Goal: Task Accomplishment & Management: Complete application form

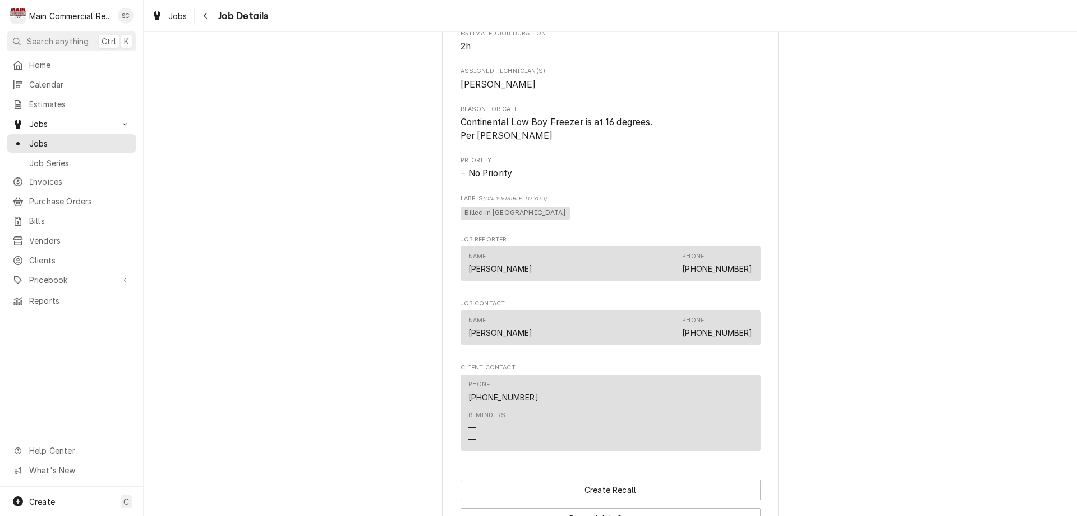
scroll to position [911, 0]
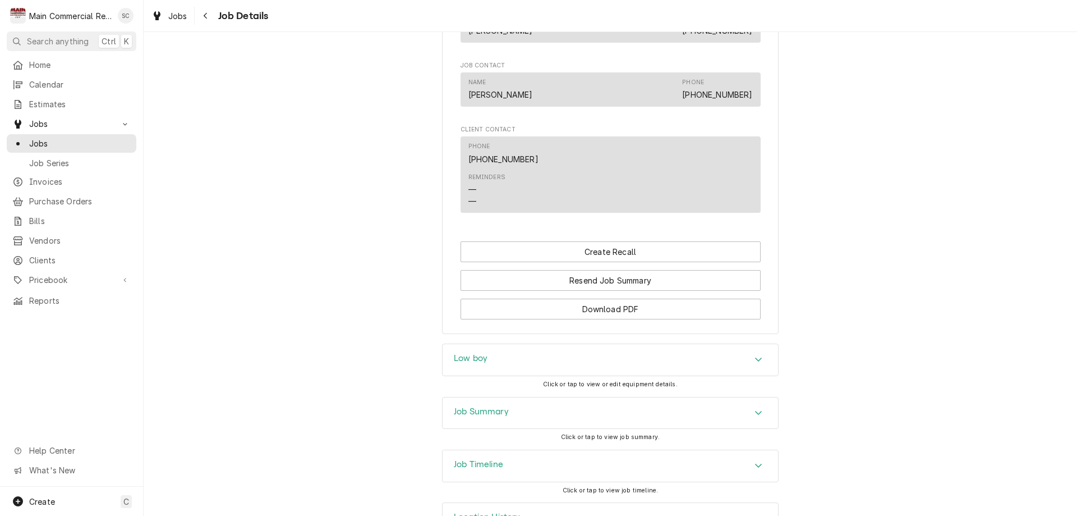
click at [468, 353] on div "Low boy" at bounding box center [471, 359] width 34 height 13
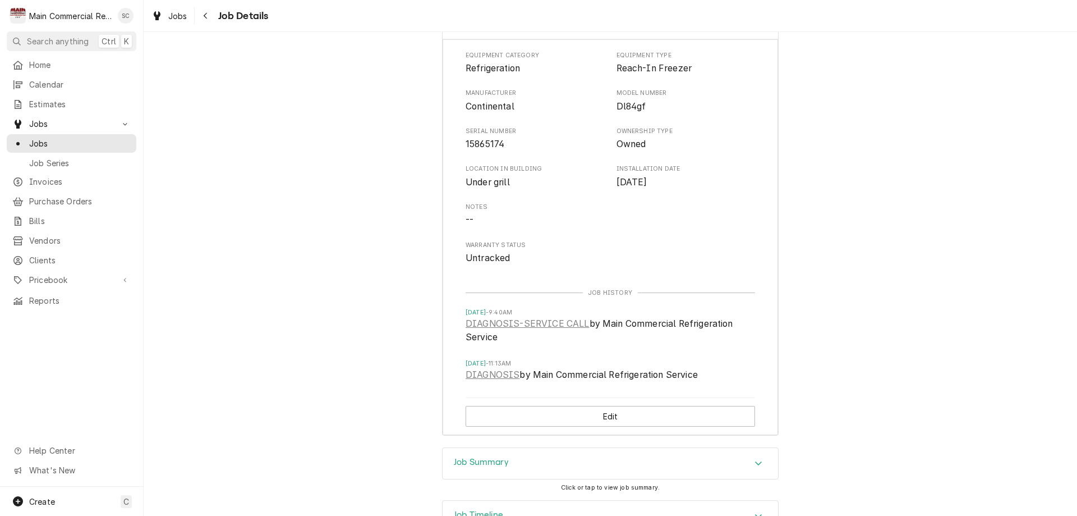
scroll to position [1299, 0]
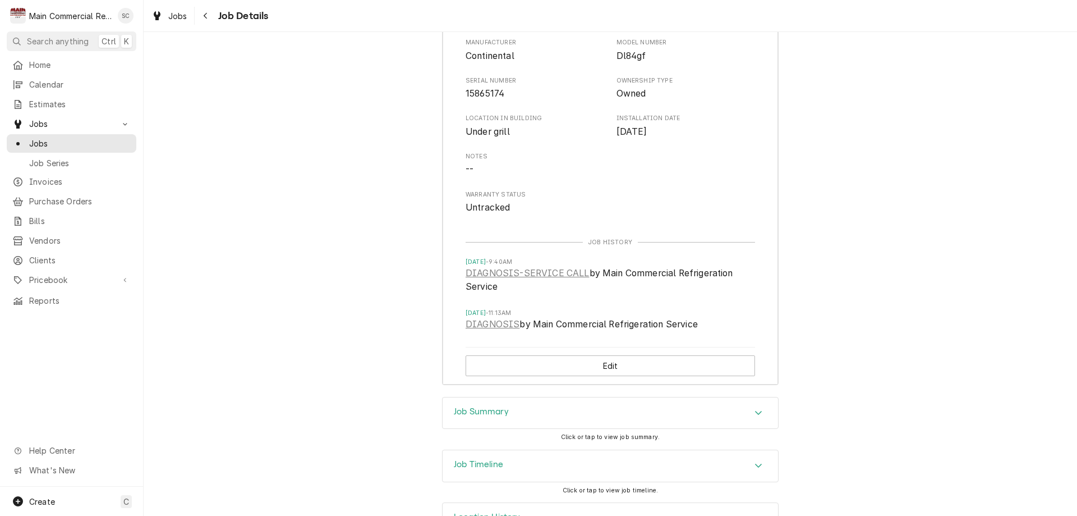
click at [461, 406] on h3 "Job Summary" at bounding box center [481, 411] width 55 height 11
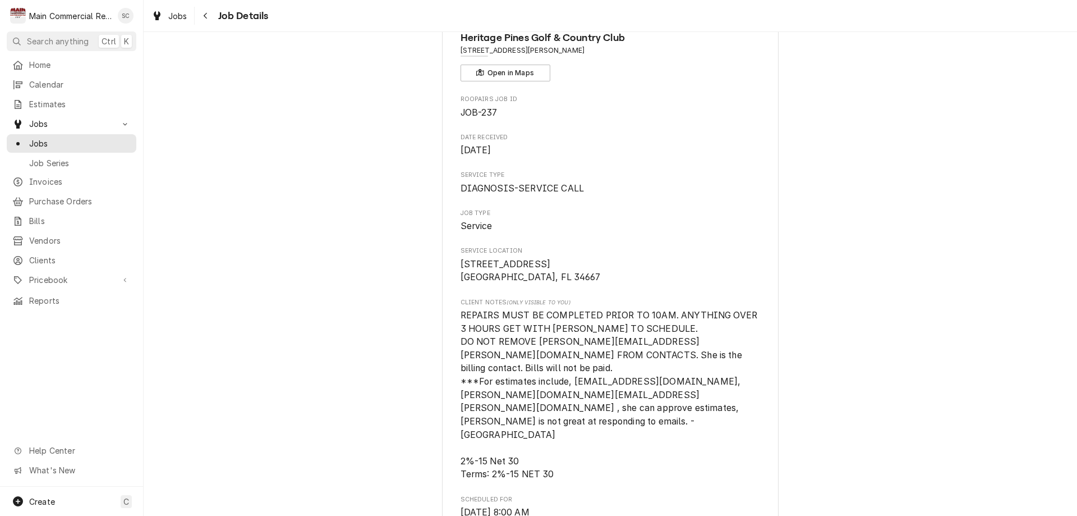
scroll to position [0, 0]
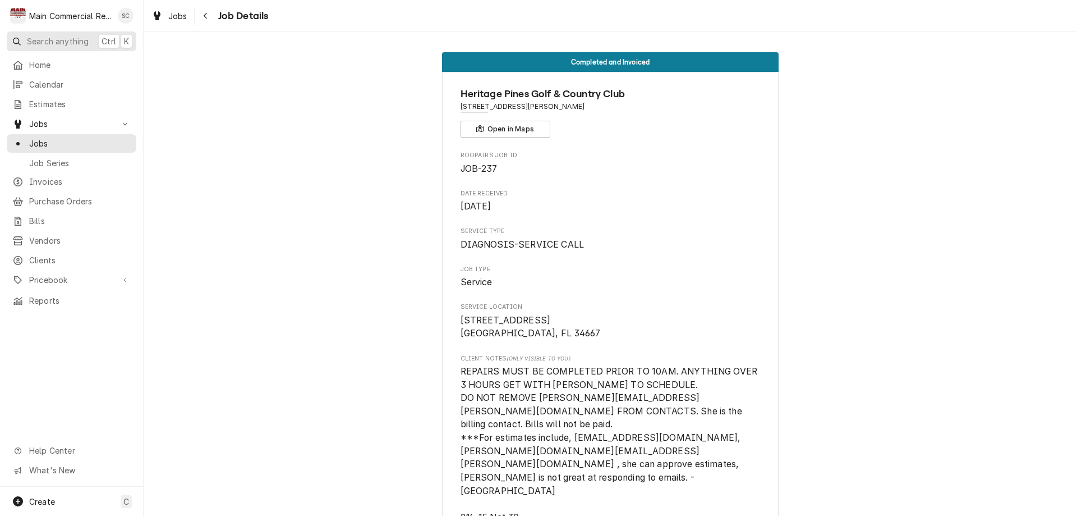
click at [52, 36] on span "Search anything" at bounding box center [58, 41] width 62 height 12
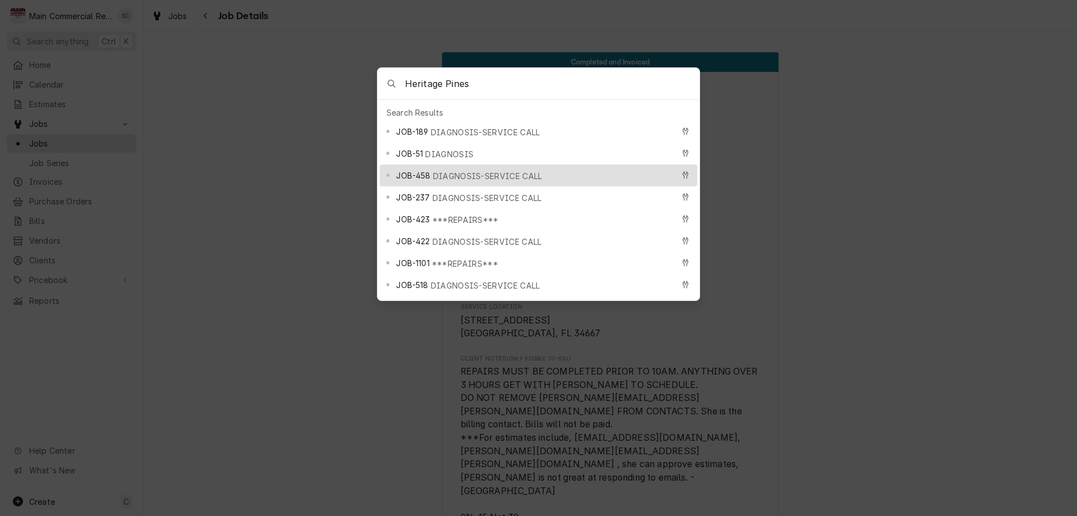
type input "Heritage Pines"
click at [411, 169] on span "JOB-458" at bounding box center [413, 175] width 34 height 12
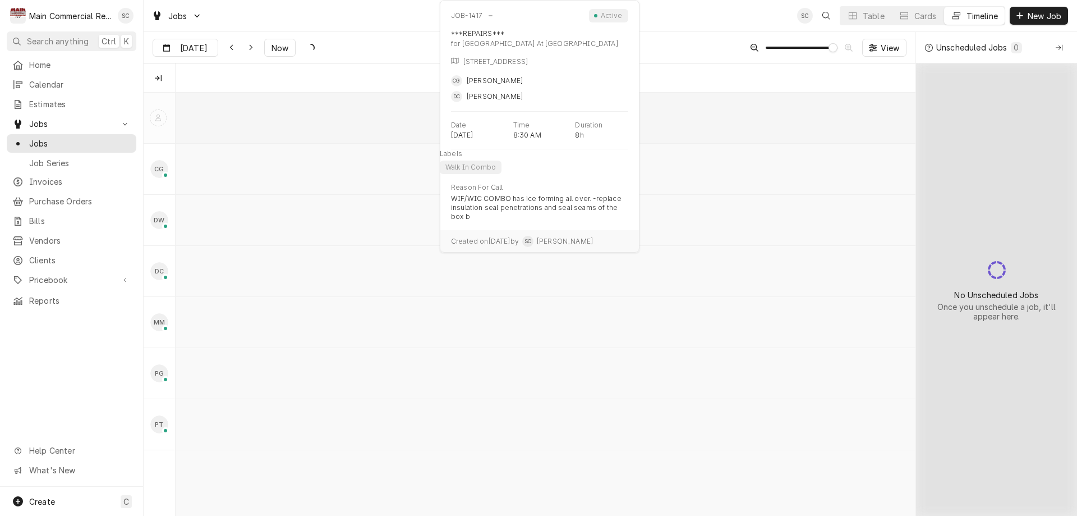
scroll to position [0, 14693]
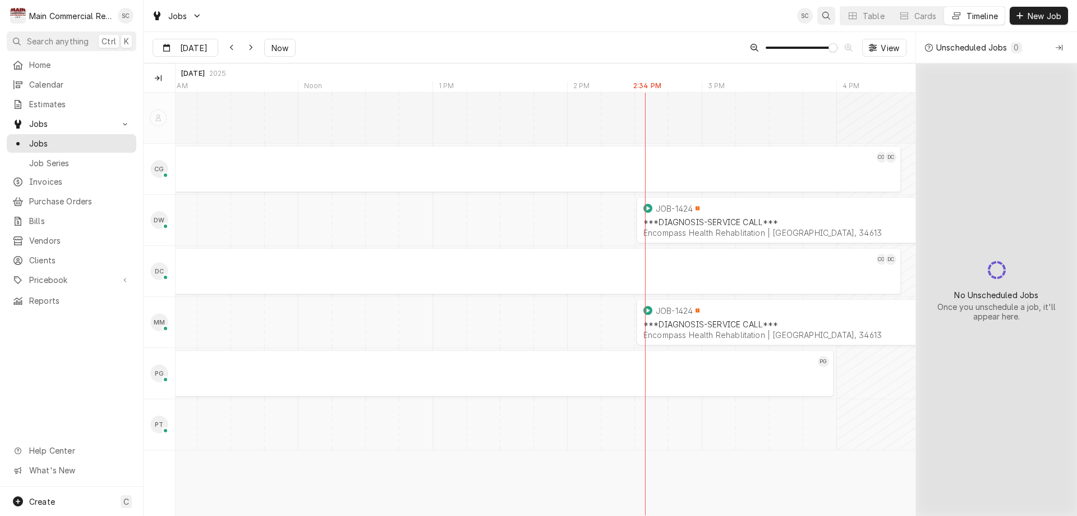
click at [826, 16] on icon "Open search" at bounding box center [827, 16] width 8 height 8
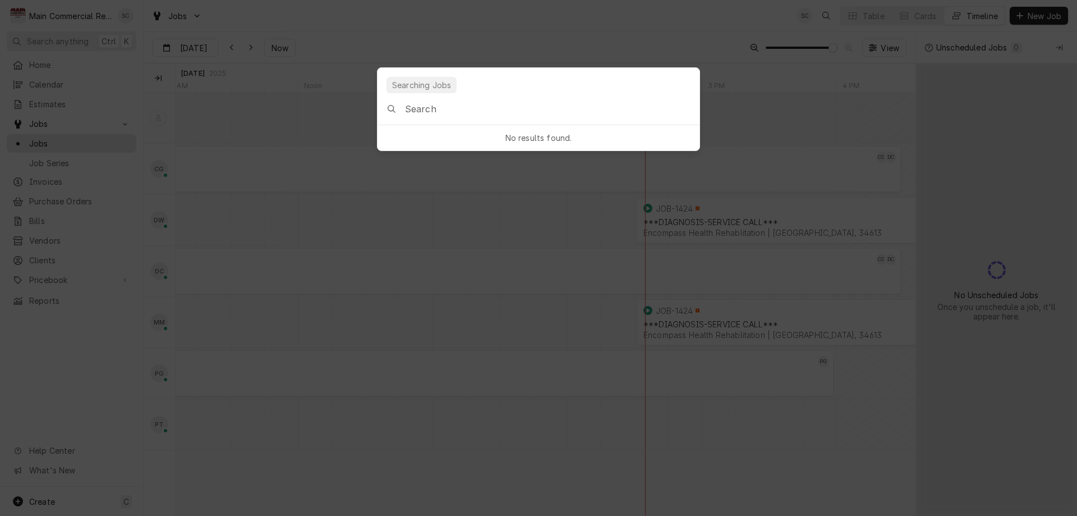
click at [506, 134] on div "No results found." at bounding box center [539, 137] width 318 height 21
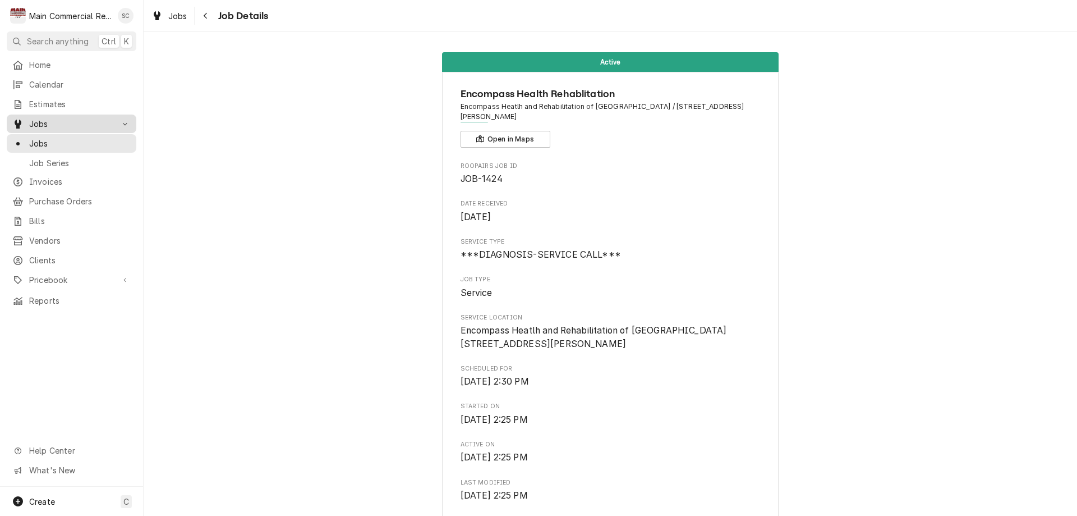
click at [38, 118] on span "Jobs" at bounding box center [71, 124] width 85 height 12
click at [124, 18] on div "Scott Costello's Avatar" at bounding box center [126, 16] width 16 height 16
click at [69, 16] on html "M Main Commercial Refrigeration Service SC Search anything Ctrl K Home Calendar…" at bounding box center [538, 258] width 1077 height 516
click at [30, 62] on span "Home" at bounding box center [80, 65] width 102 height 12
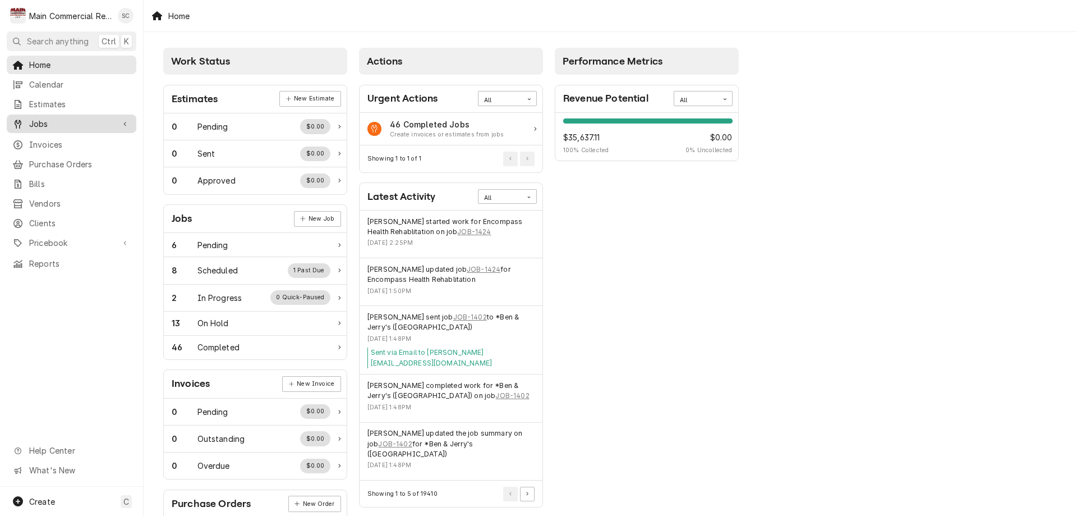
click at [39, 118] on span "Jobs" at bounding box center [71, 124] width 85 height 12
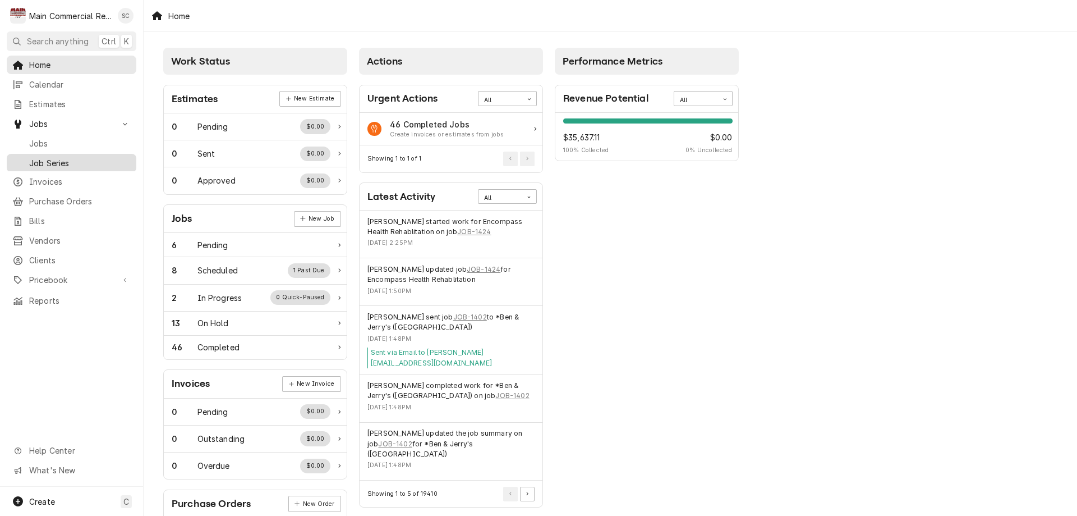
click at [46, 160] on span "Job Series" at bounding box center [80, 163] width 102 height 12
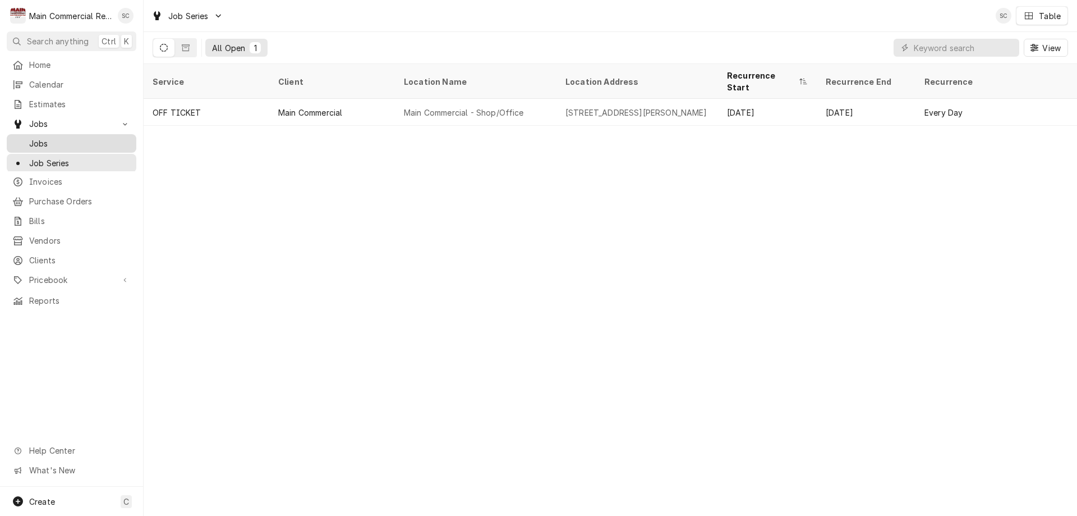
click at [39, 137] on span "Jobs" at bounding box center [80, 143] width 102 height 12
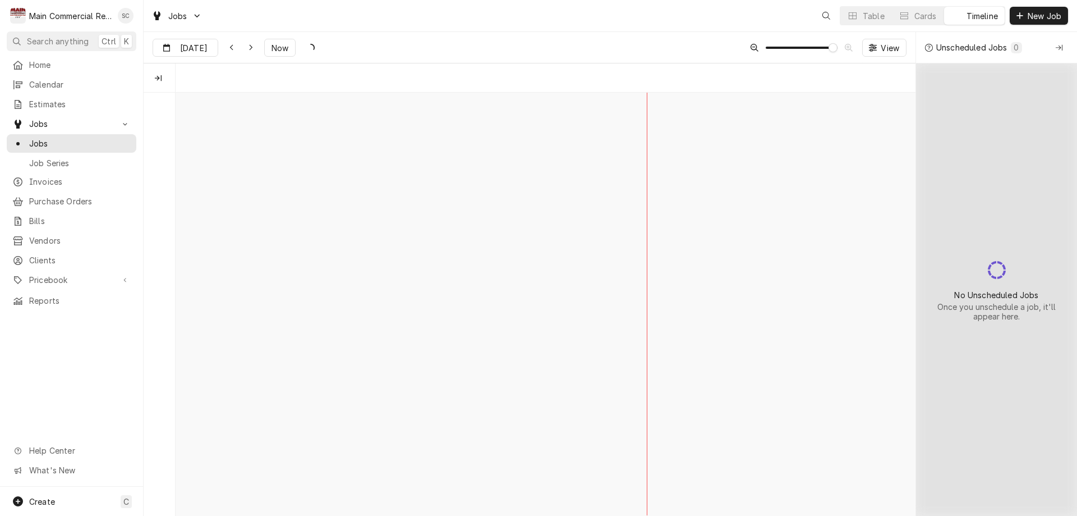
scroll to position [0, 14693]
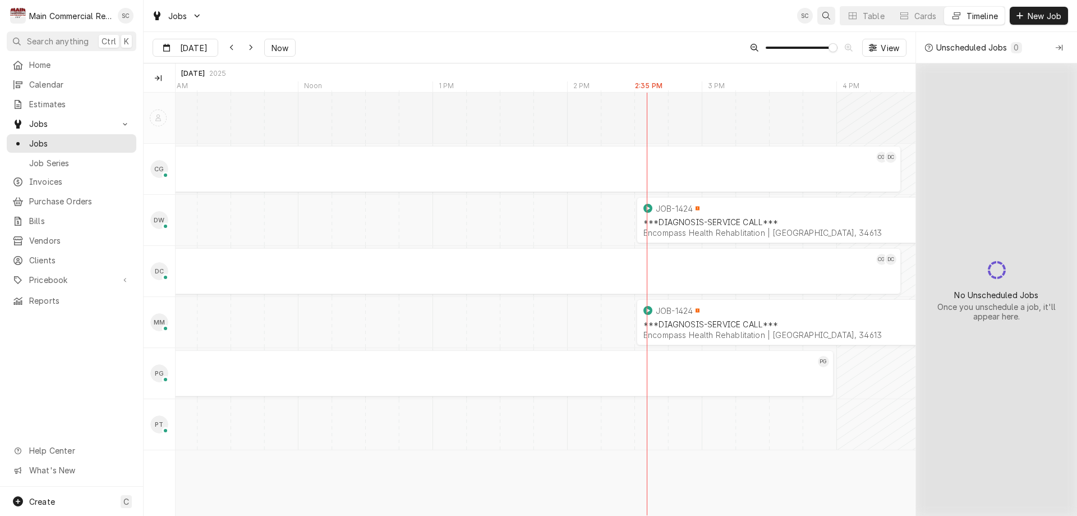
click at [826, 13] on icon "Open search" at bounding box center [827, 16] width 8 height 8
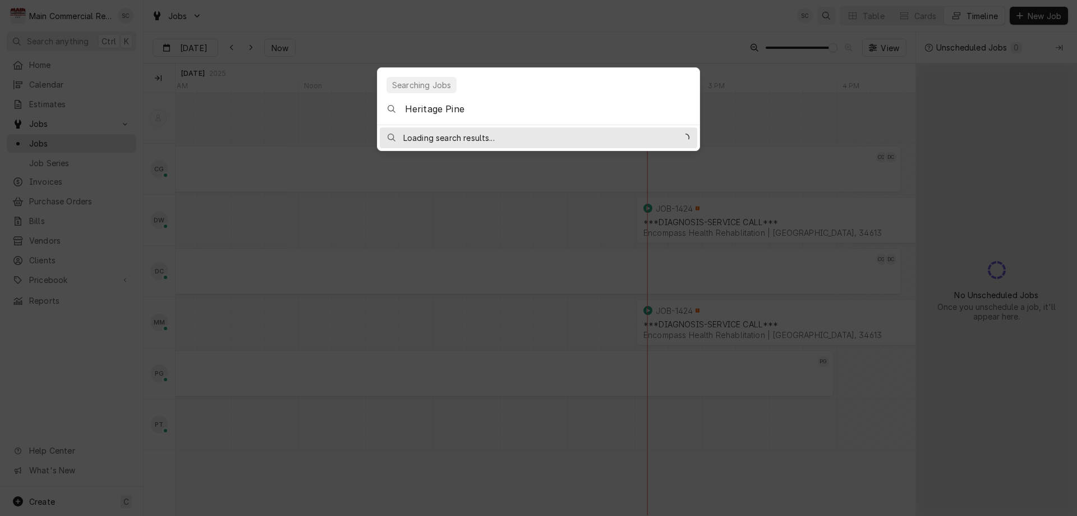
type input "Heritage Pines"
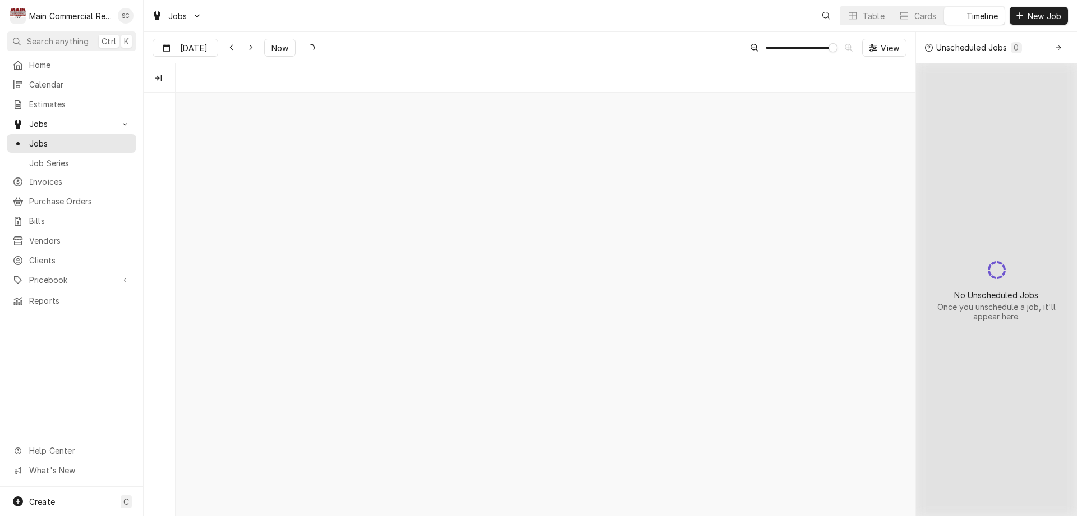
scroll to position [0, 14693]
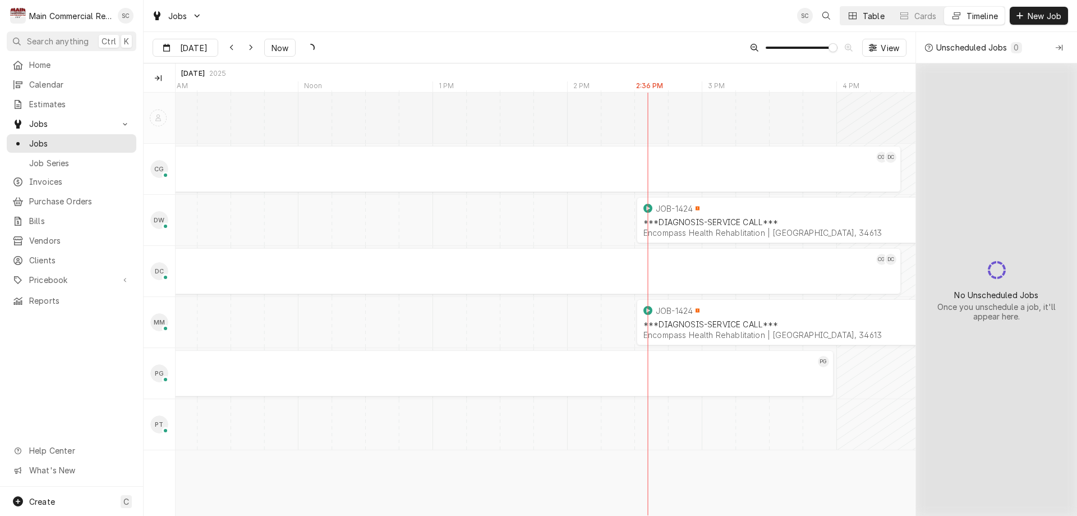
click at [873, 13] on div "Table" at bounding box center [874, 16] width 22 height 12
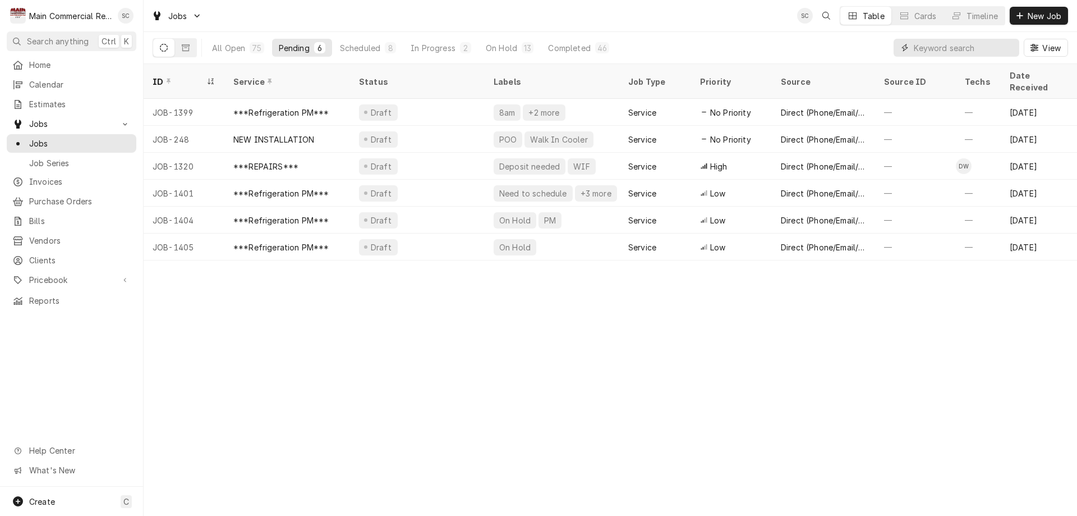
click at [928, 49] on input "Dynamic Content Wrapper" at bounding box center [964, 48] width 100 height 18
click at [234, 48] on div "All Open" at bounding box center [228, 48] width 33 height 12
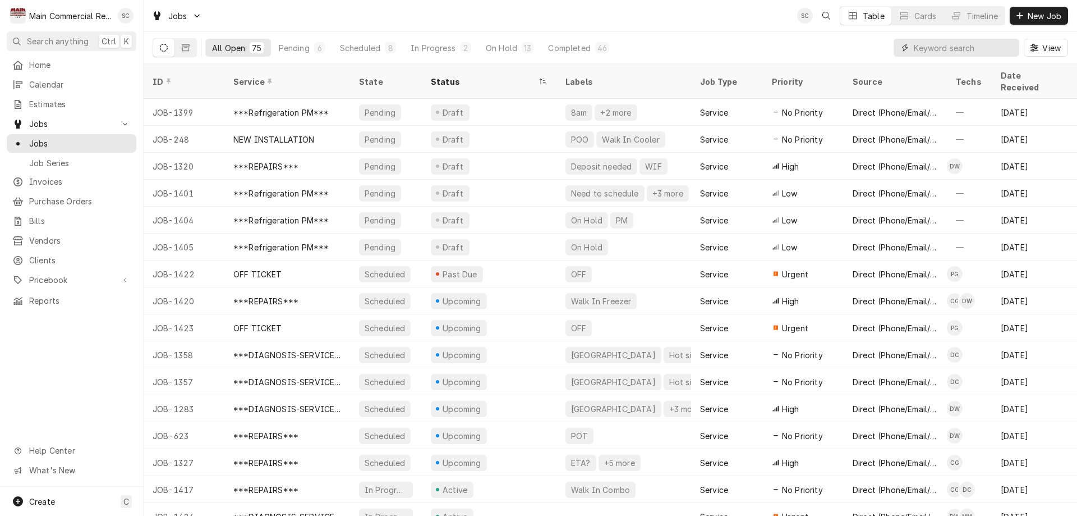
click at [939, 45] on input "Dynamic Content Wrapper" at bounding box center [964, 48] width 100 height 18
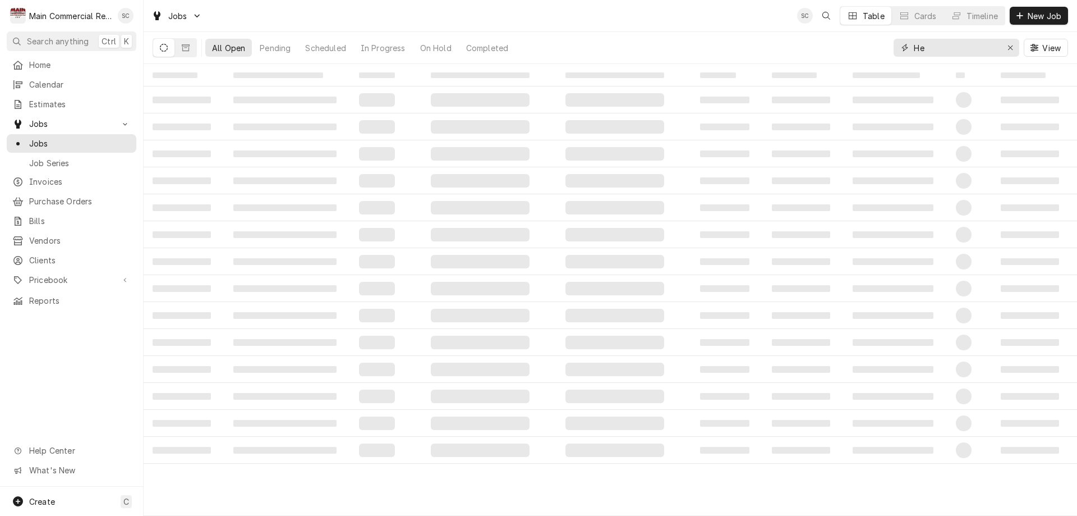
type input "H"
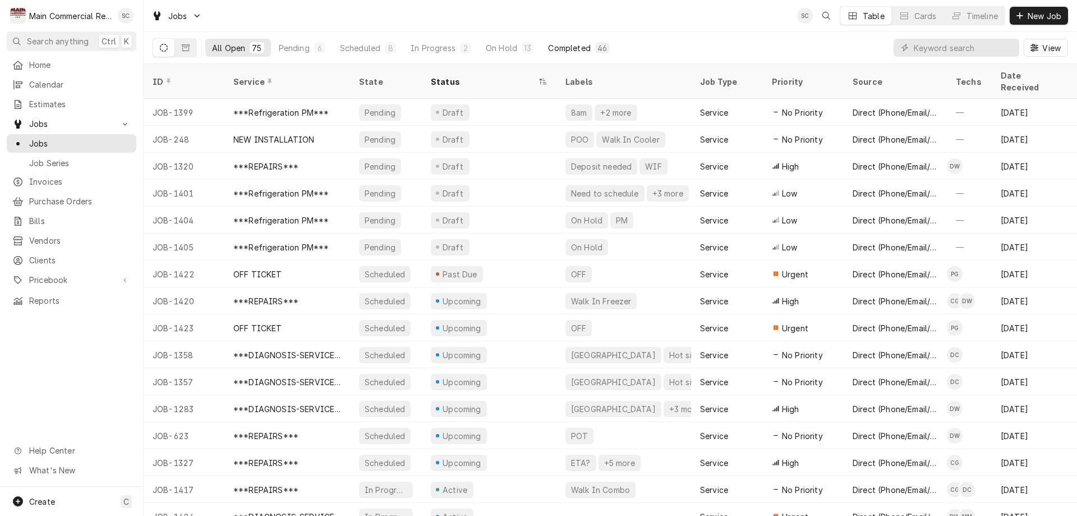
click at [558, 47] on div "Completed" at bounding box center [569, 48] width 42 height 12
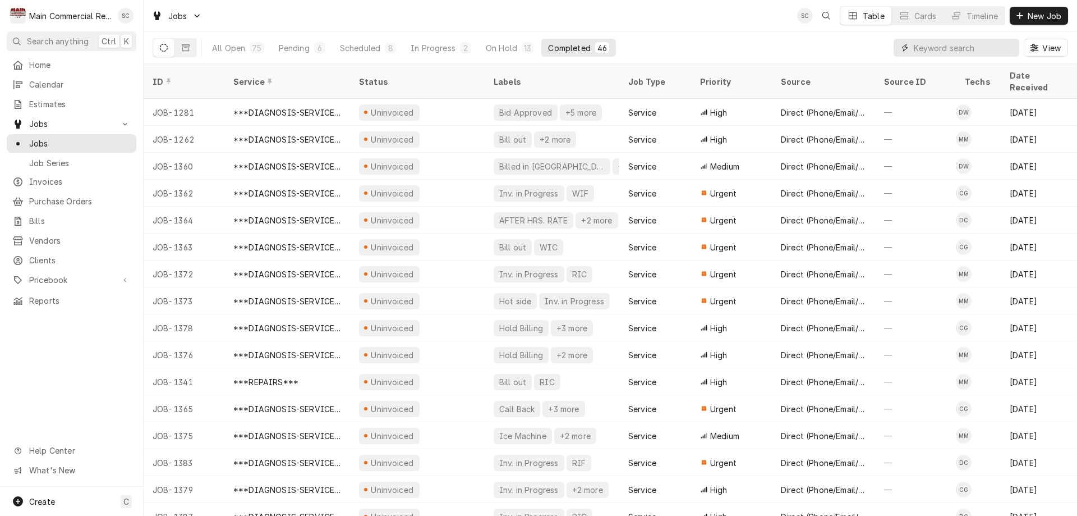
click at [918, 44] on input "Dynamic Content Wrapper" at bounding box center [964, 48] width 100 height 18
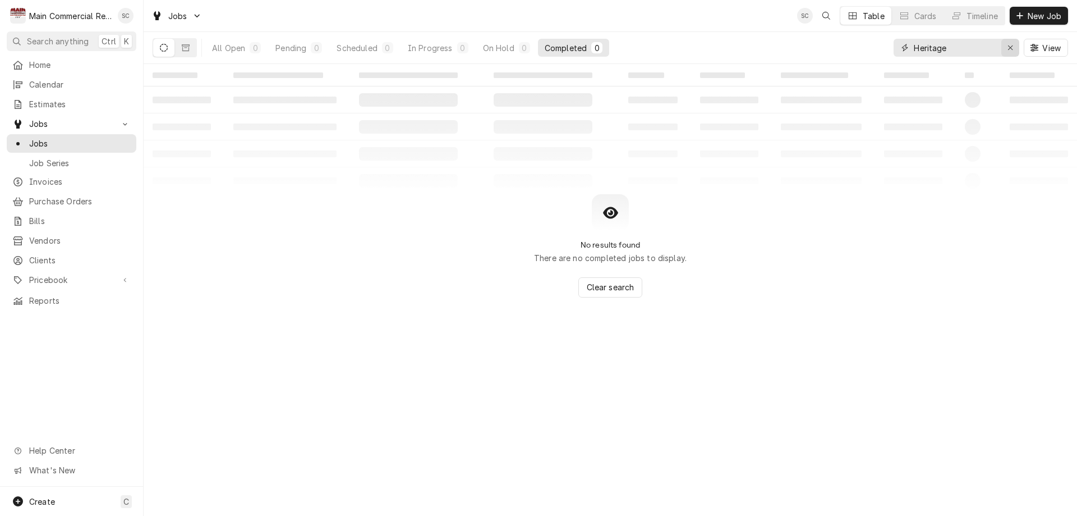
type input "Heritage"
click at [1010, 47] on icon "Erase input" at bounding box center [1011, 48] width 6 height 8
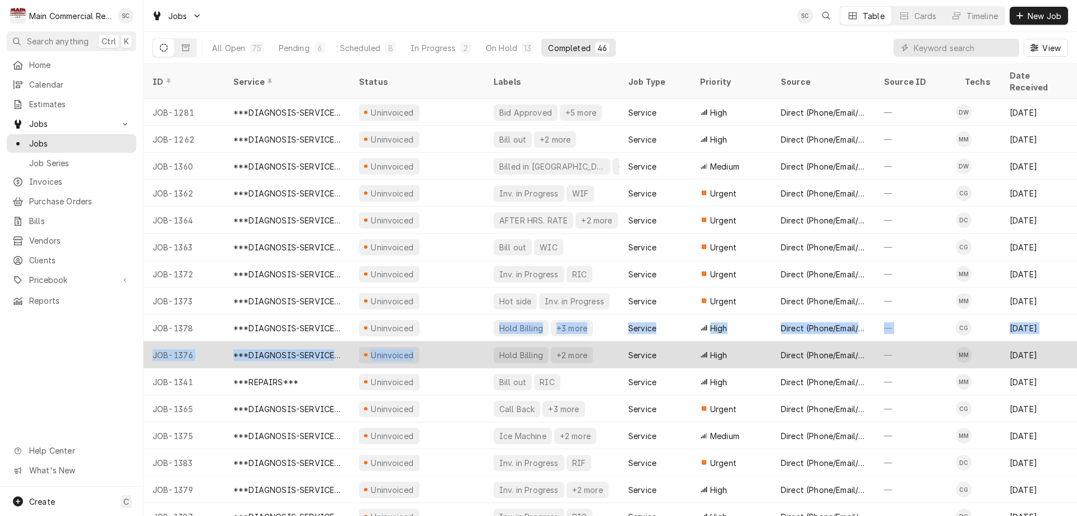
drag, startPoint x: 438, startPoint y: 336, endPoint x: 398, endPoint y: 344, distance: 41.2
click at [422, 340] on tbody "JOB-1281 ***DIAGNOSIS-SERVICE CALL*** Uninvoiced Bid Approved +5 more Service H…" at bounding box center [611, 307] width 934 height 417
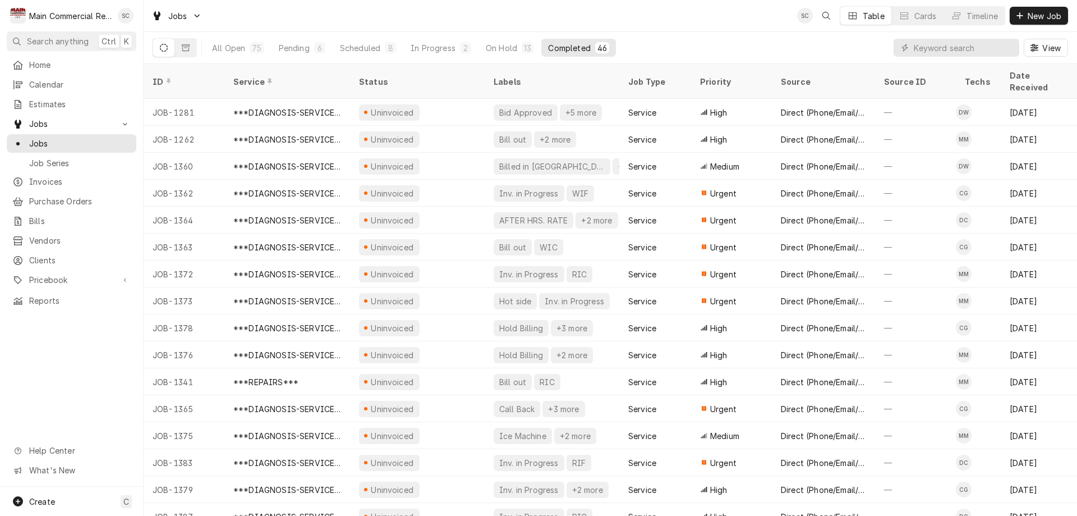
click at [602, 17] on div "Jobs SC Table Cards Timeline New Job" at bounding box center [611, 15] width 934 height 31
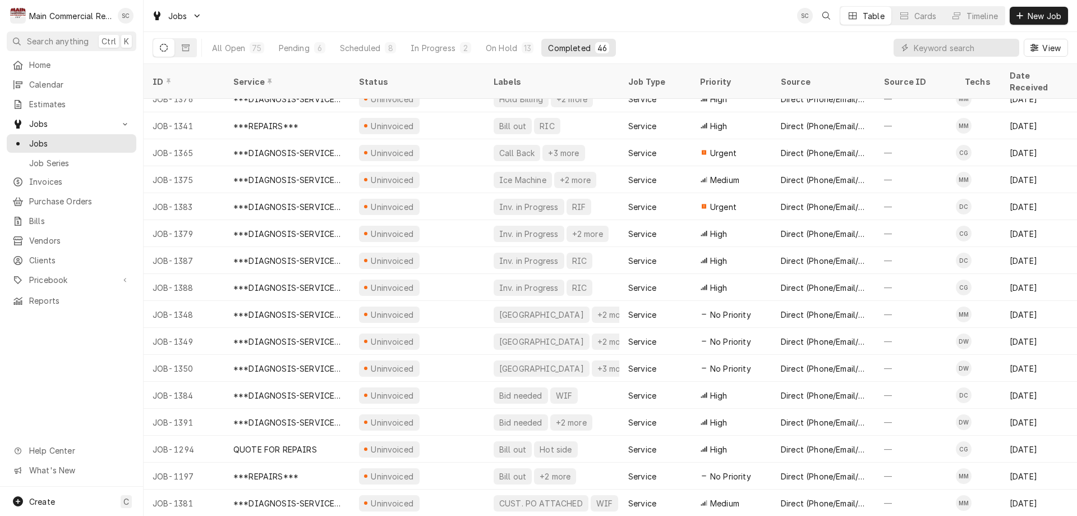
scroll to position [0, 0]
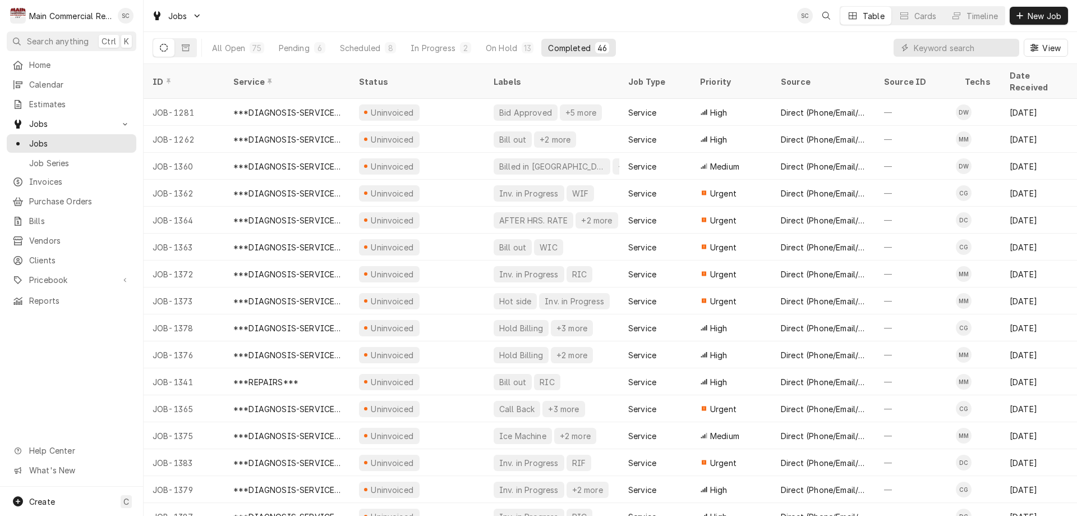
click at [579, 10] on div "Jobs SC Table Cards Timeline New Job" at bounding box center [611, 15] width 934 height 31
click at [957, 47] on input "Dynamic Content Wrapper" at bounding box center [964, 48] width 100 height 18
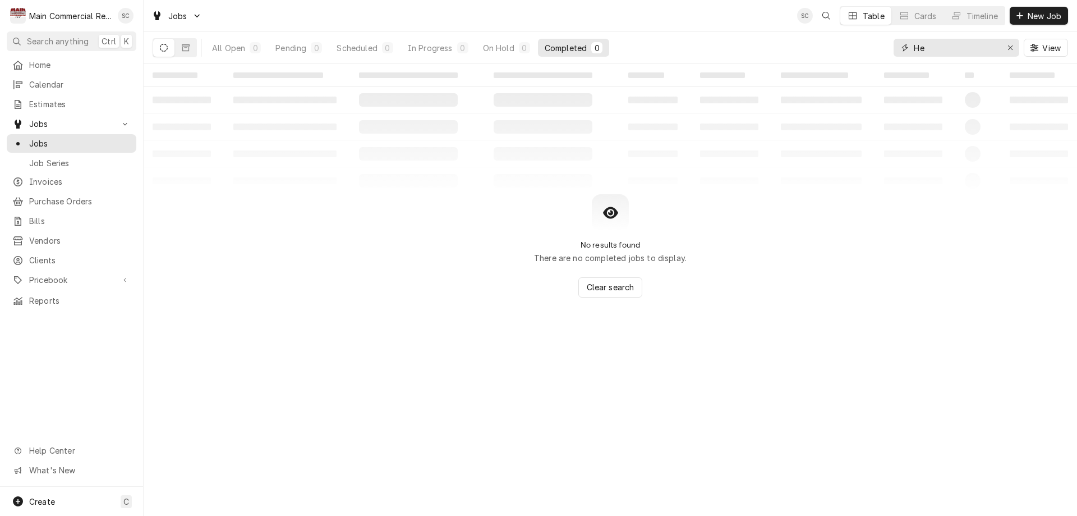
type input "H"
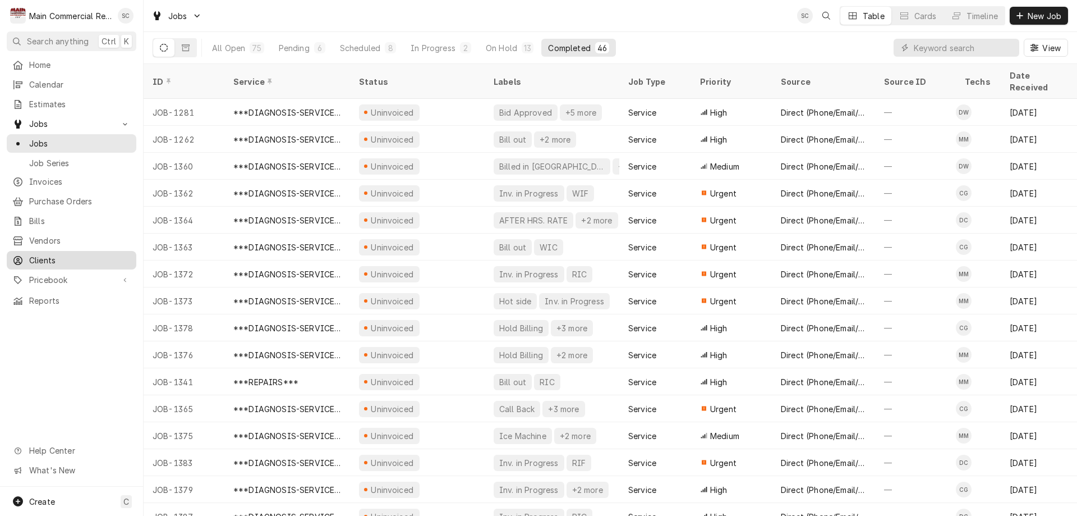
click at [44, 254] on span "Clients" at bounding box center [80, 260] width 102 height 12
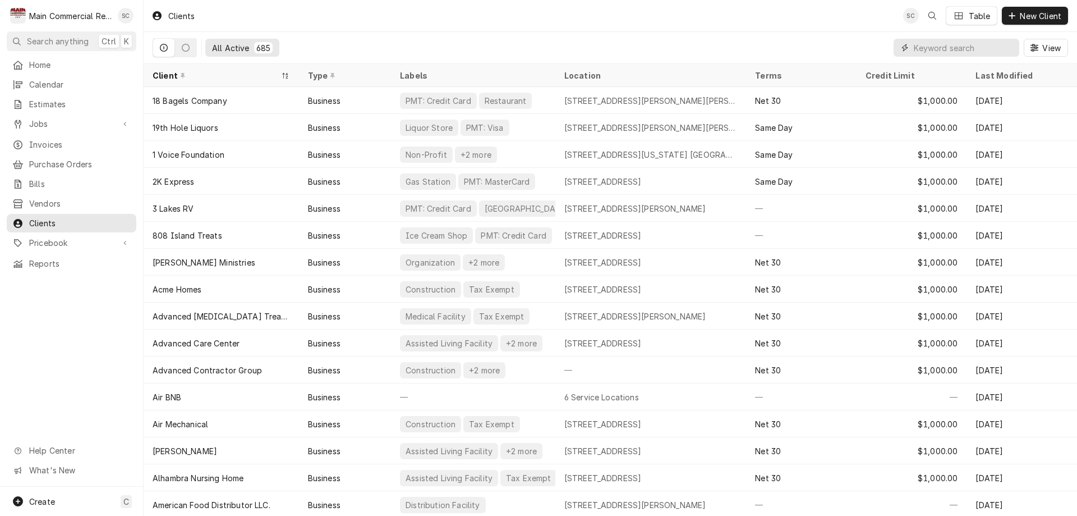
click at [936, 51] on input "Dynamic Content Wrapper" at bounding box center [964, 48] width 100 height 18
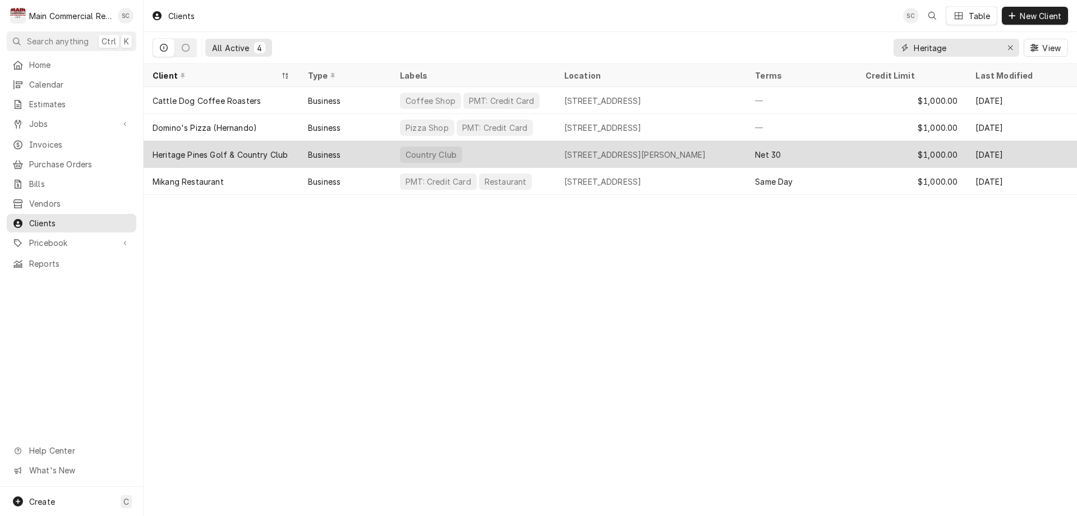
type input "Heritage"
click at [181, 159] on div "Heritage Pines Golf & Country Club" at bounding box center [221, 154] width 155 height 27
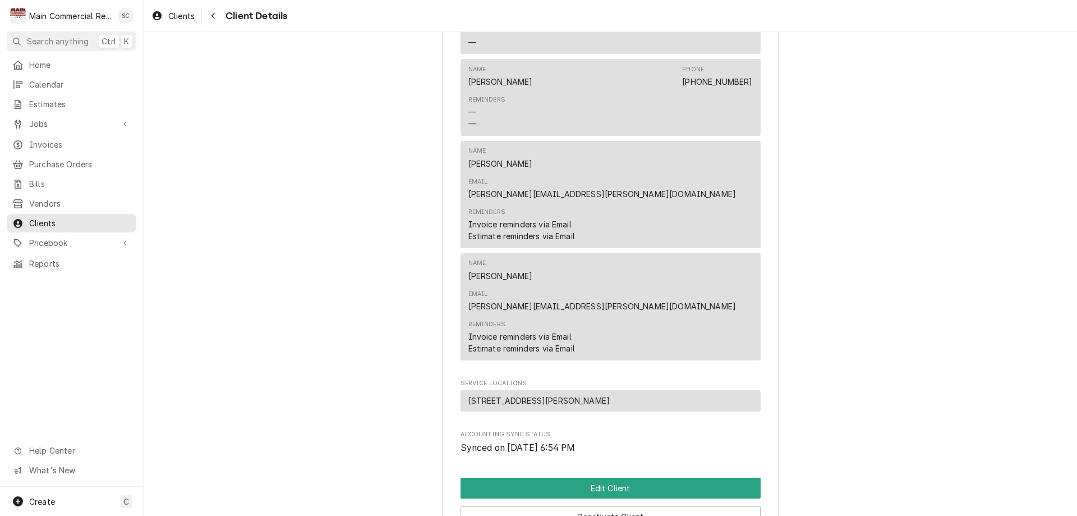
scroll to position [943, 0]
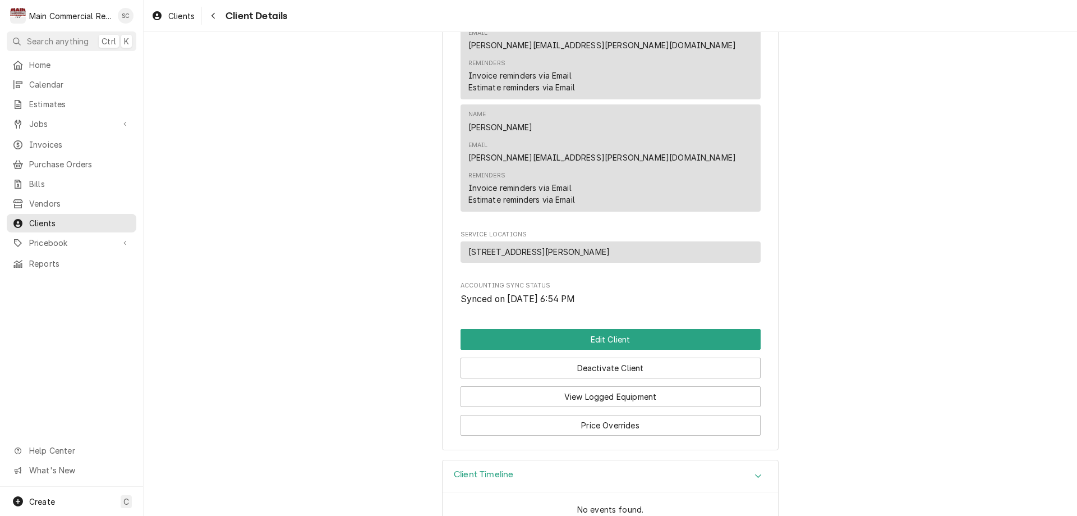
click at [474, 469] on h3 "Client Timeline" at bounding box center [483, 474] width 59 height 11
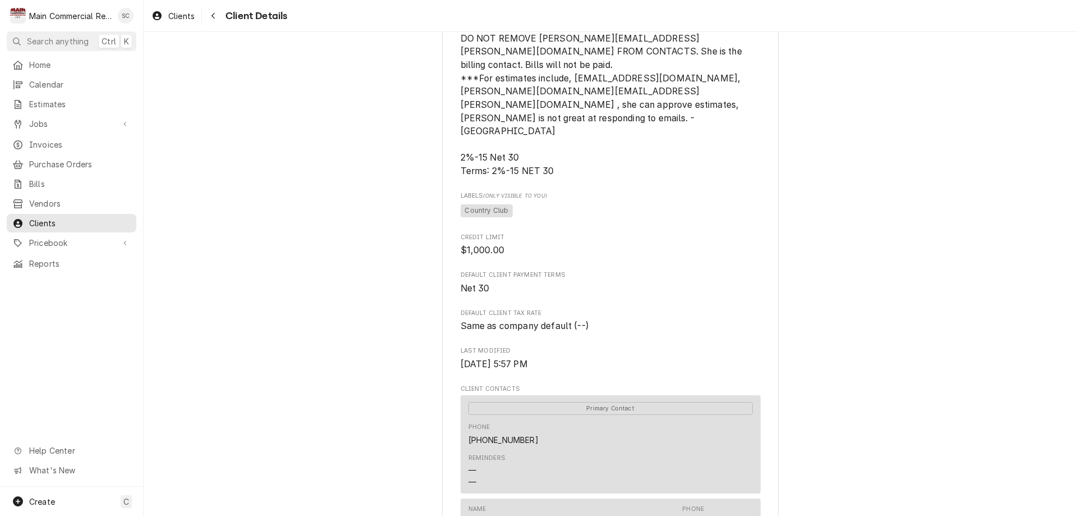
scroll to position [0, 0]
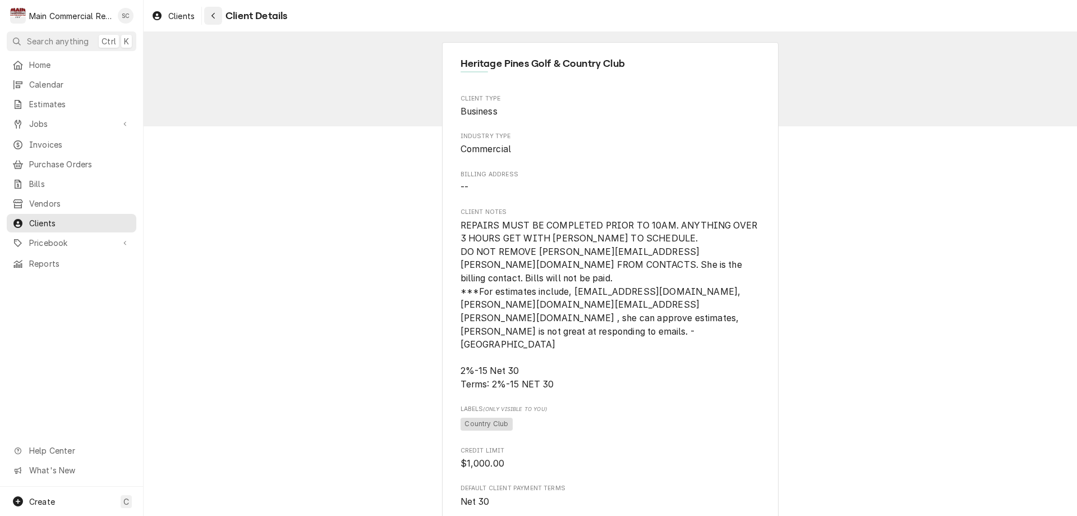
click at [212, 13] on icon "Navigate back" at bounding box center [213, 16] width 5 height 8
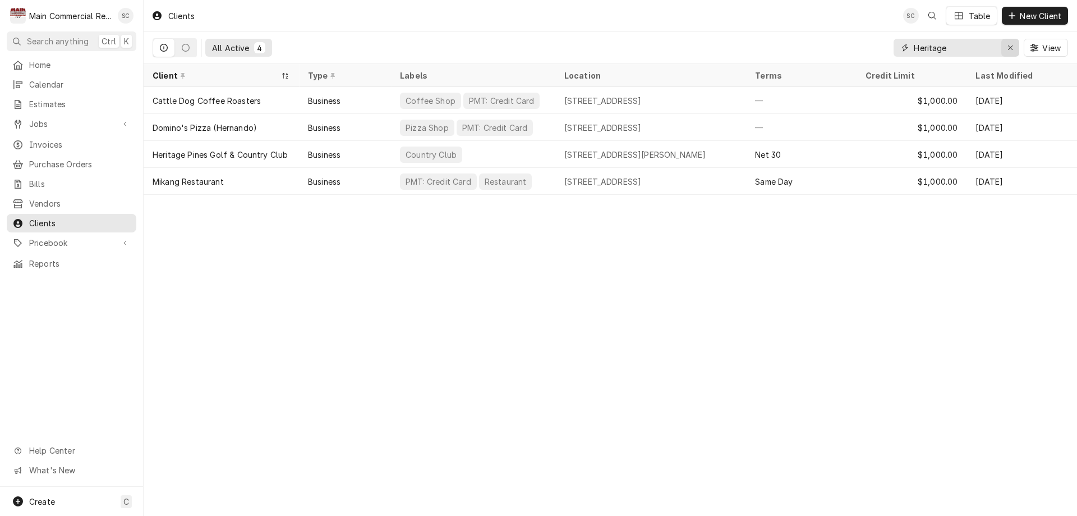
click at [1011, 47] on icon "Erase input" at bounding box center [1010, 47] width 4 height 4
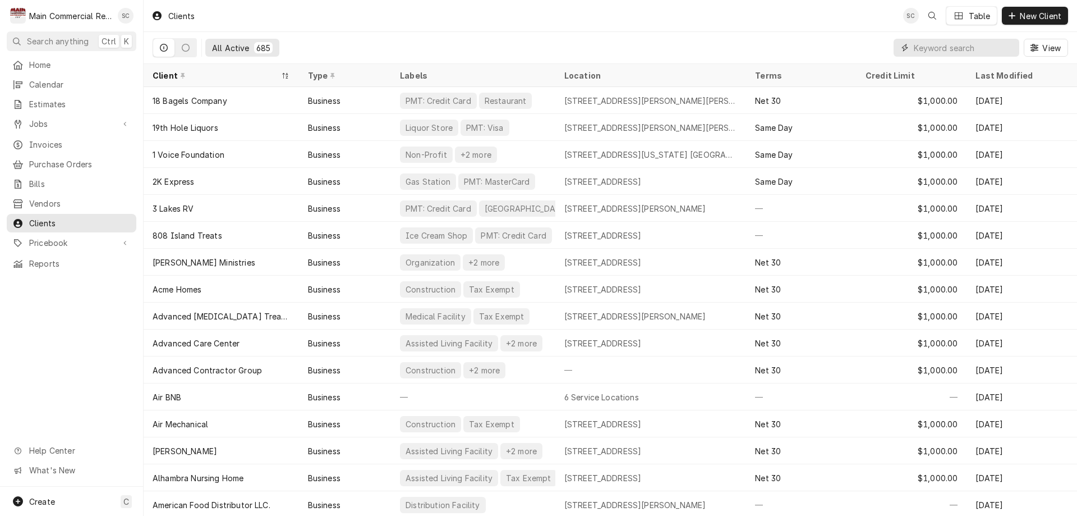
click at [930, 49] on input "Dynamic Content Wrapper" at bounding box center [964, 48] width 100 height 18
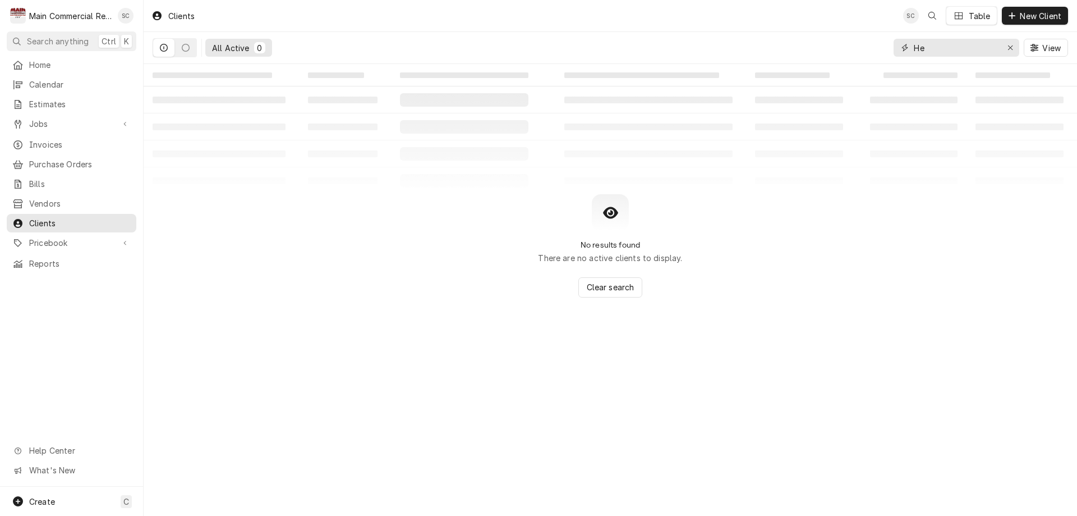
type input "H"
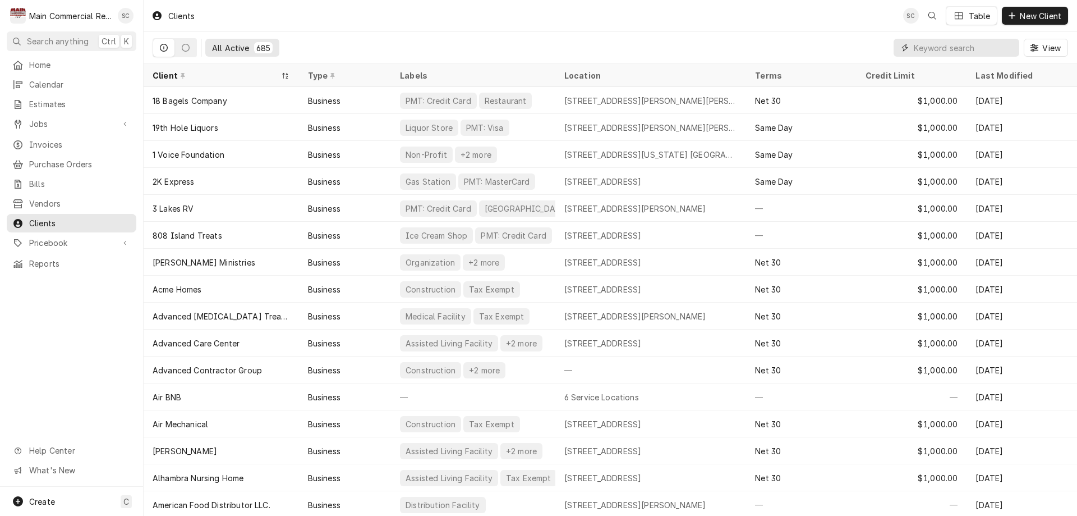
click at [922, 47] on input "Dynamic Content Wrapper" at bounding box center [964, 48] width 100 height 18
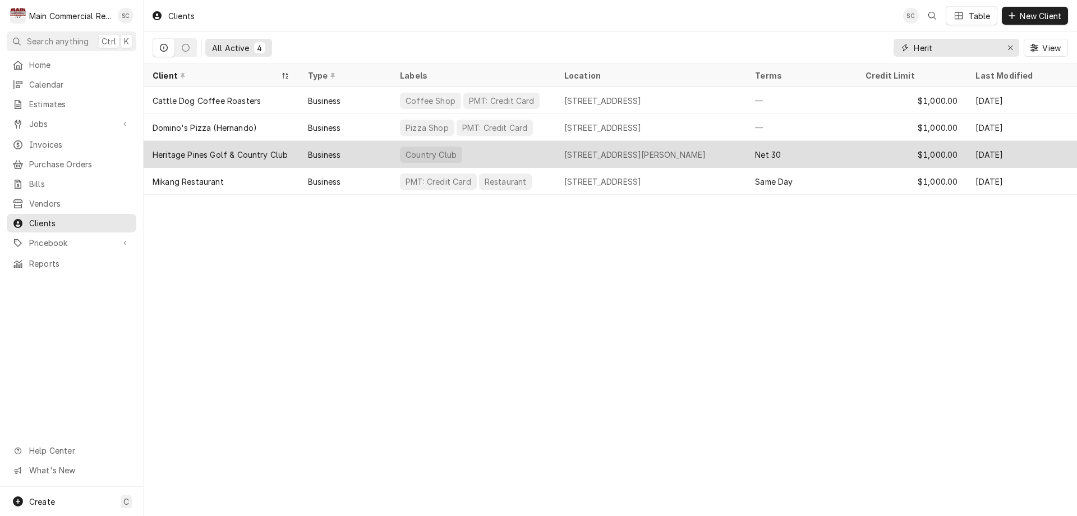
type input "Herit"
click at [233, 152] on div "Heritage Pines Golf & Country Club" at bounding box center [220, 155] width 135 height 12
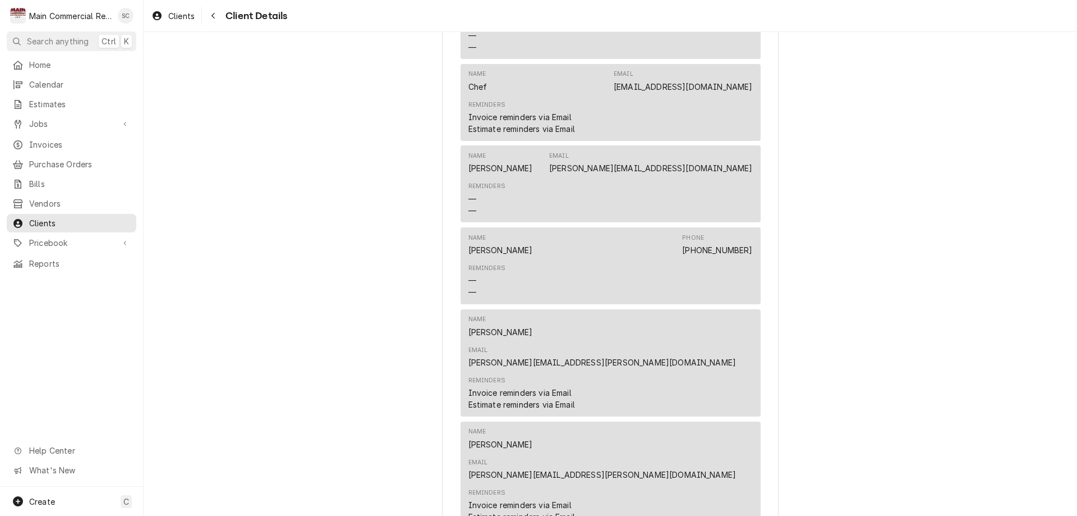
scroll to position [943, 0]
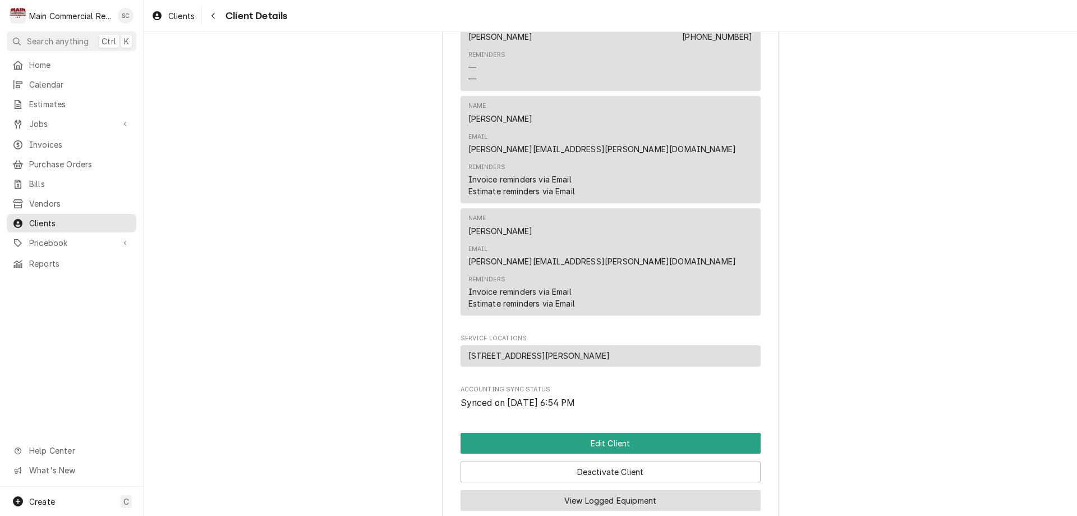
click at [487, 490] on button "View Logged Equipment" at bounding box center [611, 500] width 300 height 21
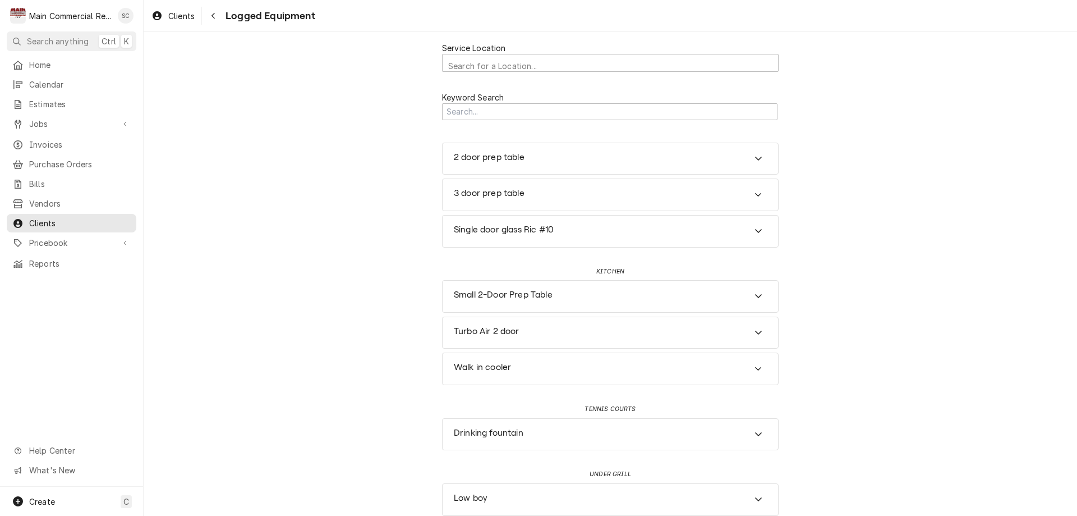
scroll to position [12, 0]
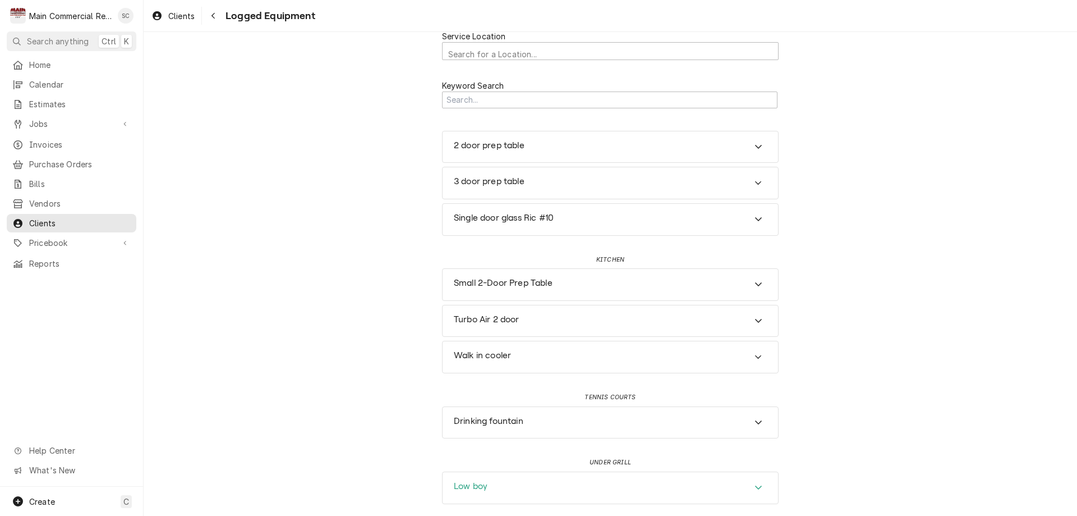
click at [499, 486] on div "Low boy" at bounding box center [611, 487] width 336 height 31
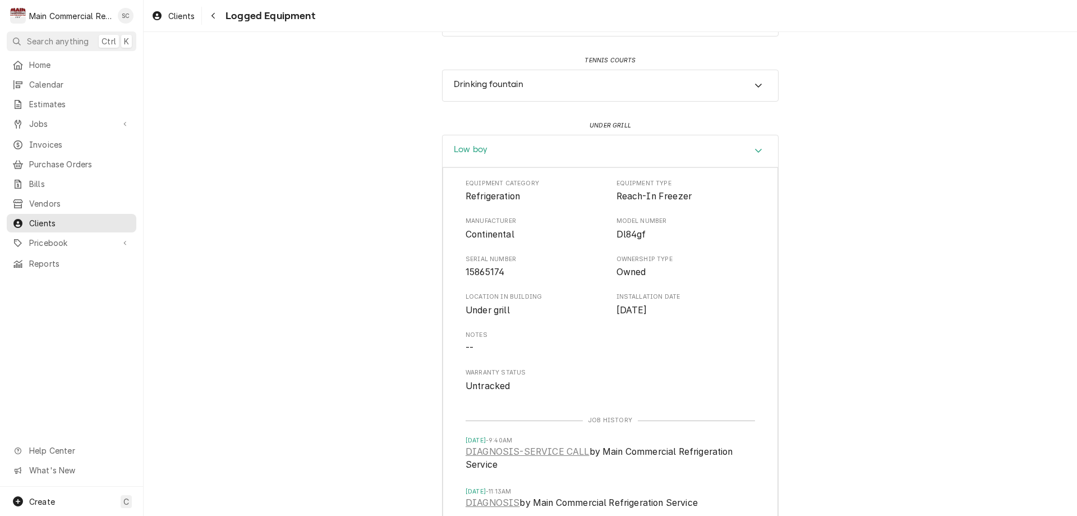
scroll to position [407, 0]
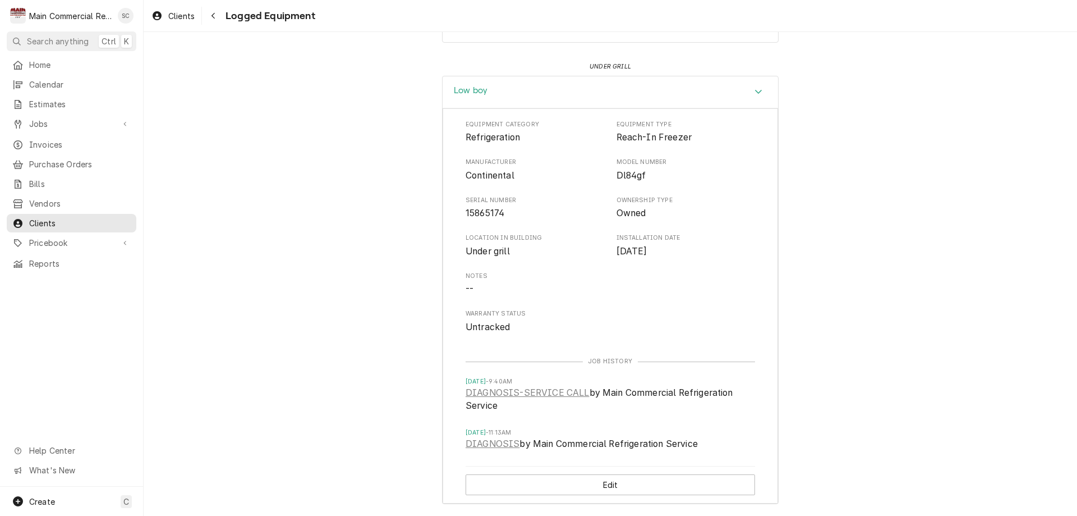
click at [469, 89] on h3 "Low boy" at bounding box center [471, 90] width 34 height 11
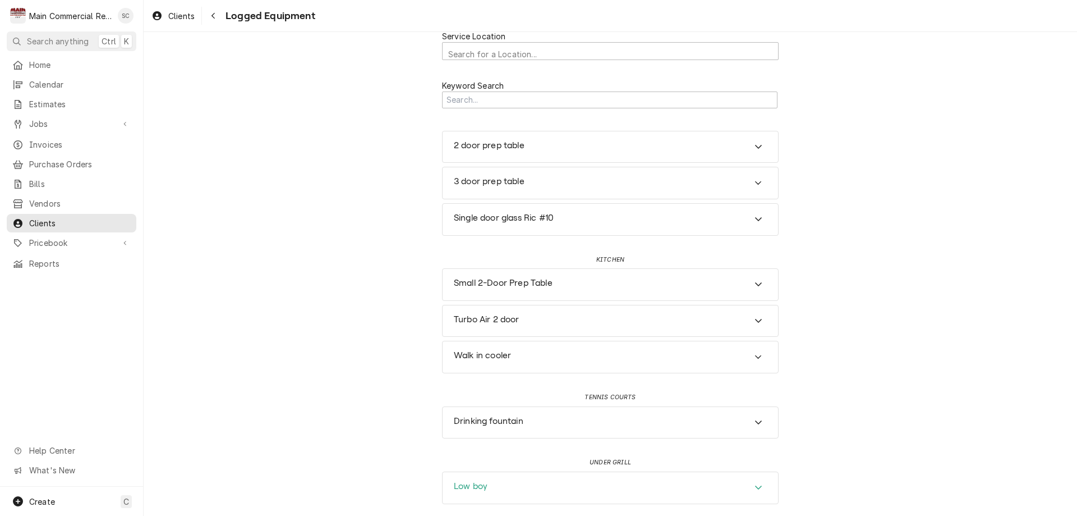
scroll to position [0, 0]
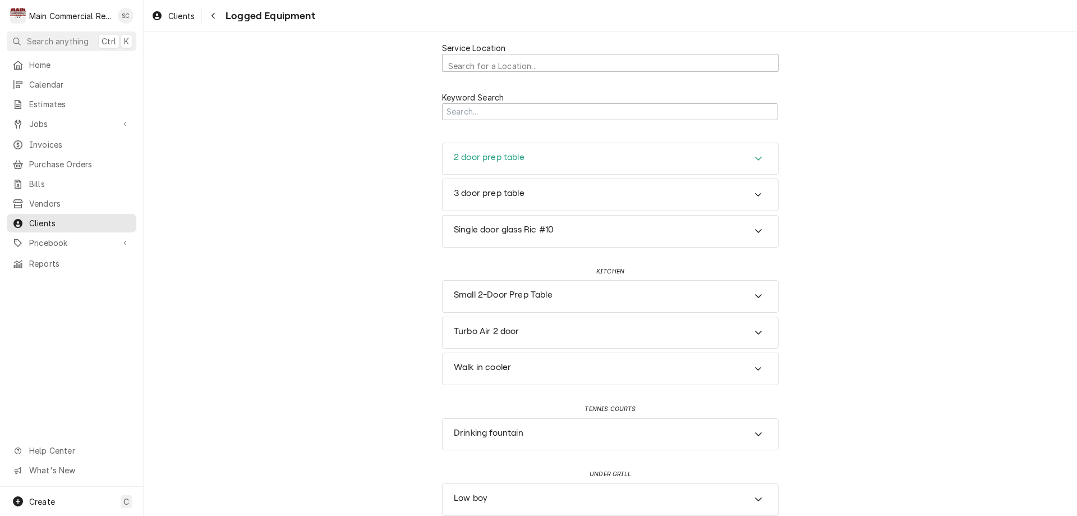
click at [479, 153] on h3 "2 door prep table" at bounding box center [489, 157] width 71 height 11
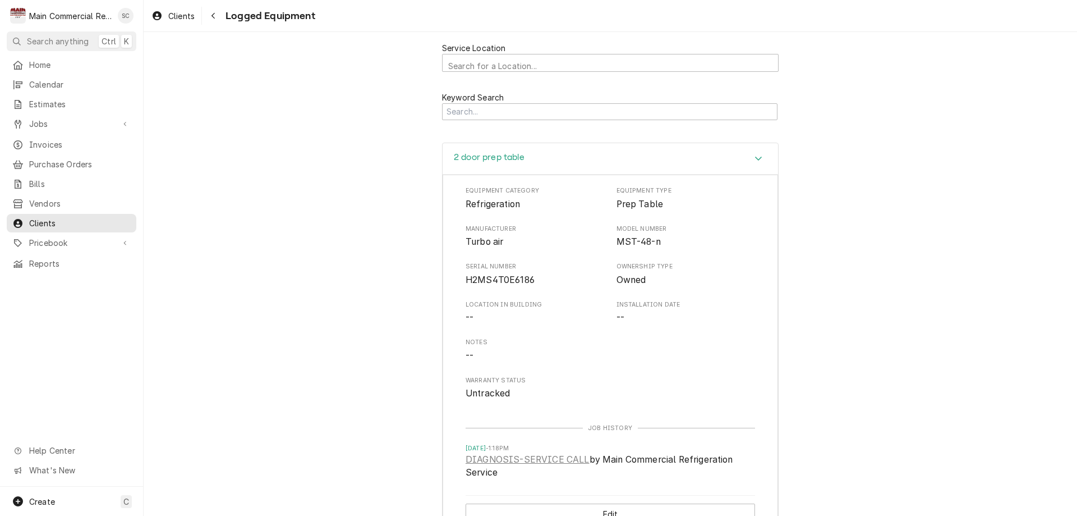
click at [454, 157] on h3 "2 door prep table" at bounding box center [489, 157] width 71 height 11
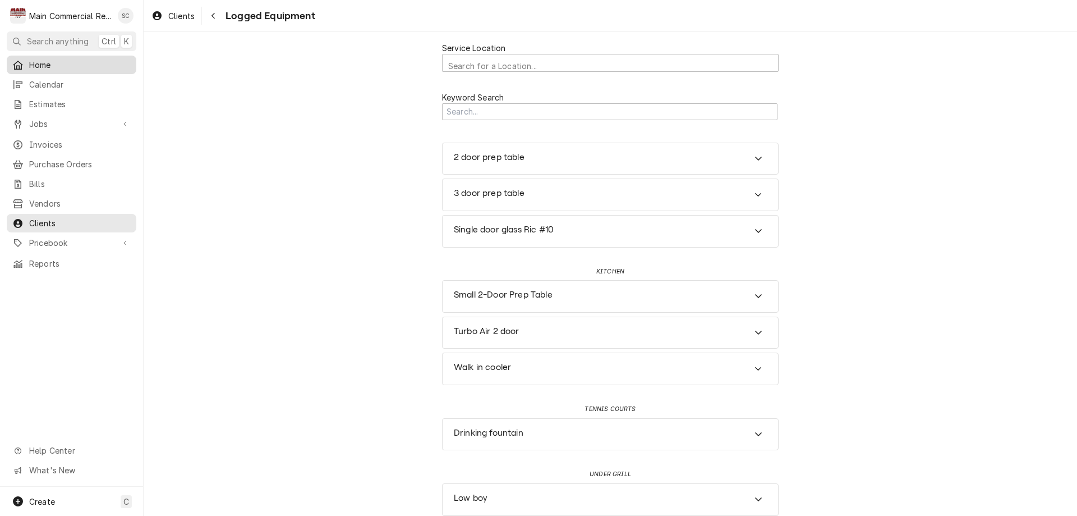
click at [38, 63] on span "Home" at bounding box center [80, 65] width 102 height 12
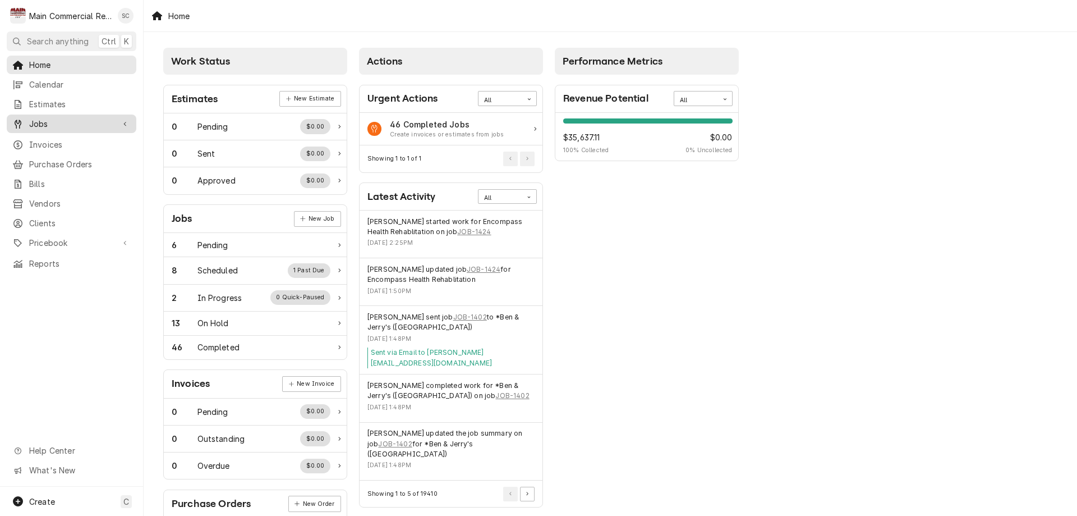
click at [35, 118] on span "Jobs" at bounding box center [71, 124] width 85 height 12
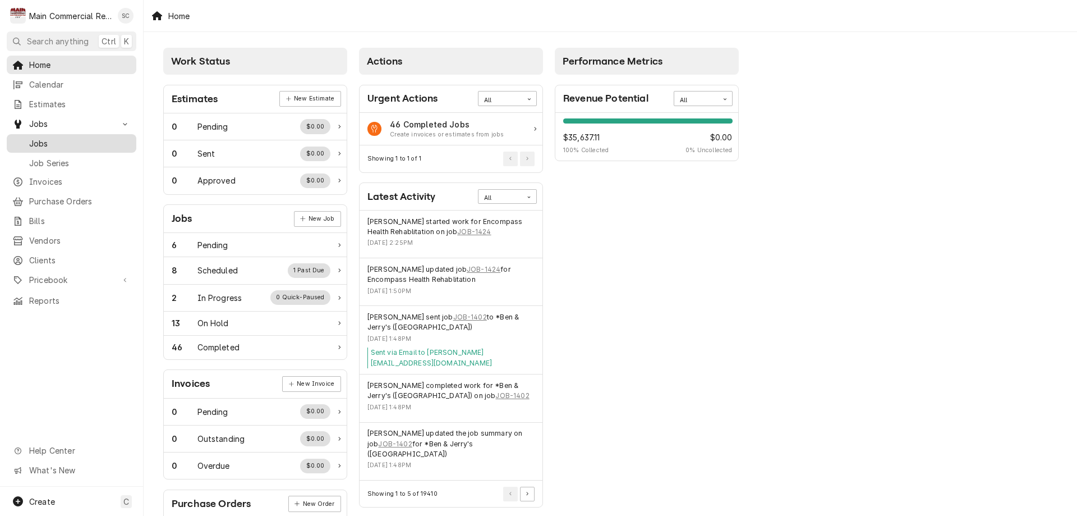
click at [34, 139] on span "Jobs" at bounding box center [80, 143] width 102 height 12
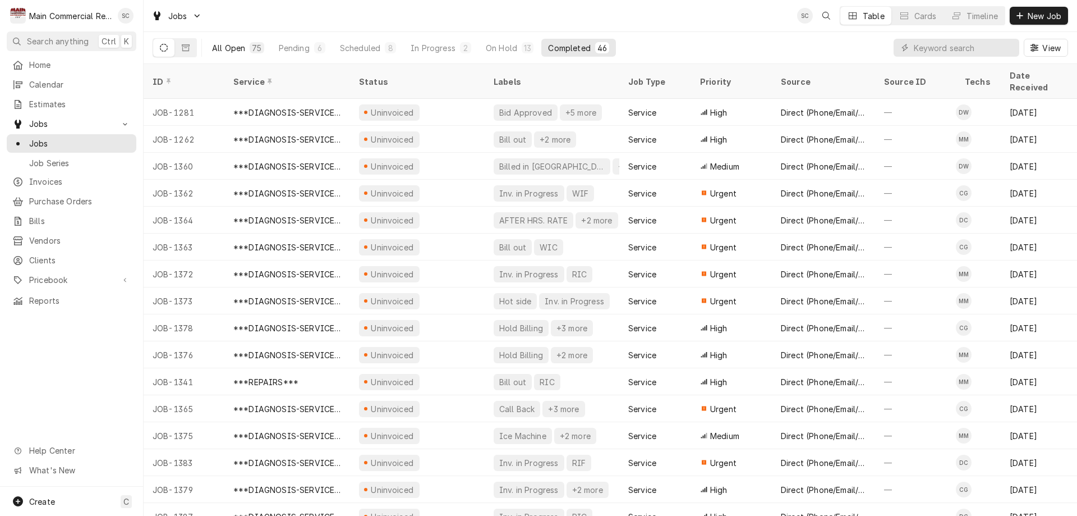
click at [240, 48] on div "All Open" at bounding box center [228, 48] width 33 height 12
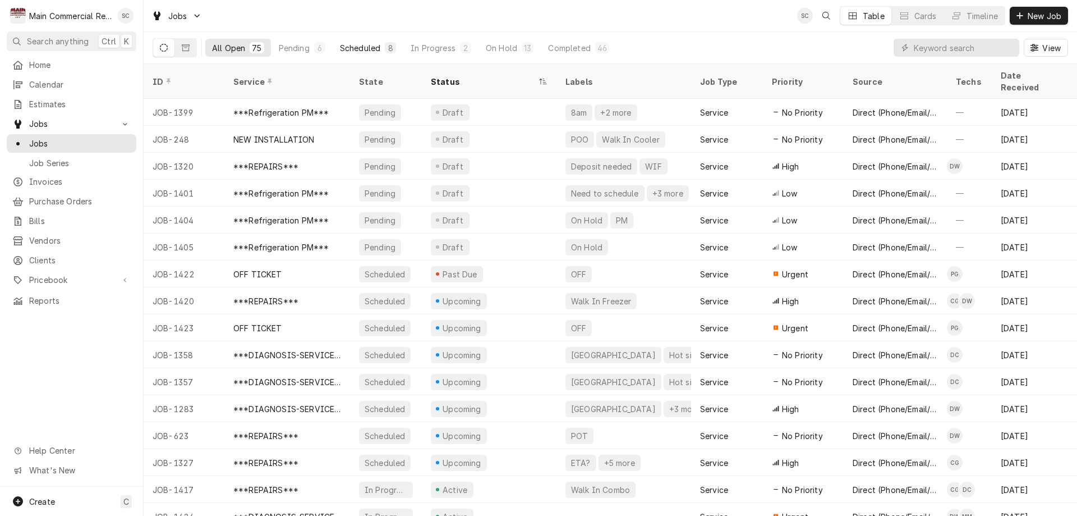
click at [367, 45] on div "Scheduled" at bounding box center [360, 48] width 40 height 12
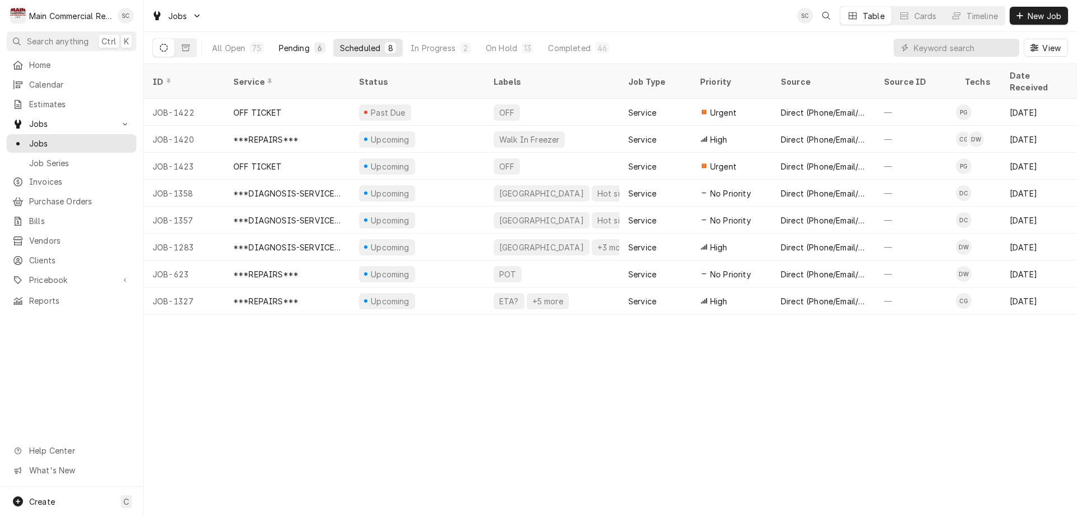
click at [294, 44] on div "Pending" at bounding box center [294, 48] width 31 height 12
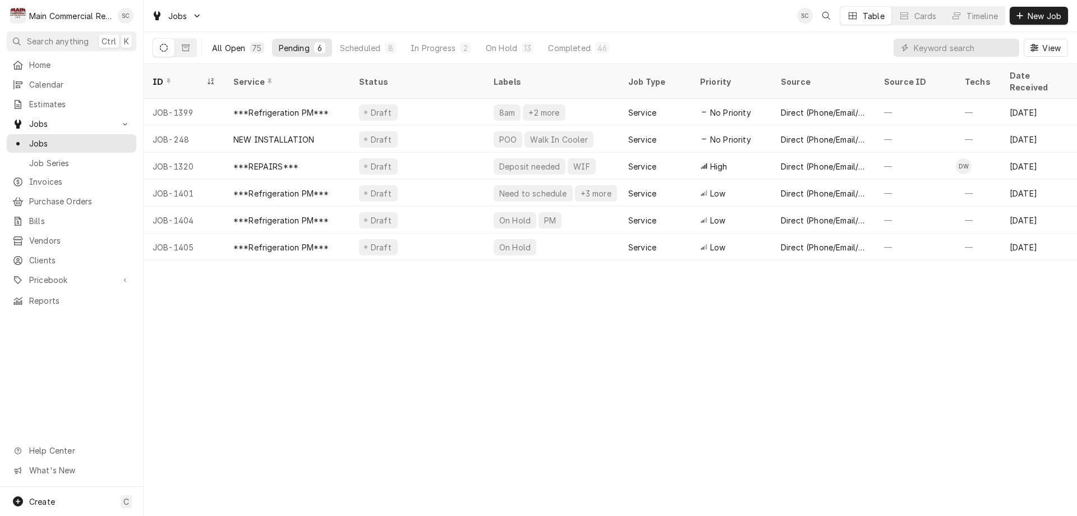
click at [235, 50] on div "All Open" at bounding box center [228, 48] width 33 height 12
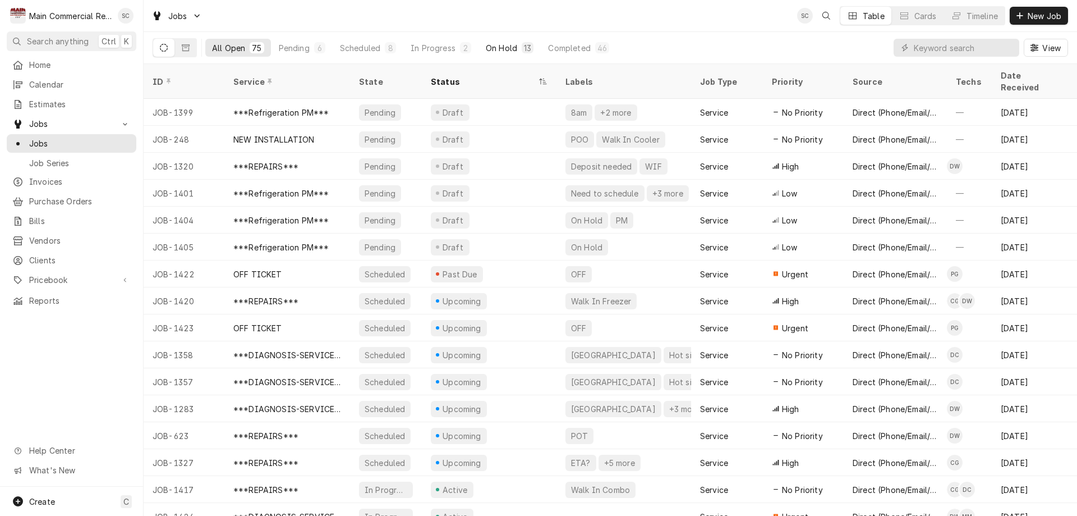
click at [501, 48] on div "On Hold" at bounding box center [501, 48] width 31 height 12
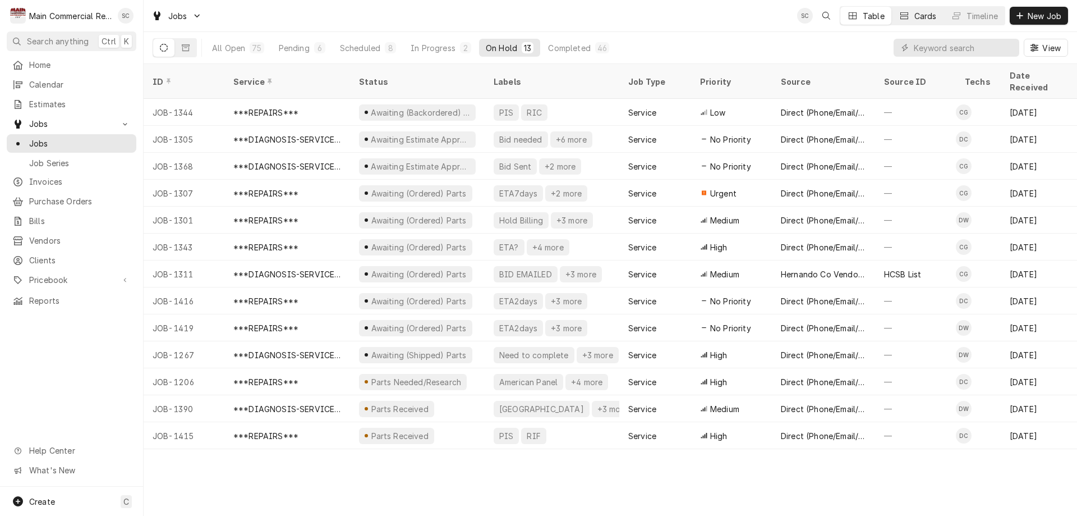
click at [915, 17] on div "Cards" at bounding box center [926, 16] width 22 height 12
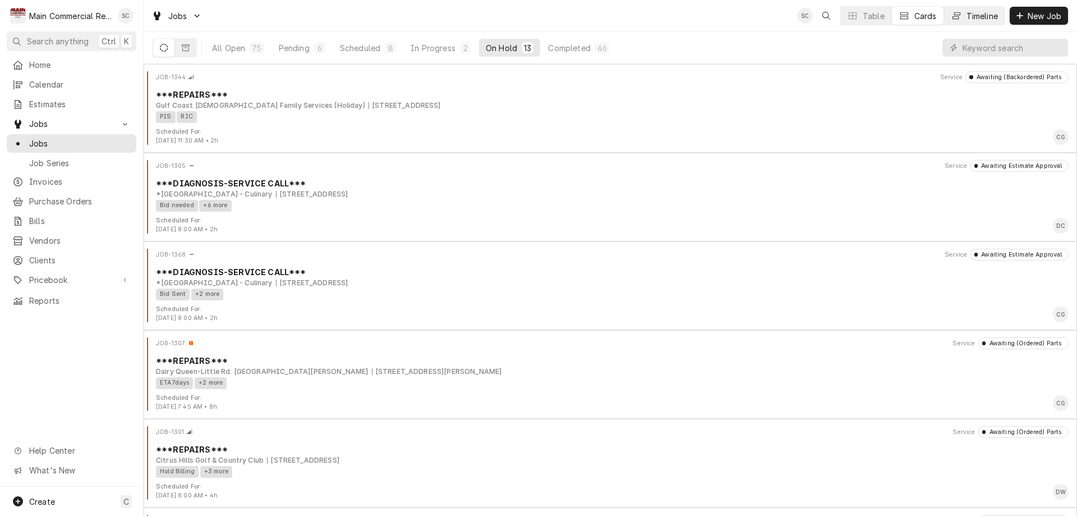
click at [976, 13] on div "Timeline" at bounding box center [982, 16] width 31 height 12
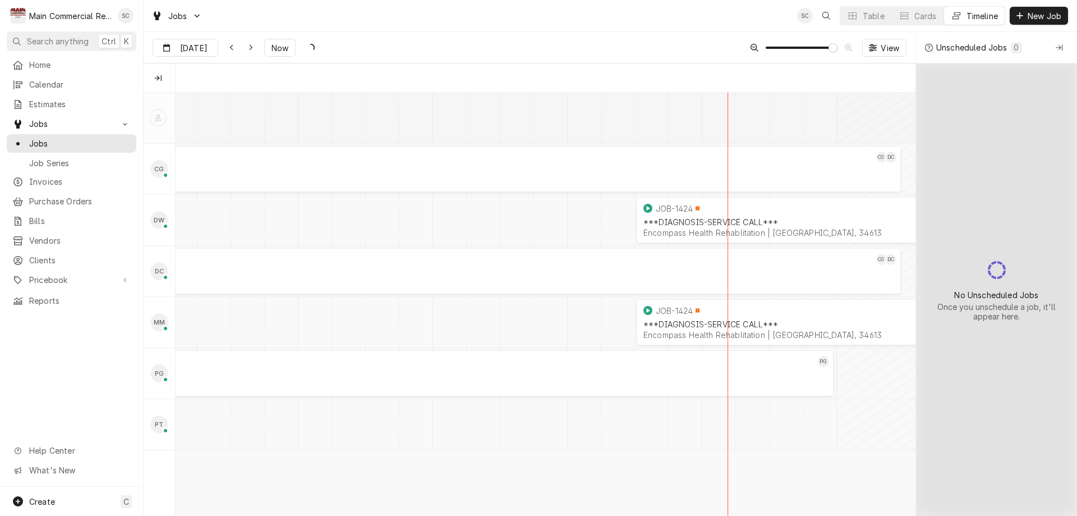
scroll to position [0, 14693]
click at [245, 45] on div "Dynamic Content Wrapper" at bounding box center [250, 47] width 11 height 11
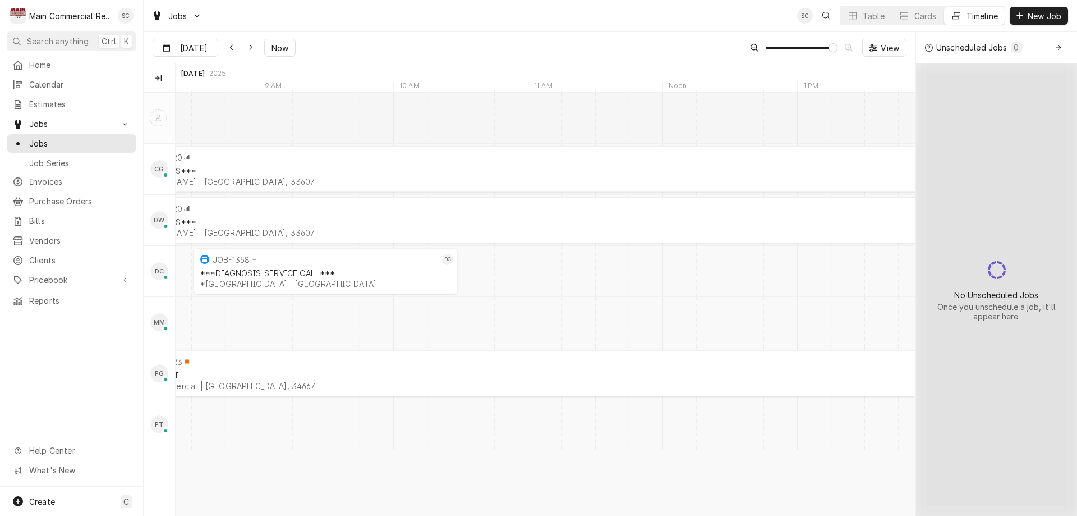
scroll to position [0, 17445]
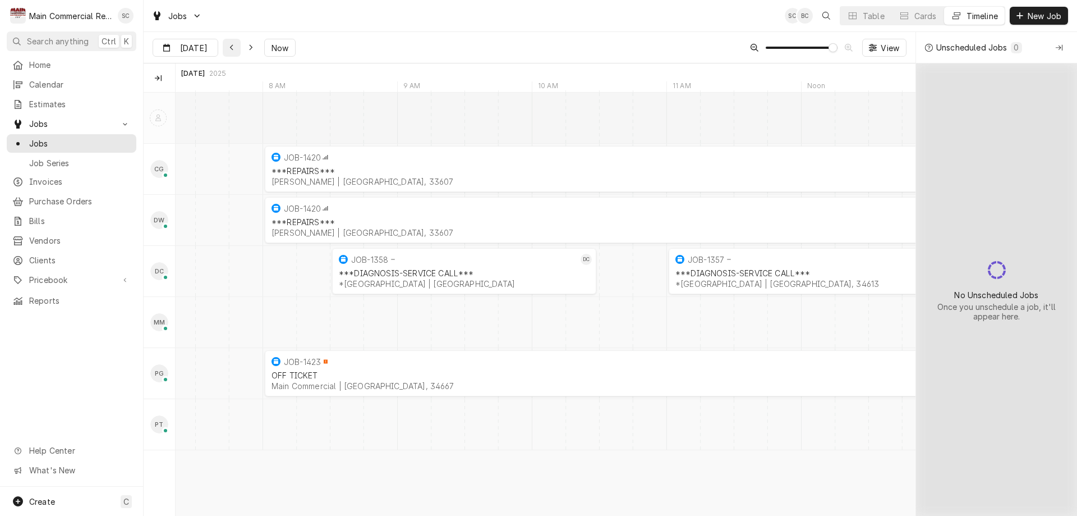
click at [232, 44] on icon "Dynamic Content Wrapper" at bounding box center [232, 48] width 5 height 8
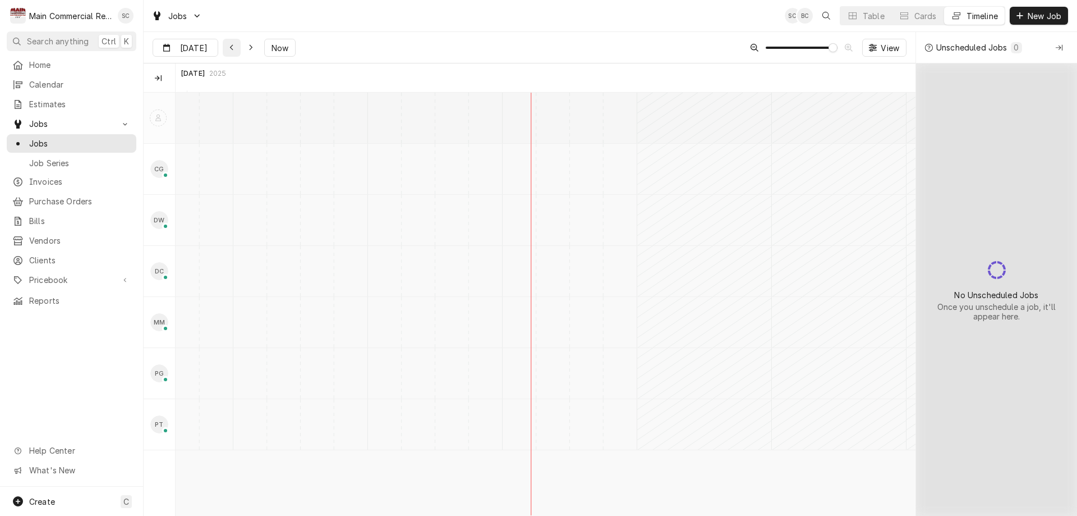
scroll to position [0, 14893]
type input "[DATE]"
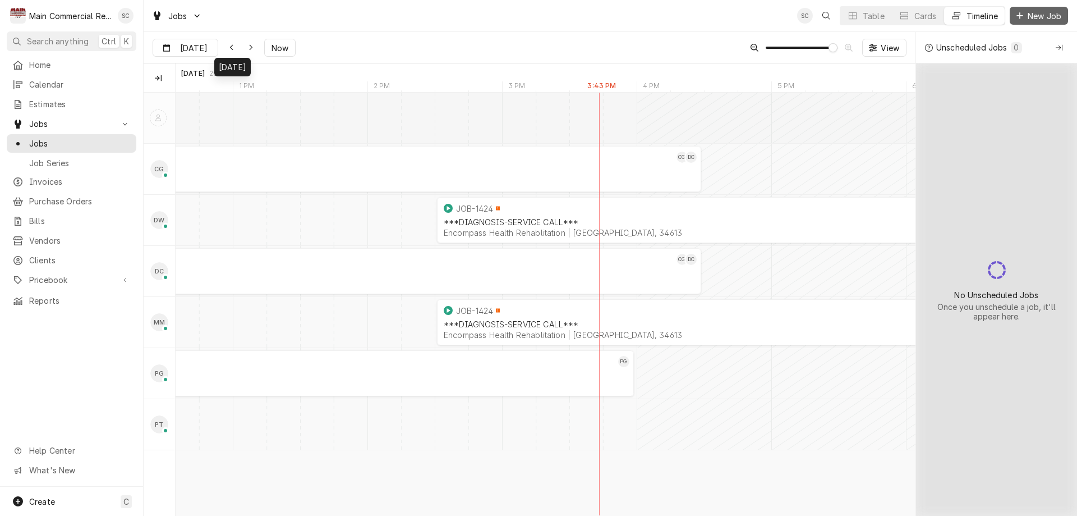
click at [1047, 17] on span "New Job" at bounding box center [1045, 16] width 38 height 12
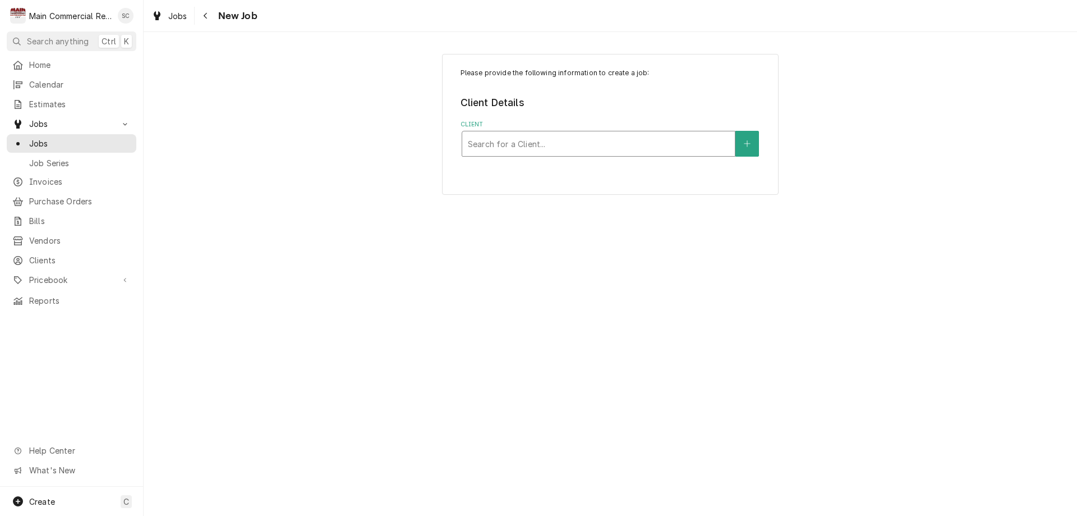
click at [498, 149] on div "Client" at bounding box center [599, 144] width 262 height 20
type input "amer"
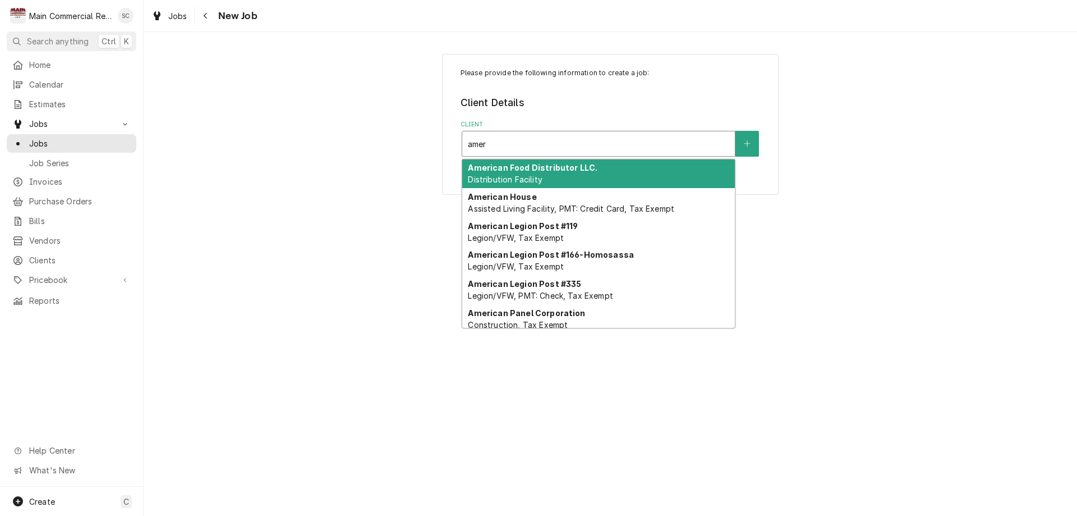
click at [515, 171] on strong "American Food Distributor LLC." at bounding box center [533, 168] width 130 height 10
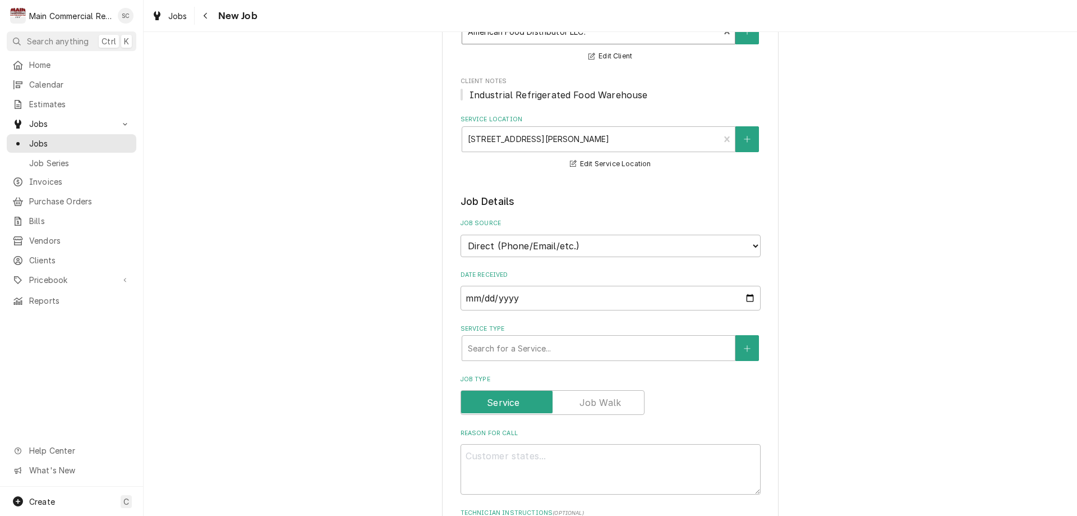
scroll to position [168, 0]
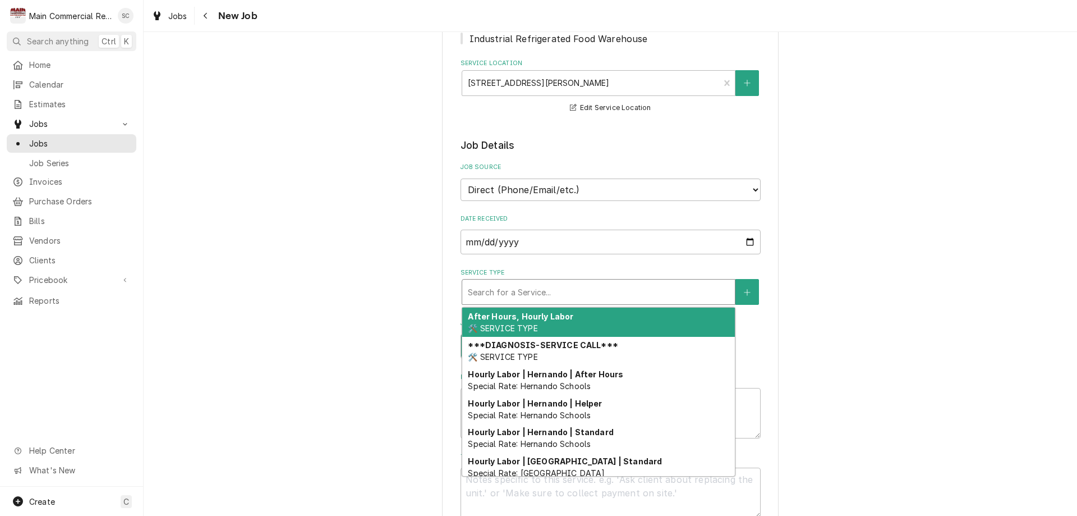
click at [473, 290] on div "Service Type" at bounding box center [599, 292] width 262 height 20
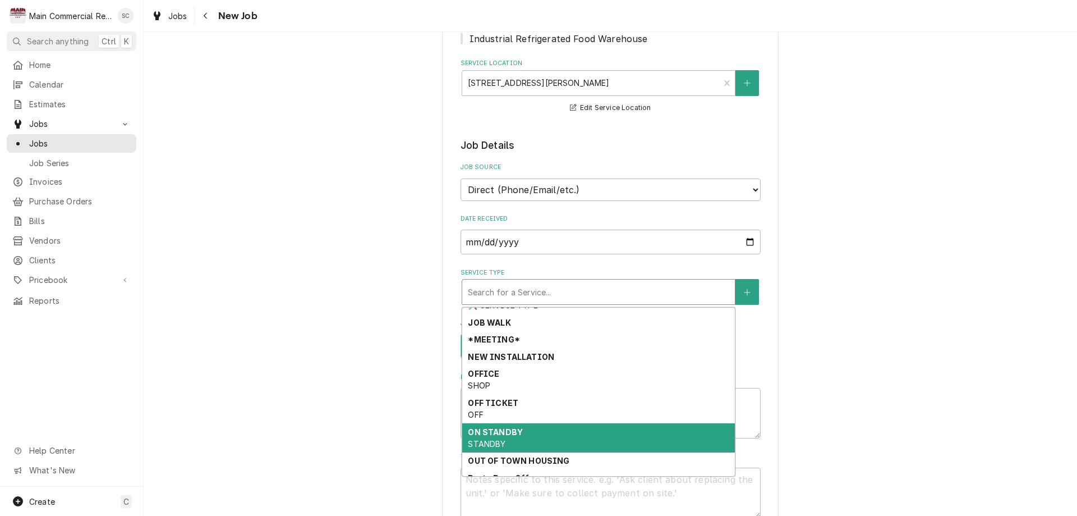
scroll to position [256, 0]
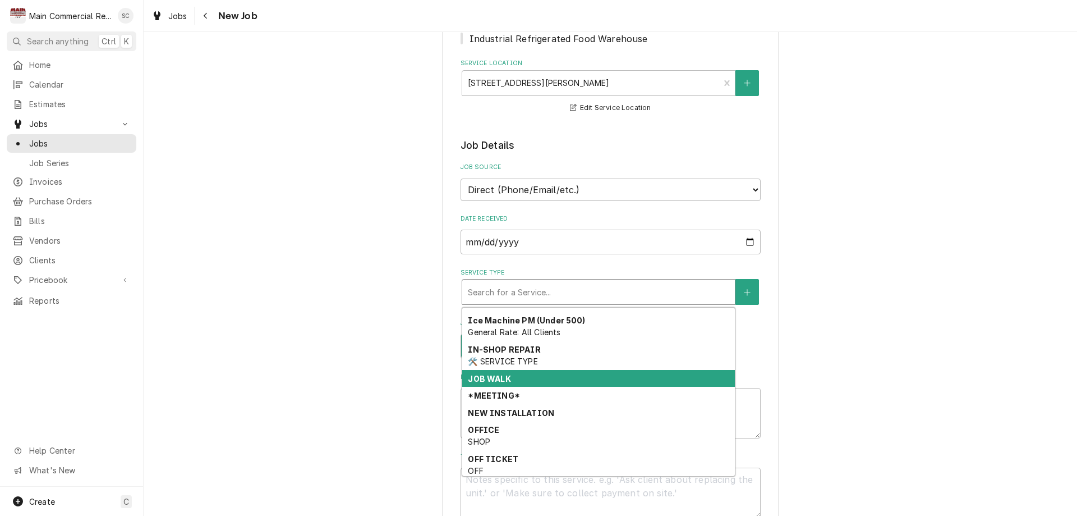
click at [497, 379] on strong "JOB WALK" at bounding box center [489, 379] width 43 height 10
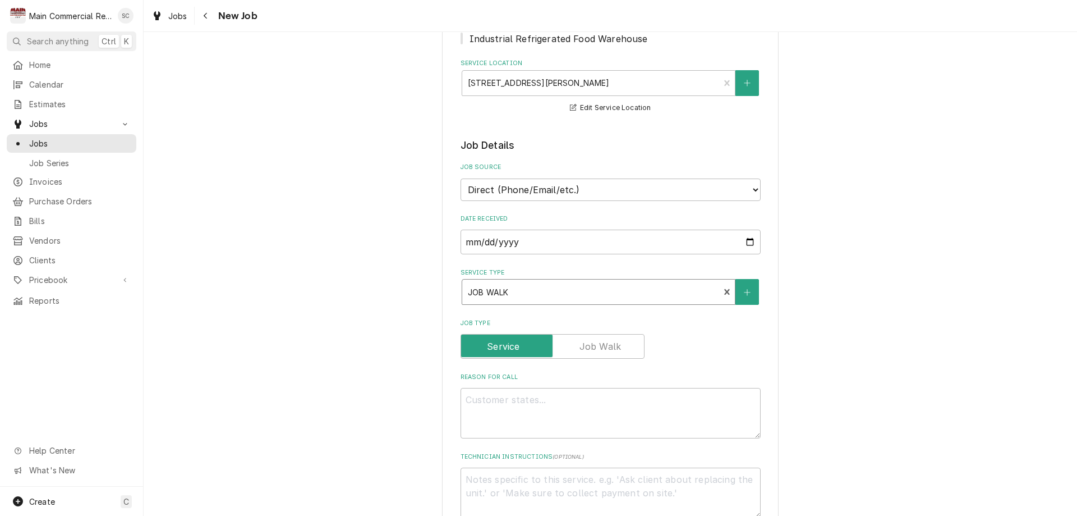
type textarea "x"
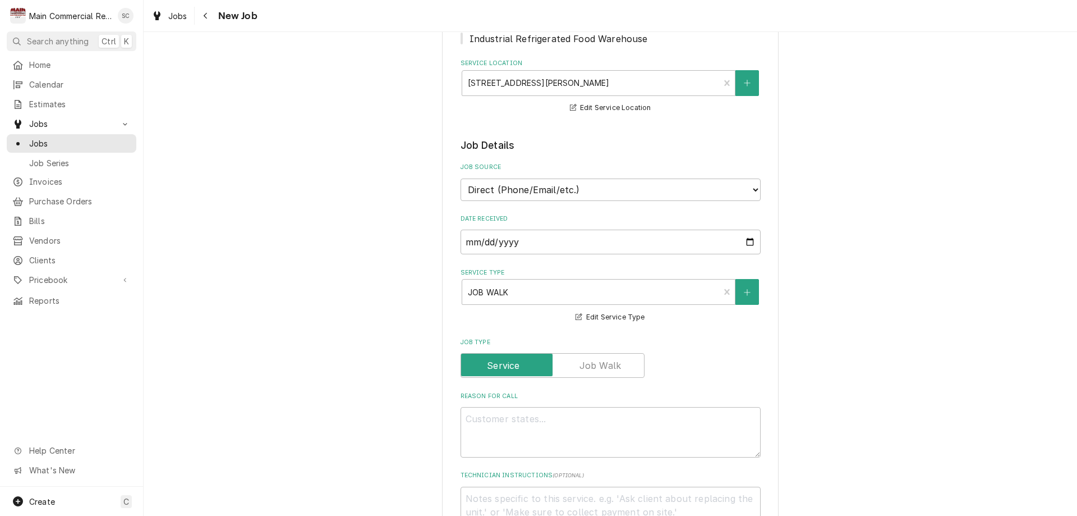
click at [585, 365] on label "Job Type" at bounding box center [553, 365] width 184 height 25
click at [585, 365] on input "Job Type" at bounding box center [553, 365] width 174 height 25
checkbox input "true"
type textarea "x"
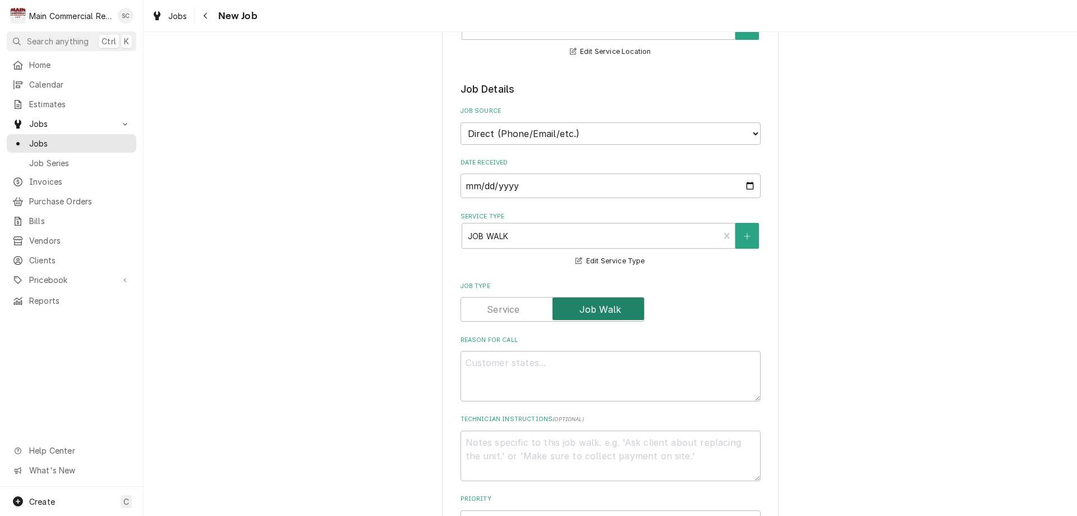
scroll to position [337, 0]
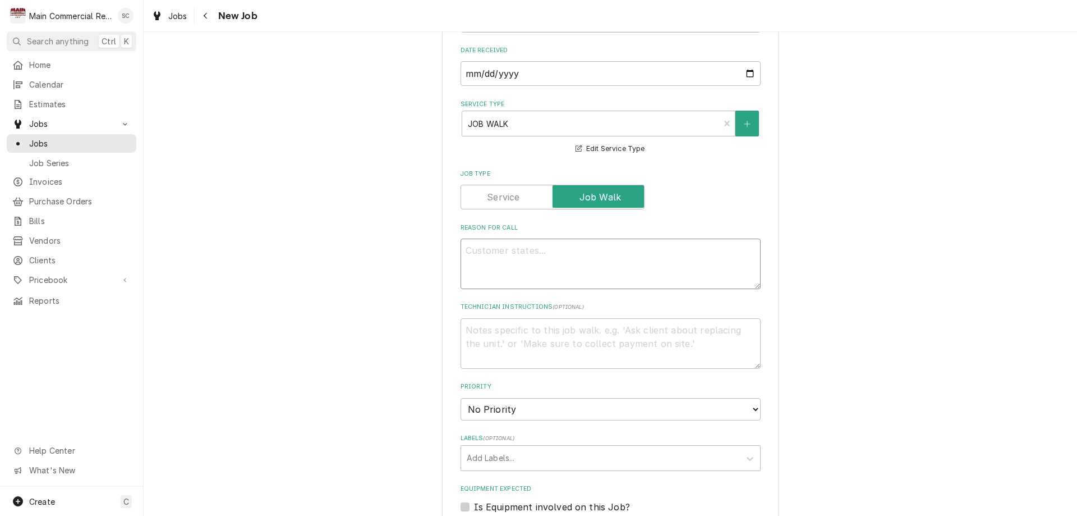
click at [493, 254] on textarea "Reason For Call" at bounding box center [611, 264] width 300 height 51
type textarea "C"
type textarea "x"
type textarea "Cu"
type textarea "x"
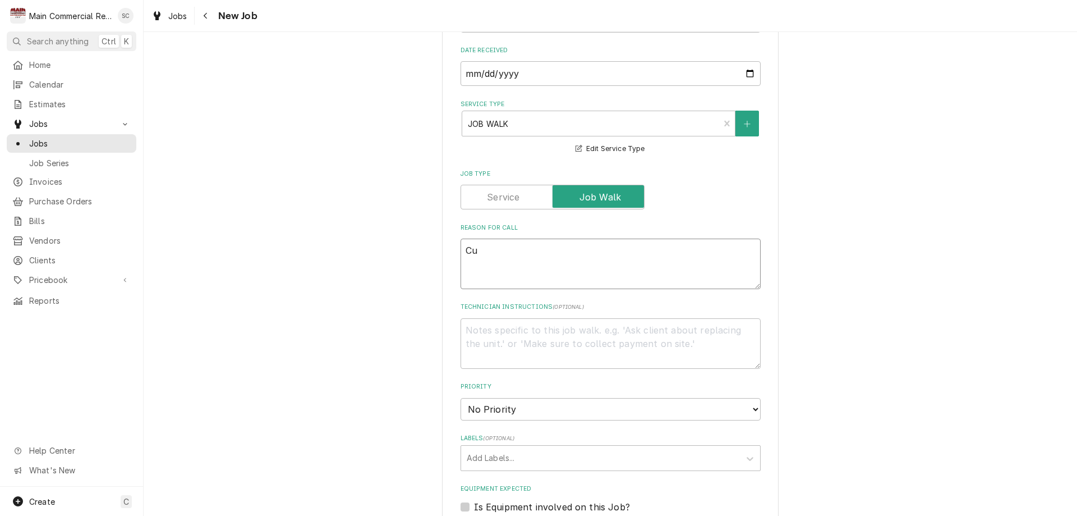
type textarea "Cus"
type textarea "x"
type textarea "Cust"
type textarea "x"
type textarea "Custo"
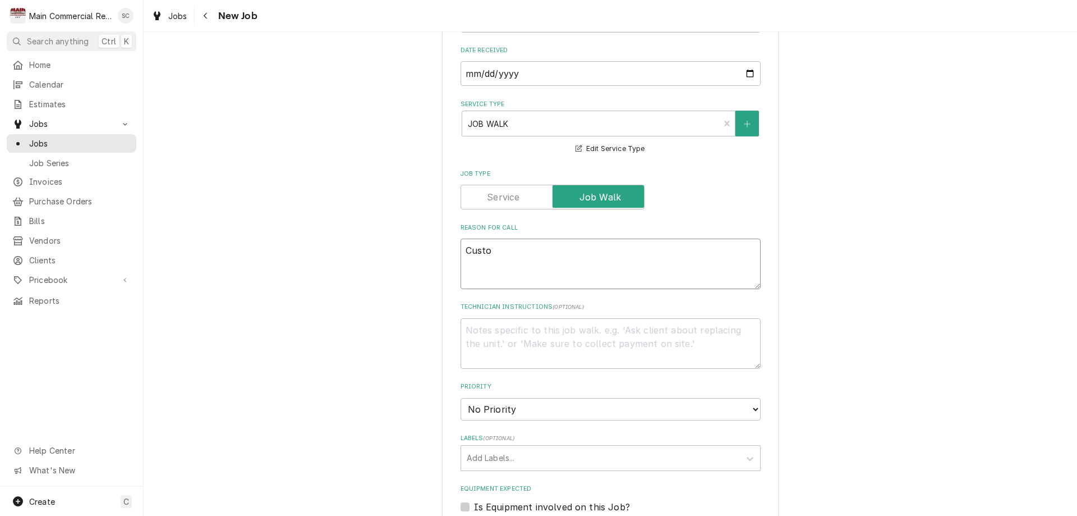
type textarea "x"
type textarea "Custom"
type textarea "x"
type textarea "Custome"
type textarea "x"
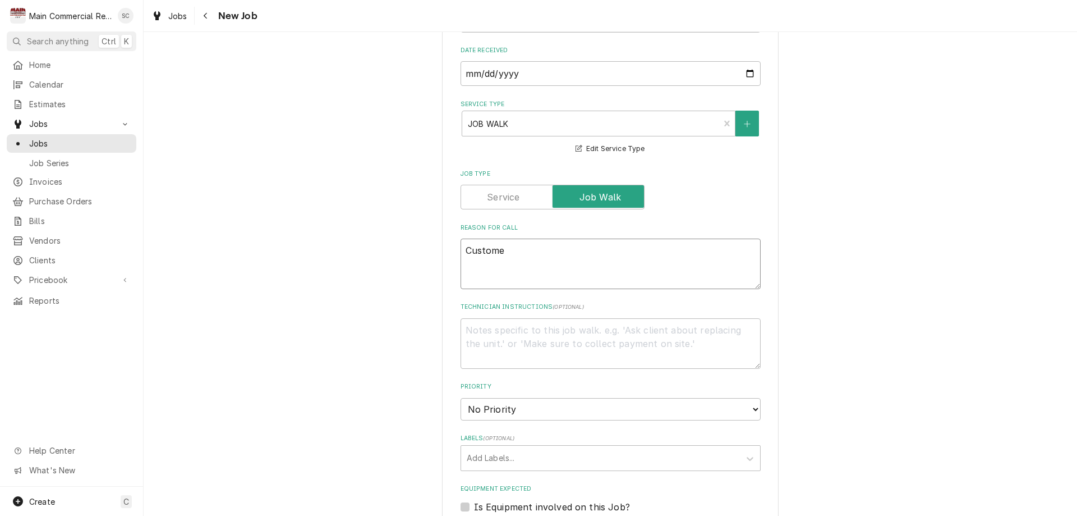
type textarea "Customer"
type textarea "x"
type textarea "Customer"
type textarea "x"
type textarea "Customer w"
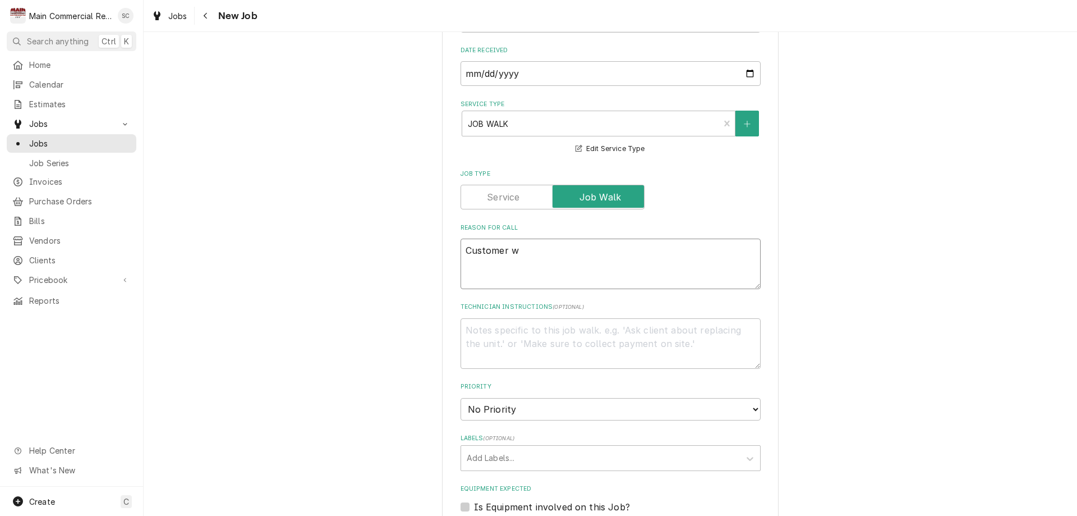
type textarea "x"
type textarea "Customer wo"
type textarea "x"
type textarea "Customer wou"
type textarea "x"
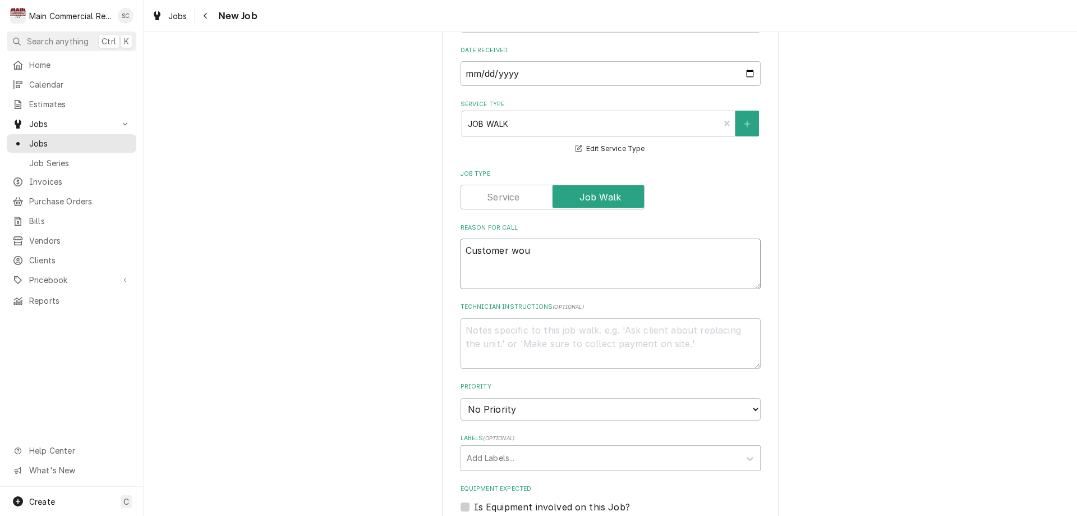
type textarea "Customer woul"
type textarea "x"
type textarea "Customer would"
type textarea "x"
type textarea "Customer would"
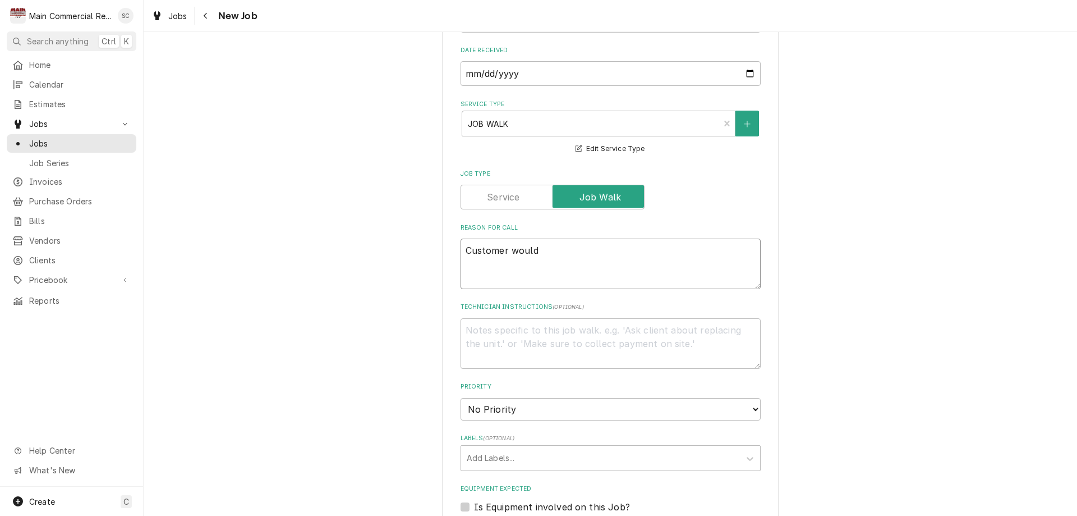
type textarea "x"
type textarea "Customer would l"
type textarea "x"
type textarea "Customer would li"
type textarea "x"
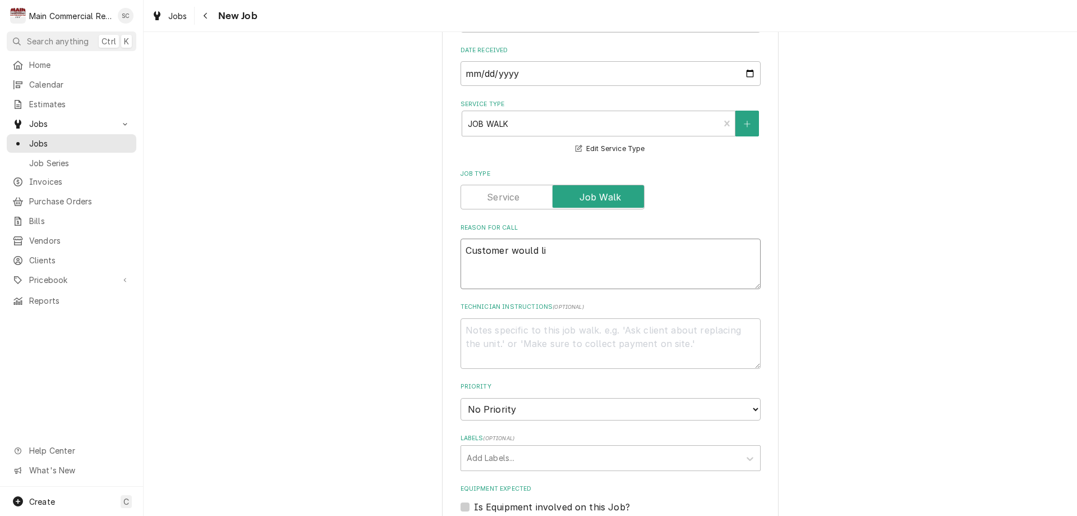
type textarea "Customer would lik"
type textarea "x"
type textarea "Customer would like"
type textarea "x"
type textarea "Customer would like"
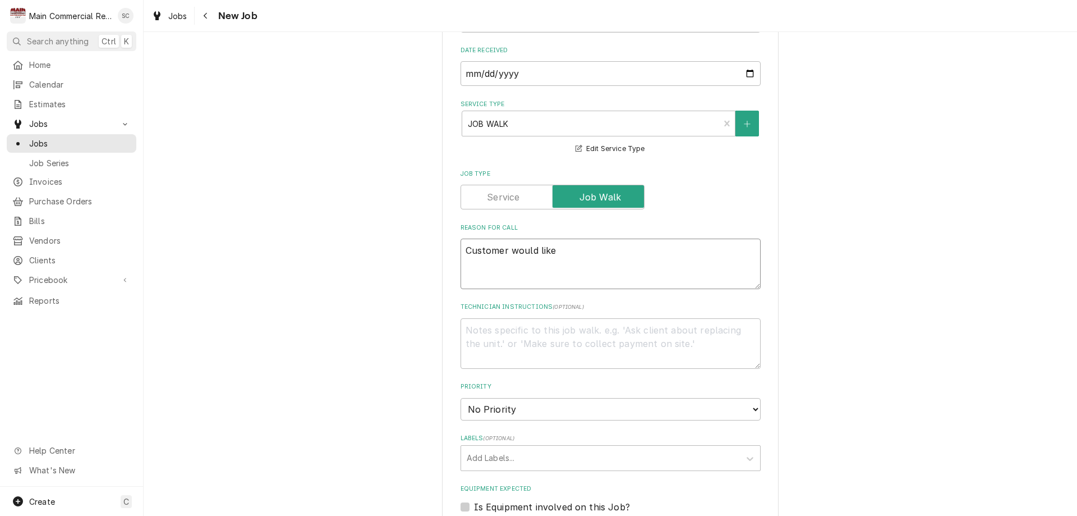
type textarea "x"
type textarea "Customer would like a"
type textarea "x"
type textarea "Customer would like a"
type textarea "x"
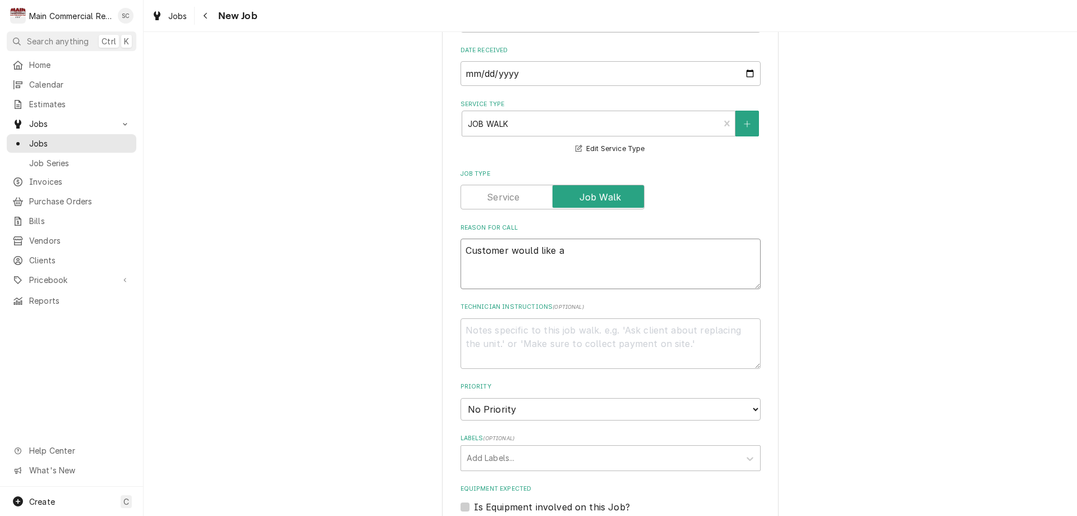
type textarea "Customer would like a q"
type textarea "x"
type textarea "Customer would like a qu"
type textarea "x"
type textarea "Customer would like a quo"
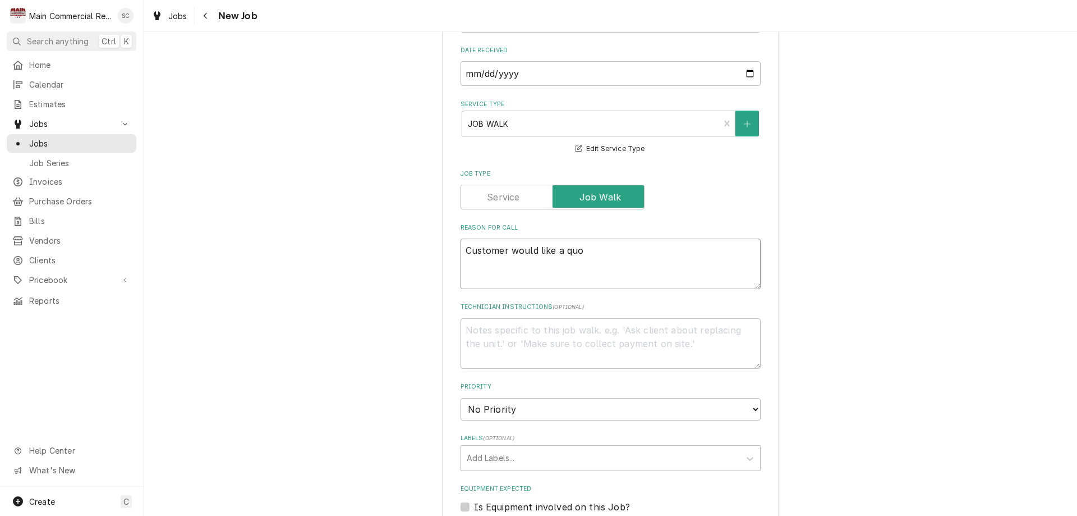
type textarea "x"
type textarea "Customer would like a quote"
type textarea "x"
type textarea "Customer would like a quote"
type textarea "x"
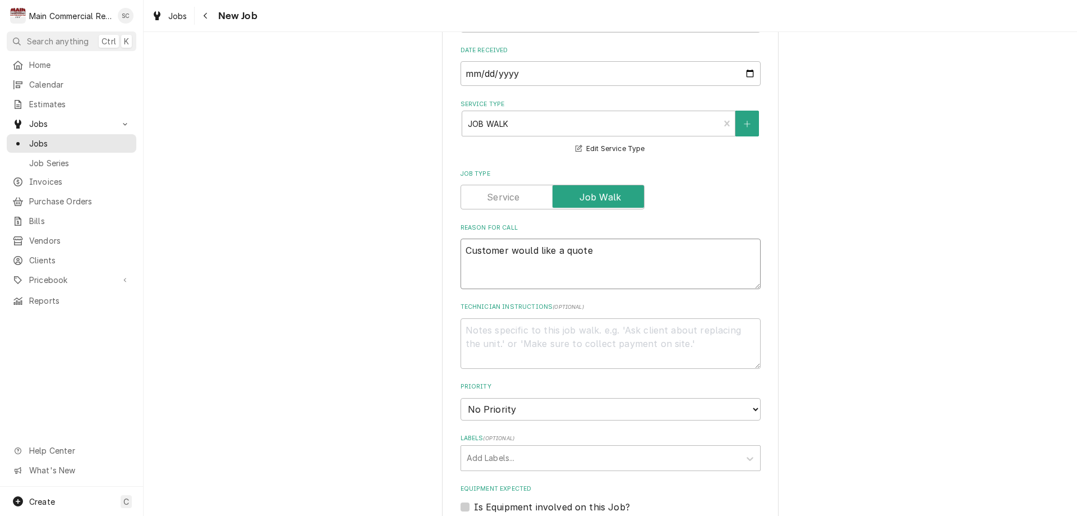
type textarea "Customer would like a quote f"
type textarea "x"
type textarea "Customer would like a quote fo"
type textarea "x"
type textarea "Customer would like a quote for"
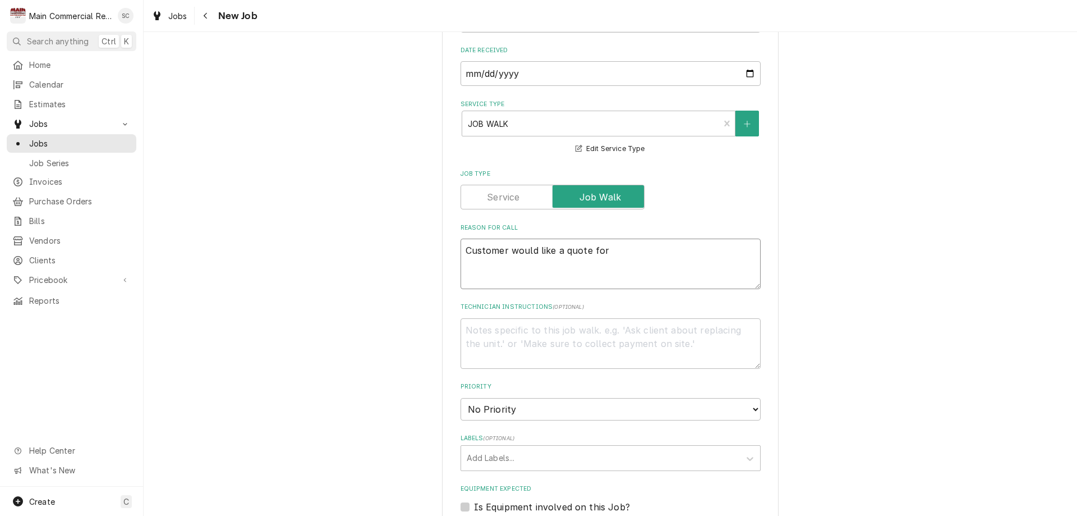
type textarea "x"
type textarea "Customer would like a quote for"
type textarea "x"
type textarea "Customer would like a quote for n"
type textarea "x"
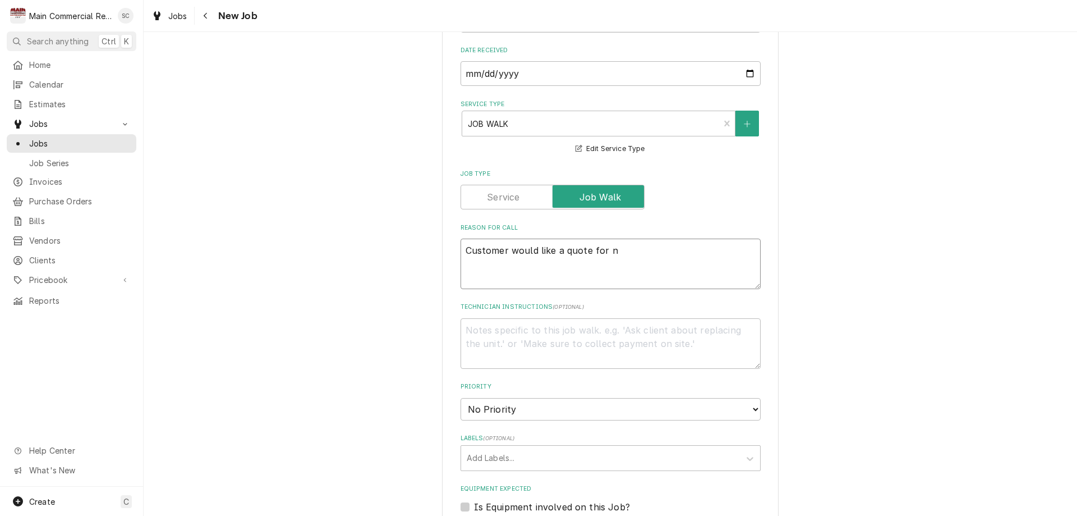
type textarea "Customer would like a quote for ne"
type textarea "x"
type textarea "Customer would like a quote for new"
type textarea "x"
type textarea "Customer would like a quote for new"
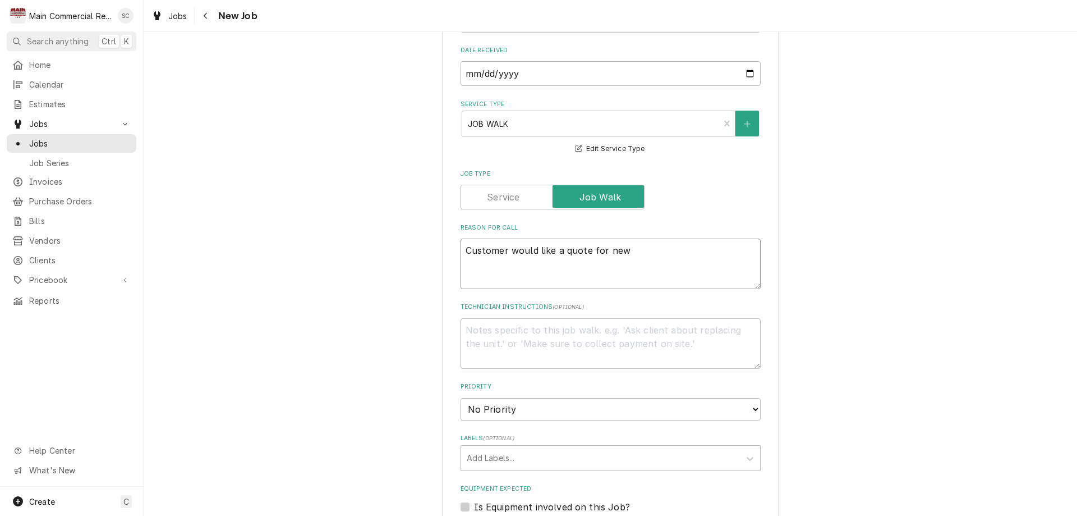
type textarea "x"
type textarea "Customer would like a quote for new d"
type textarea "x"
type textarea "Customer would like a quote for new do"
type textarea "x"
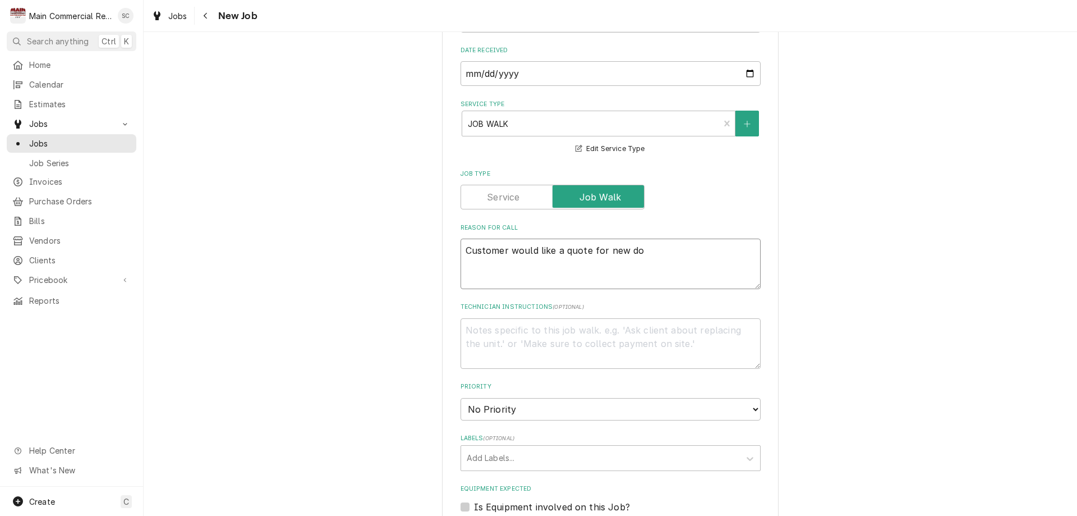
type textarea "Customer would like a quote for new doo"
type textarea "x"
type textarea "Customer would like a quote for new door"
type textarea "x"
type textarea "Customer would like a quote for new door"
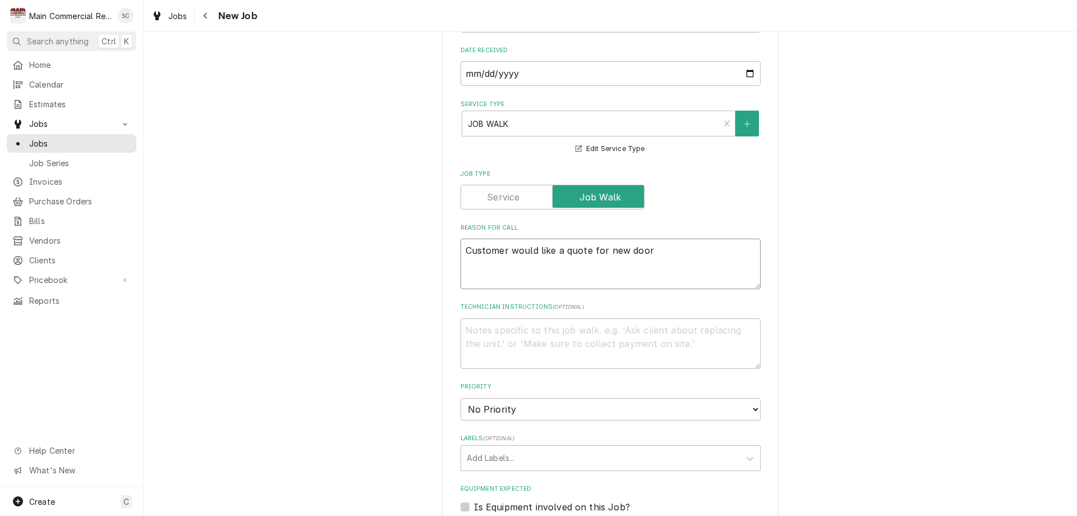
type textarea "x"
type textarea "Customer would like a quote for new door r"
type textarea "x"
type textarea "Customer would like a quote for new door re"
type textarea "x"
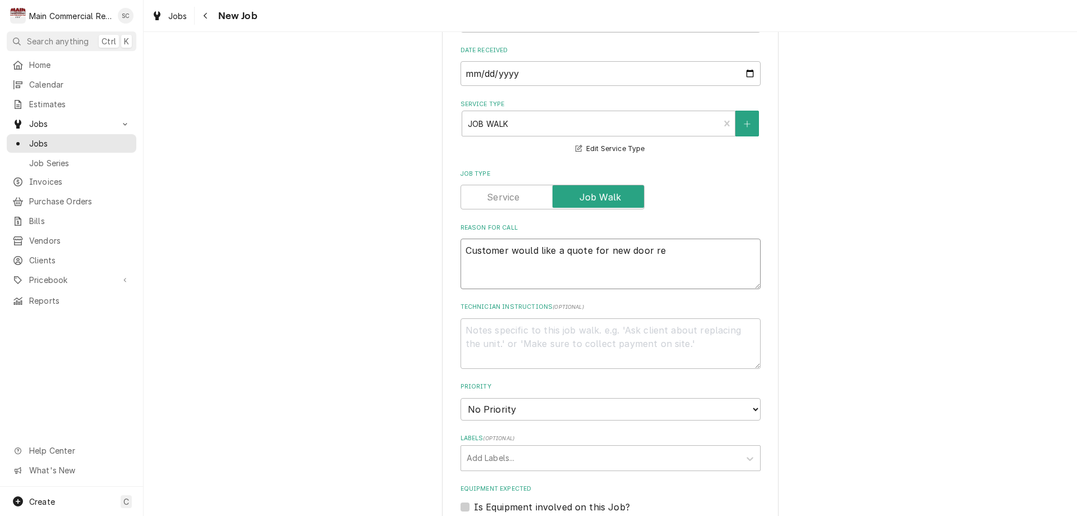
type textarea "Customer would like a quote for new door rep"
type textarea "x"
type textarea "Customer would like a quote for new door repa"
type textarea "x"
type textarea "Customer would like a quote for new door repai"
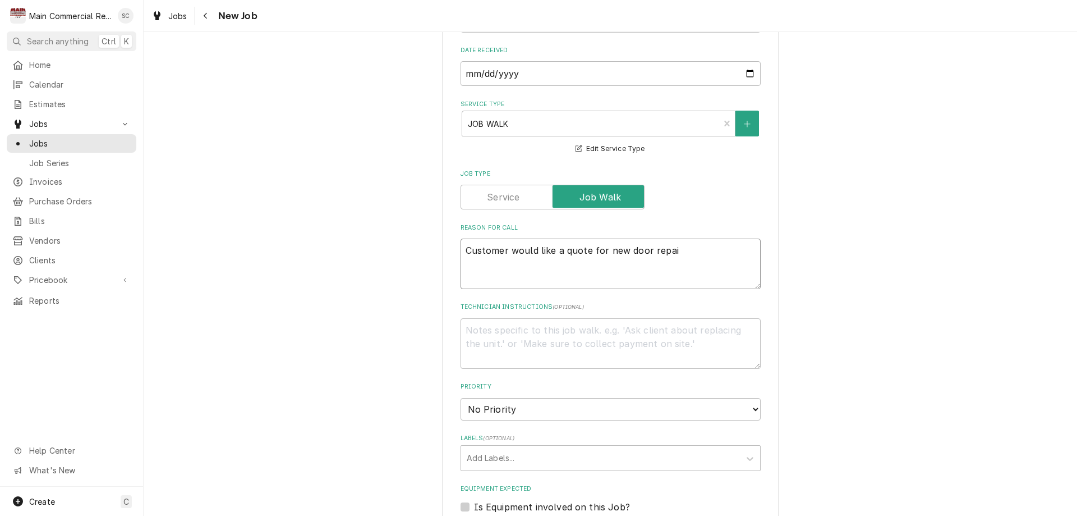
type textarea "x"
type textarea "Customer would like a quote for new door repair"
type textarea "x"
type textarea "Customer would like a quote for new door repa"
type textarea "x"
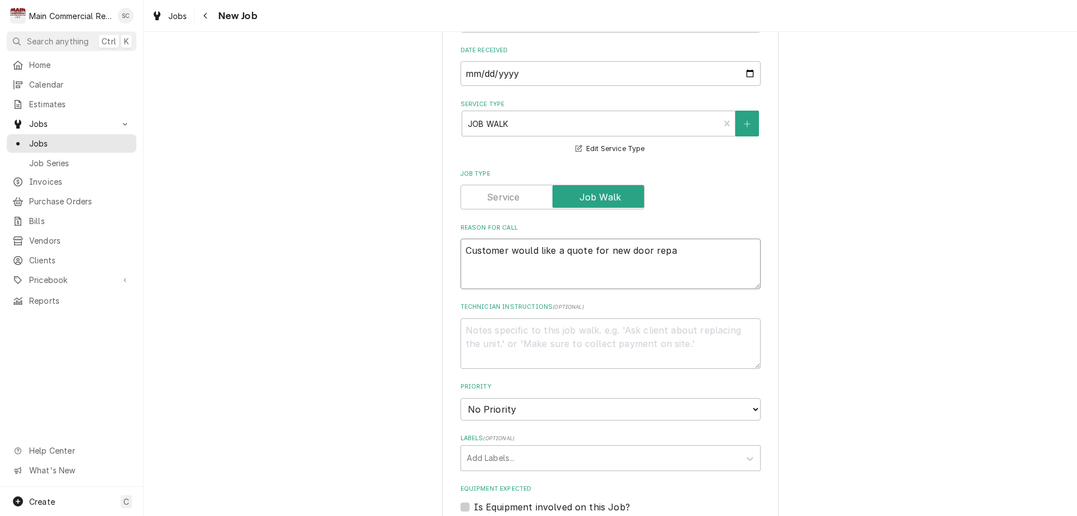
type textarea "Customer would like a quote for new door rep"
type textarea "x"
type textarea "Customer would like a quote for new door re"
type textarea "x"
type textarea "Customer would like a quote for new door r"
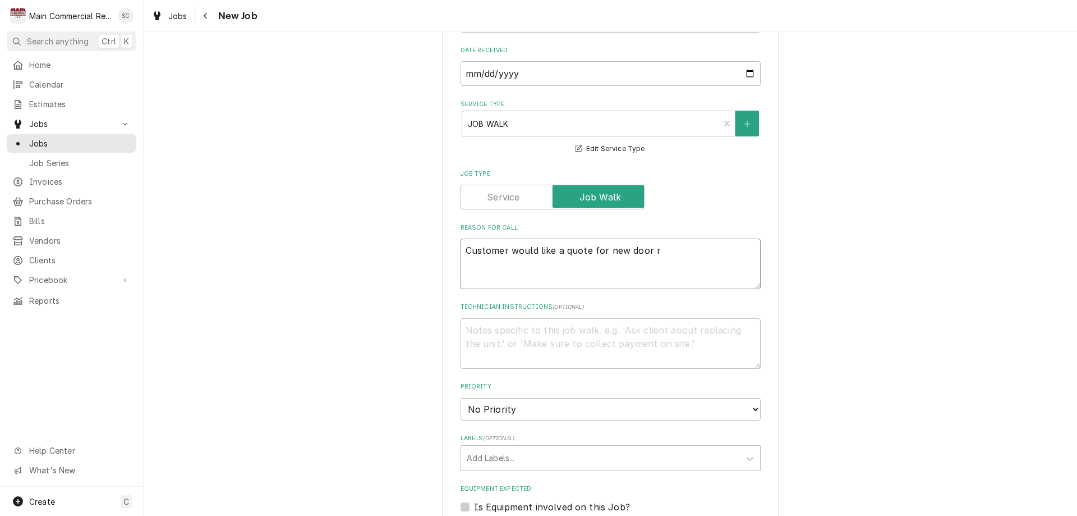
type textarea "x"
type textarea "Customer would like a quote for new door"
type textarea "x"
type textarea "Customer would like a quote for new door"
type textarea "x"
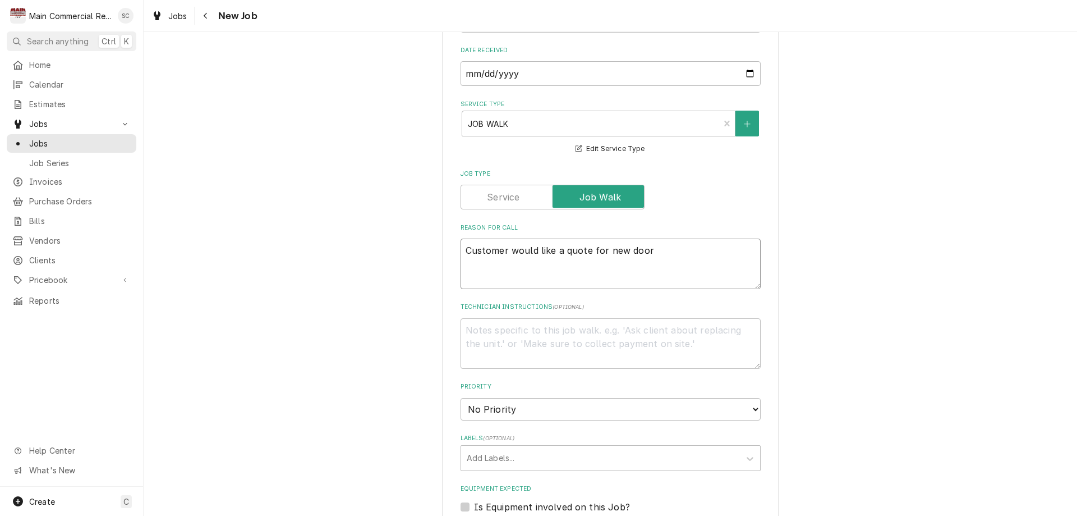
type textarea "Customer would like a quote for new doo"
type textarea "x"
type textarea "Customer would like a quote for new do"
type textarea "x"
type textarea "Customer would like a quote for new"
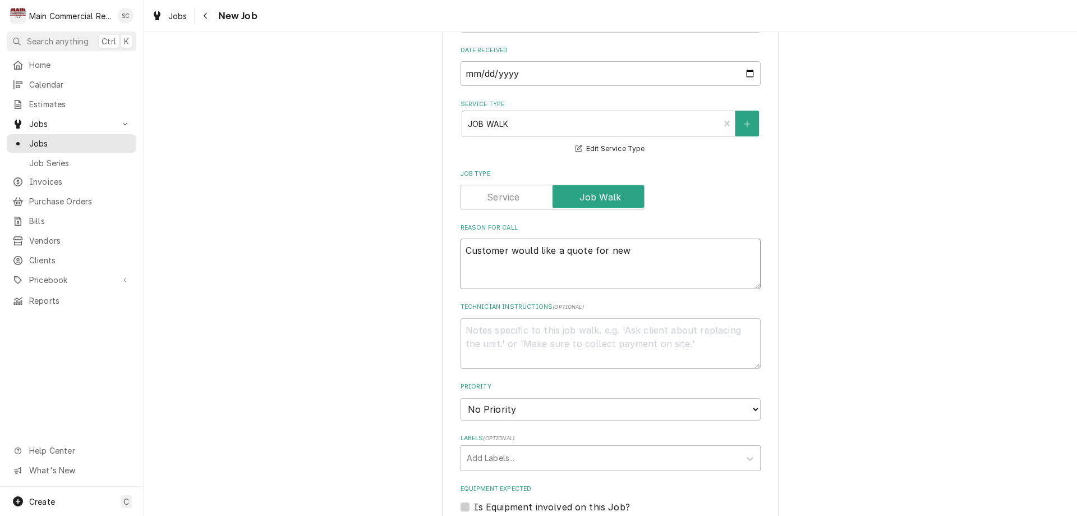
type textarea "x"
type textarea "Customer would like a quote for new w"
type textarea "x"
type textarea "Customer would like a quote for new wa"
type textarea "x"
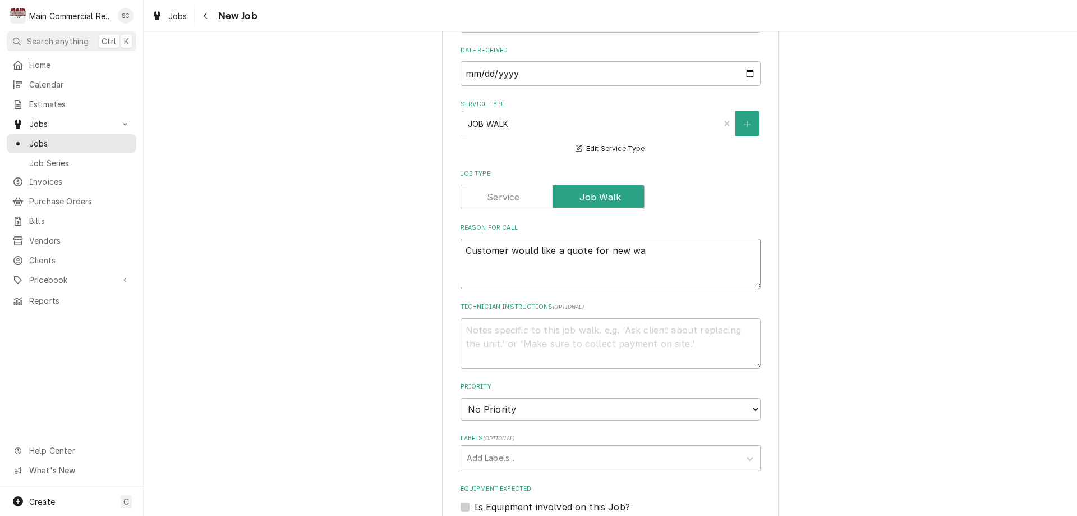
type textarea "Customer would like a quote for new wal"
type textarea "x"
type textarea "Customer would like a quote for new walk"
type textarea "x"
type textarea "Customer would like a quote for new walk-"
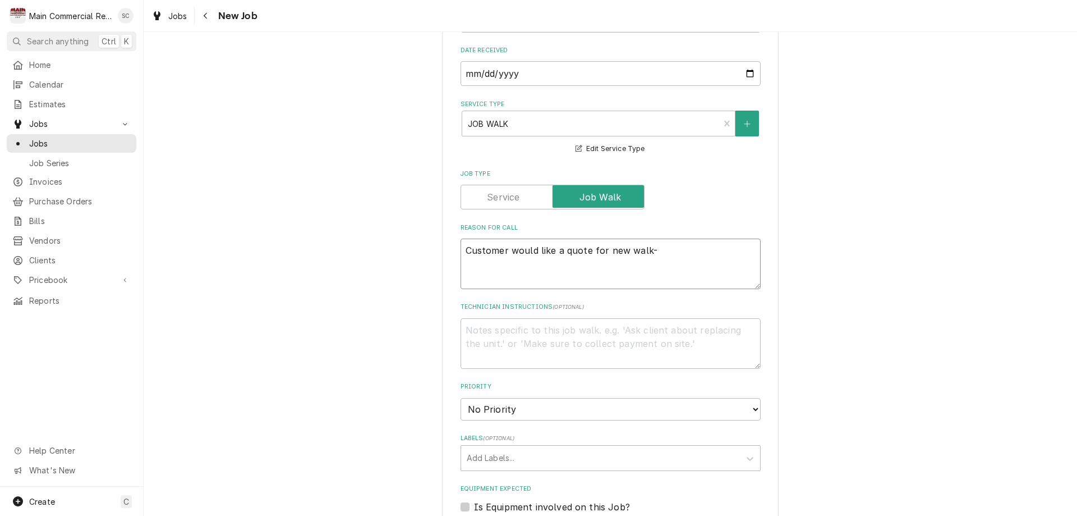
type textarea "x"
type textarea "Customer would like a quote for new walk-i"
type textarea "x"
type textarea "Customer would like a quote for new walk-in"
type textarea "x"
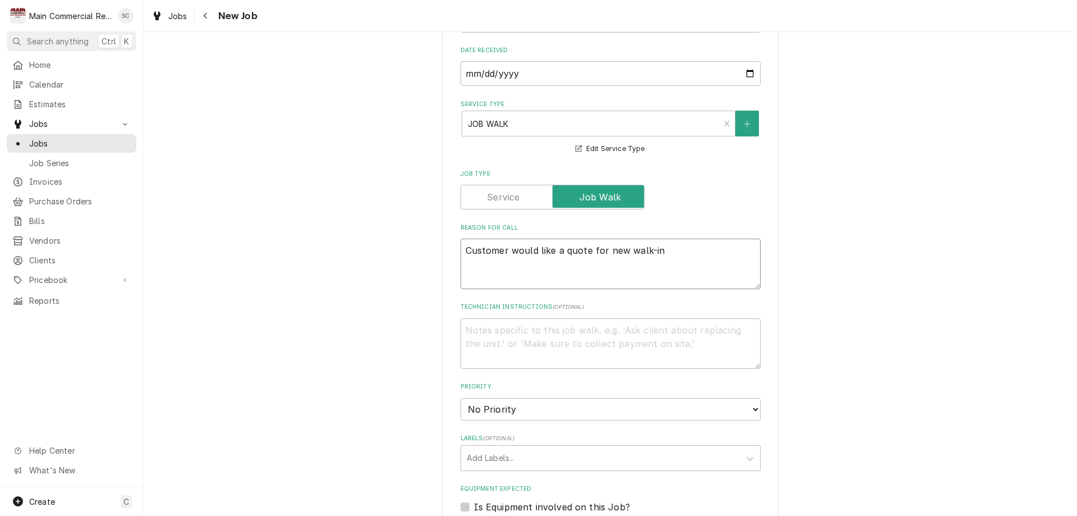
type textarea "Customer would like a quote for new walk-in"
type textarea "x"
type textarea "Customer would like a quote for new walk-in f"
type textarea "x"
type textarea "Customer would like a quote for new walk-in fr"
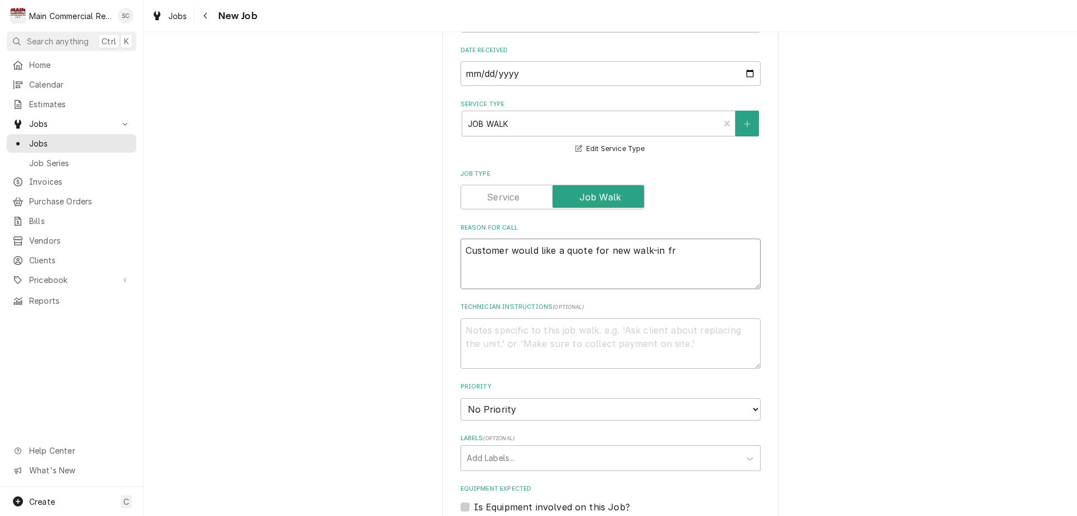
type textarea "x"
type textarea "Customer would like a quote for new walk-in fre"
type textarea "x"
type textarea "Customer would like a quote for new walk-in free"
type textarea "x"
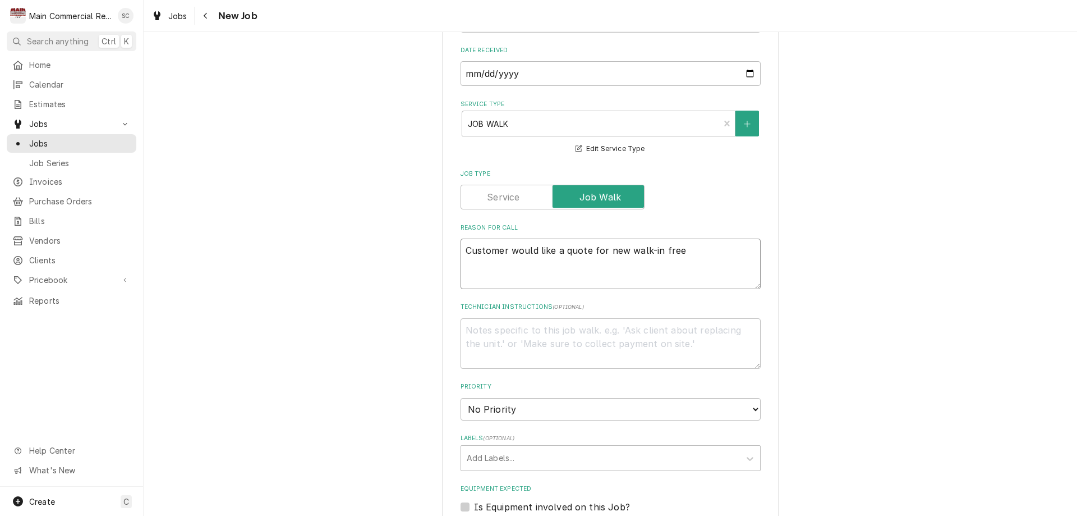
type textarea "Customer would like a quote for new walk-in freez"
type textarea "x"
type textarea "Customer would like a quote for new walk-in freeze"
type textarea "x"
type textarea "Customer would like a quote for new walk-in freezer"
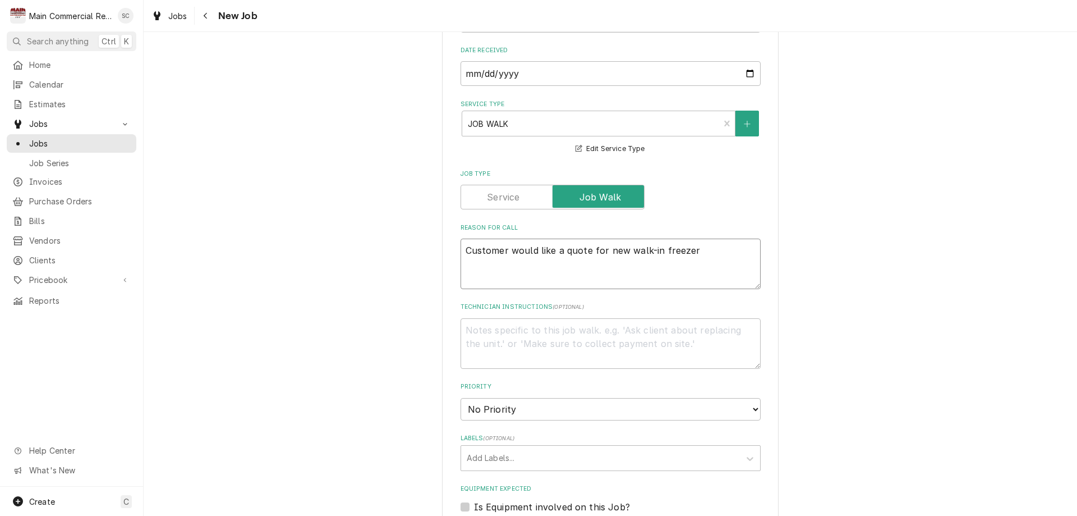
type textarea "x"
type textarea "Customer would like a quote for new walk-in freezer"
type textarea "x"
type textarea "Customer would like a quote for new walk-in freezer d"
type textarea "x"
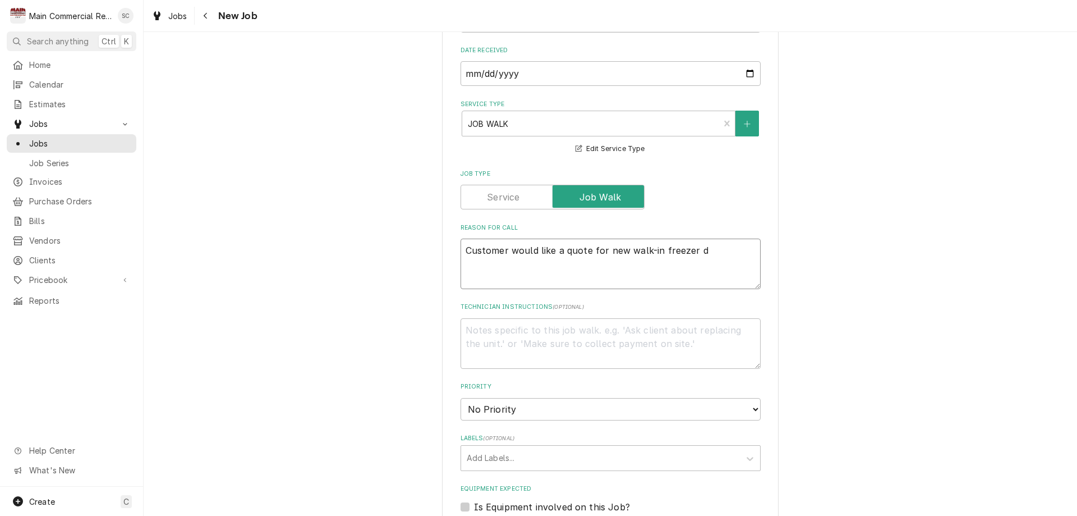
type textarea "Customer would like a quote for new walk-in freezer do"
type textarea "x"
type textarea "Customer would like a quote for new walk-in freezer doo"
type textarea "x"
type textarea "Customer would like a quote for new walk-in freezer door"
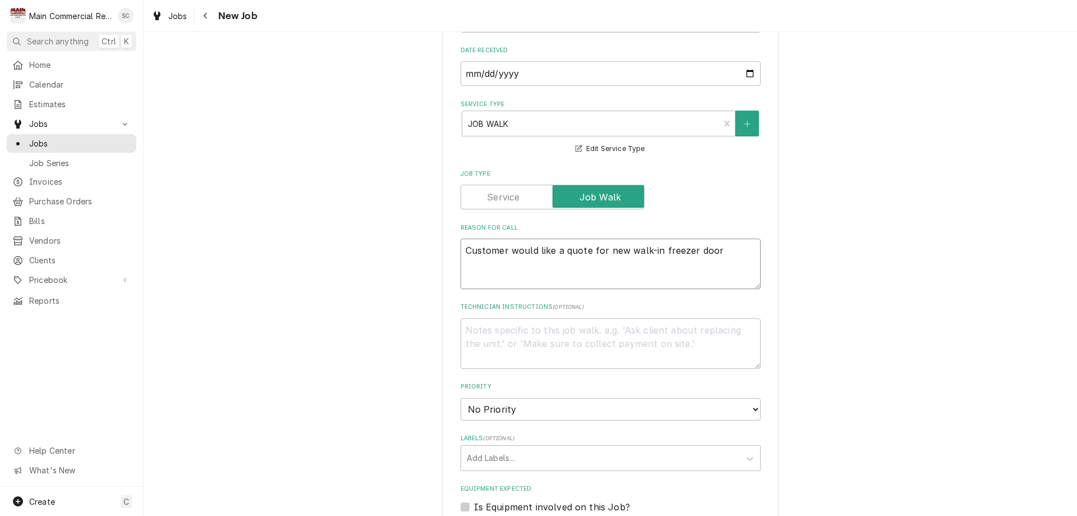
type textarea "x"
type textarea "Customer would like a quote for new walk-in freezer door."
type textarea "x"
type textarea "Customer would like a quote for new walk-in freezer door."
type textarea "x"
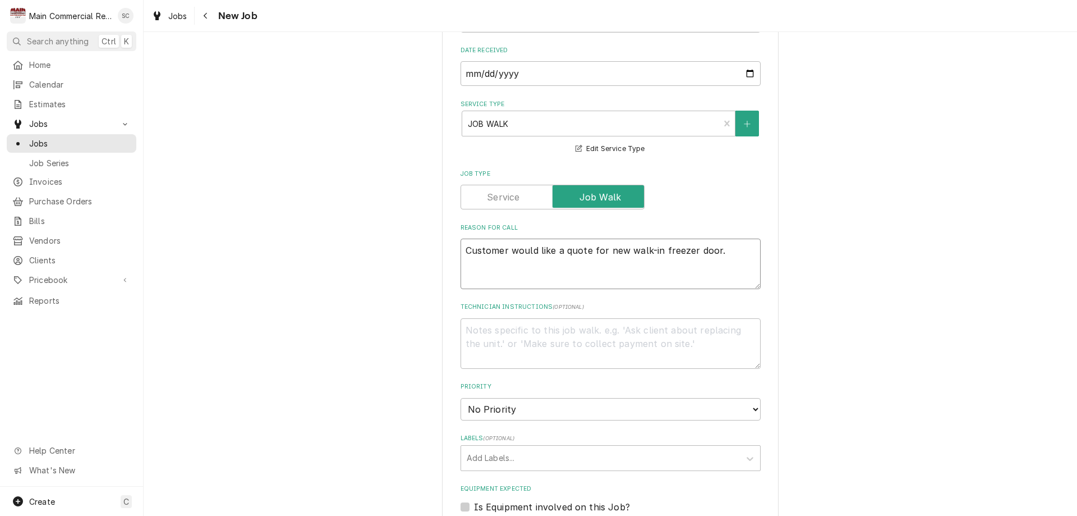
type textarea "Customer would like a quote for new walk-in freezer door. C"
type textarea "x"
type textarea "Customer would like a quote for new walk-in freezer door. Co"
type textarea "x"
type textarea "Customer would like a quote for new walk-in freezer door. Cou"
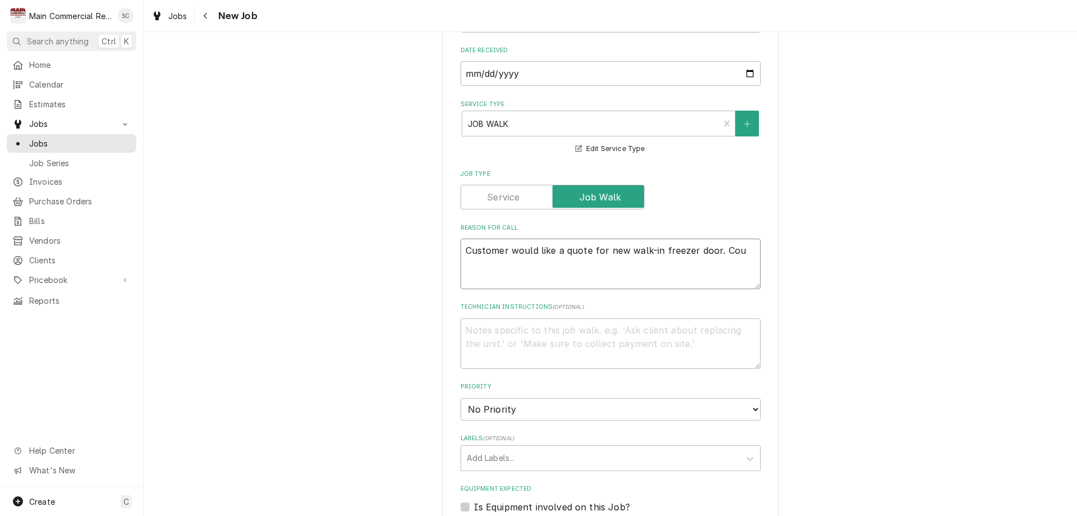
type textarea "x"
type textarea "Customer would like a quote for new walk-in freezer door. Coul"
type textarea "x"
type textarea "Customer would like a quote for new walk-in freezer door. Could"
type textarea "x"
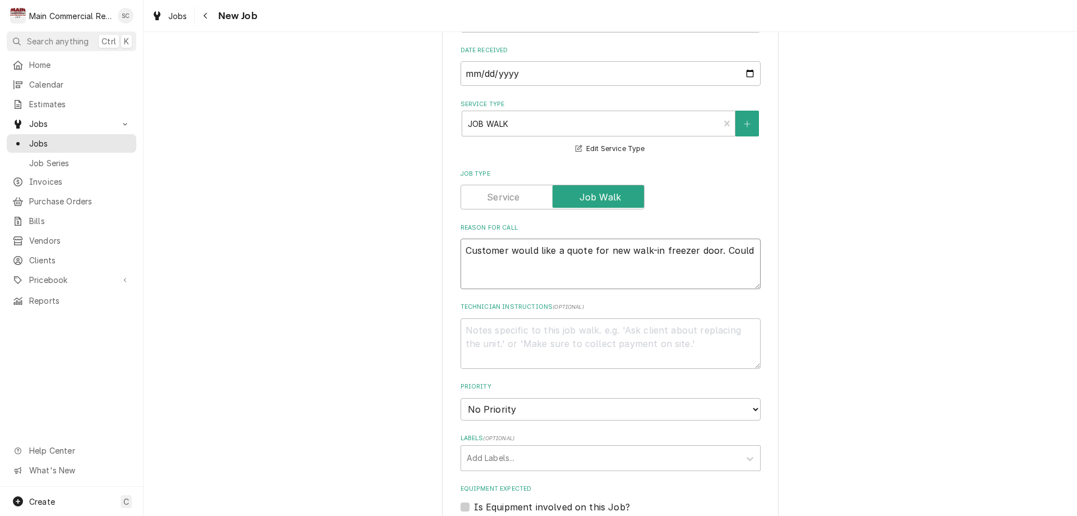
type textarea "Customer would like a quote for new walk-in freezer door. Could"
type textarea "x"
type textarea "Customer would like a quote for new walk-in freezer door. Could b"
type textarea "x"
type textarea "Customer would like a quote for new walk-in freezer door. Could be"
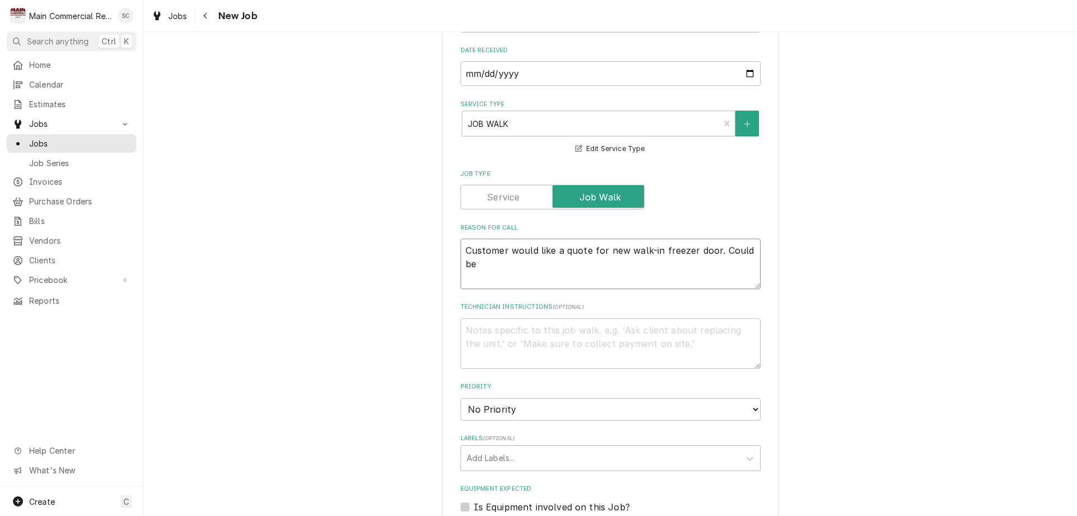
type textarea "x"
type textarea "Customer would like a quote for new walk-in freezer door. Could be"
type textarea "x"
type textarea "Customer would like a quote for new walk-in freezer door. Could be a"
type textarea "x"
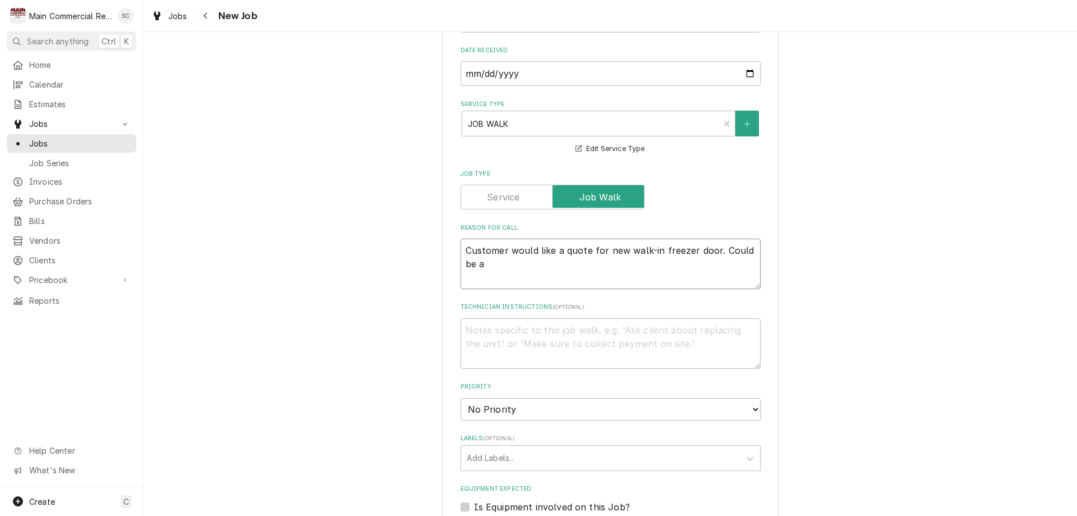
type textarea "Customer would like a quote for new walk-in freezer door. Could be a"
type textarea "x"
type textarea "Customer would like a quote for new walk-in freezer door. Could be a l"
type textarea "x"
type textarea "Customer would like a quote for new walk-in freezer door. Could be a lsi"
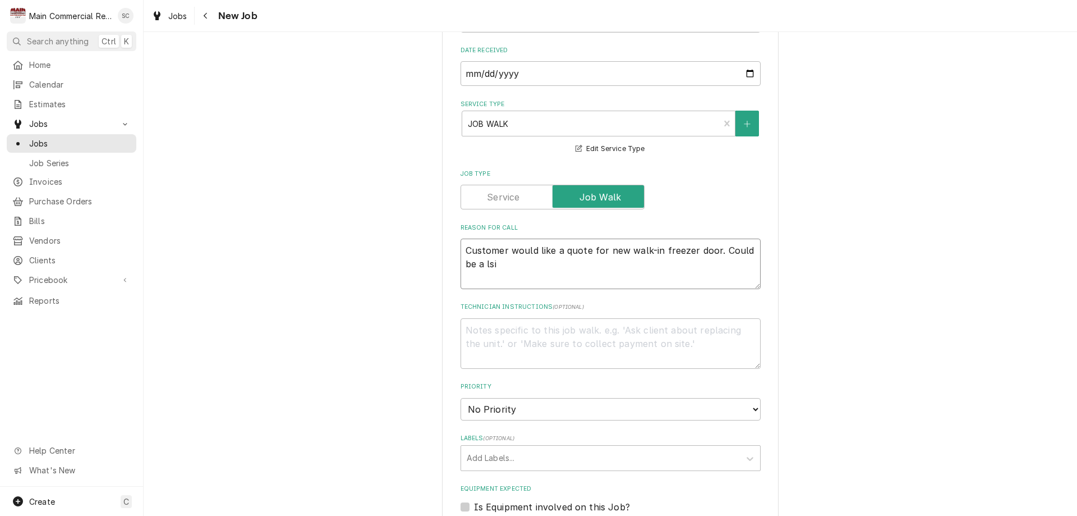
type textarea "x"
type textarea "Customer would like a quote for new walk-in freezer door. Could be a lsid"
type textarea "x"
type textarea "Customer would like a quote for new walk-in freezer door. Could be a lside"
type textarea "x"
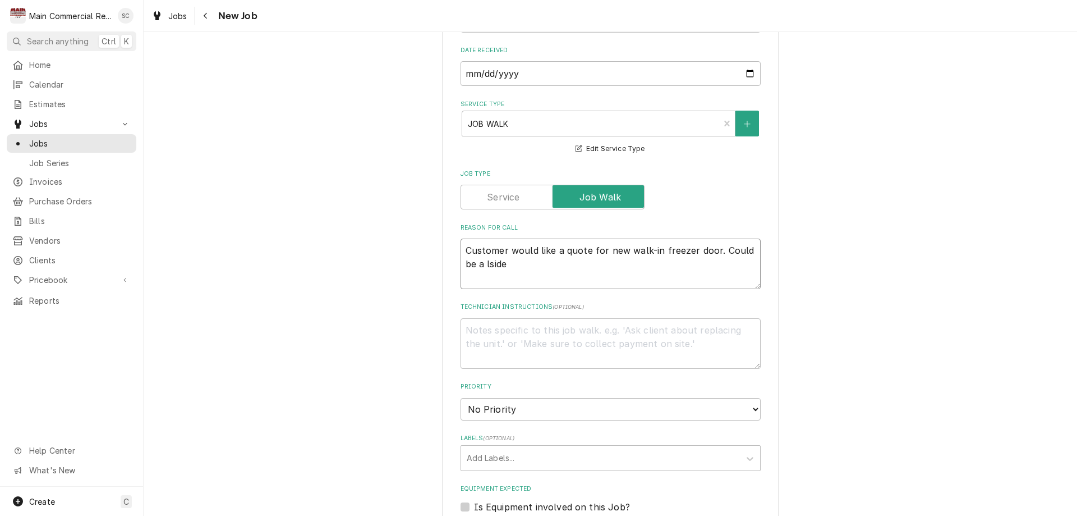
type textarea "Customer would like a quote for new walk-in freezer door. Could be a lside"
type textarea "x"
type textarea "Customer would like a quote for new walk-in freezer door. Could be a lside"
type textarea "x"
type textarea "Customer would like a quote for new walk-in freezer door. Could be a lsid"
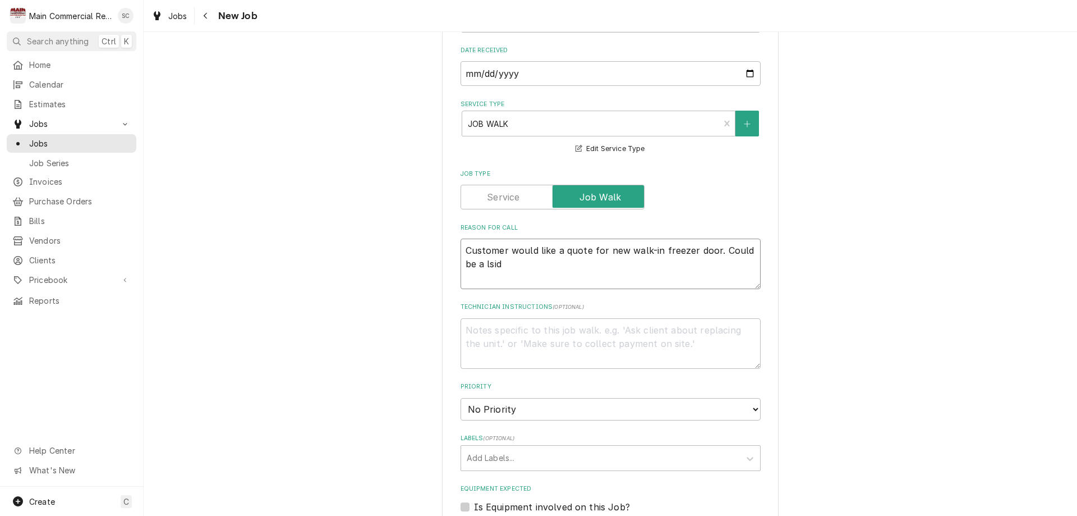
type textarea "x"
type textarea "Customer would like a quote for new walk-in freezer door. Could be a lsi"
type textarea "x"
type textarea "Customer would like a quote for new walk-in freezer door. Could be a ls"
type textarea "x"
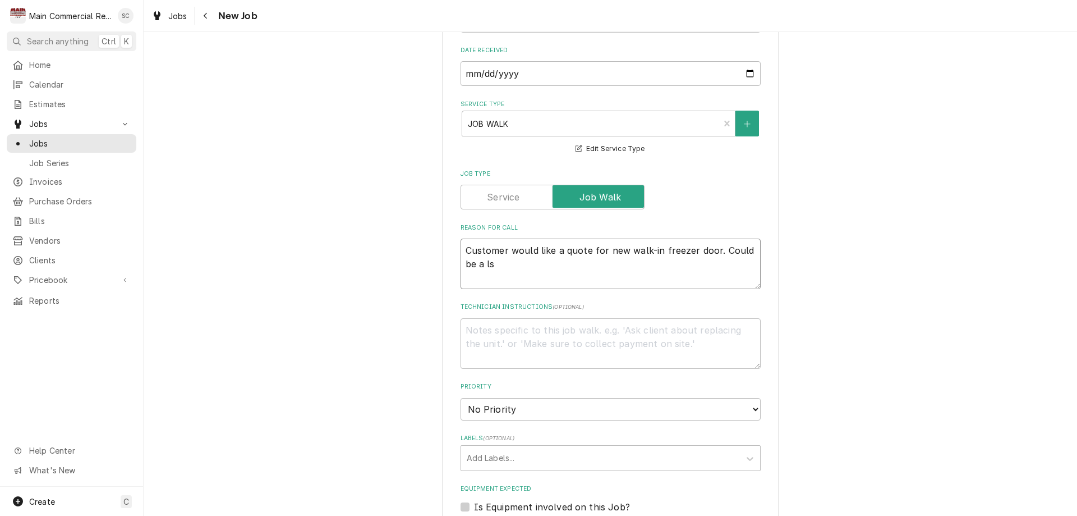
type textarea "Customer would like a quote for new walk-in freezer door. Could be a l"
click at [498, 326] on textarea "Technician Instructions ( optional )" at bounding box center [611, 343] width 300 height 51
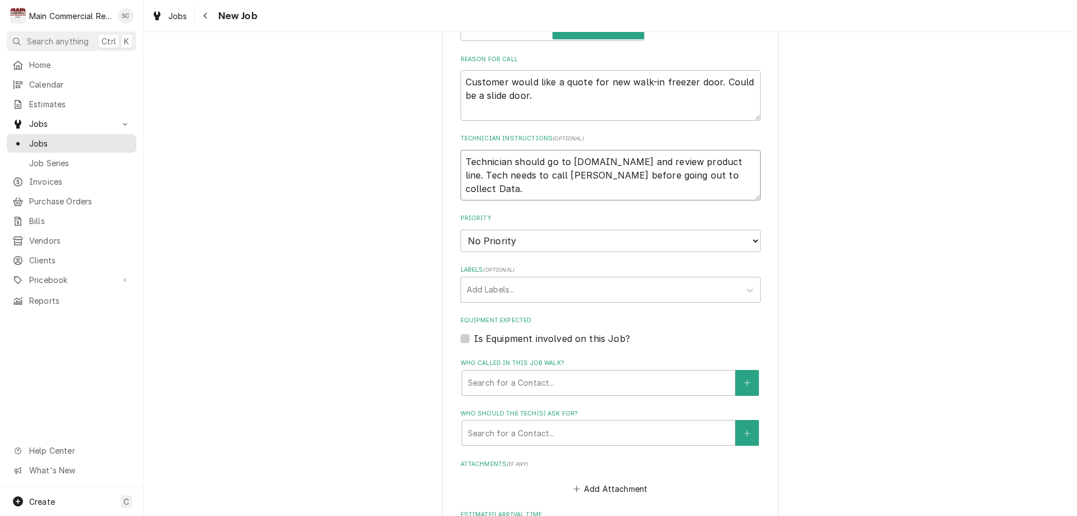
scroll to position [561, 0]
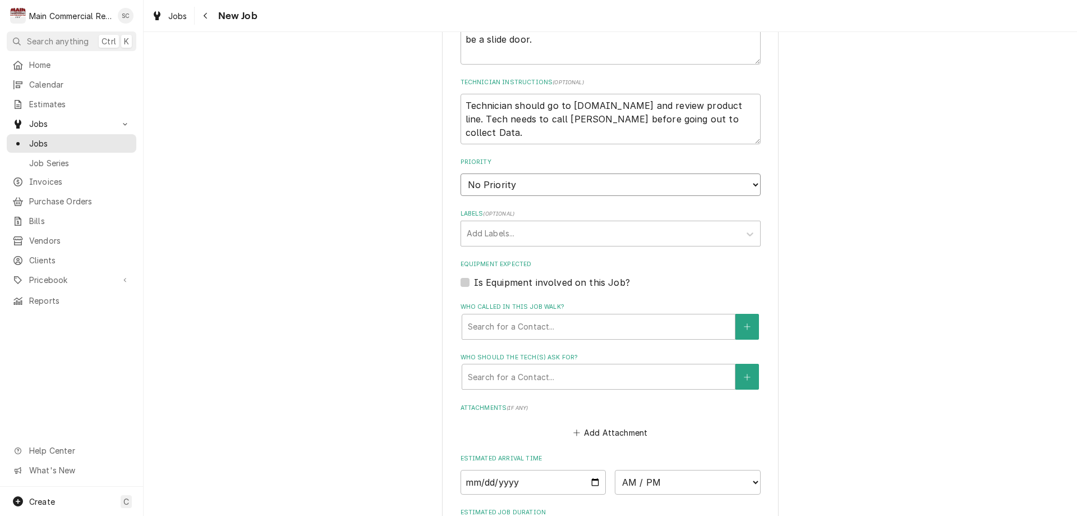
click at [477, 187] on select "No Priority Urgent High Medium Low" at bounding box center [611, 184] width 300 height 22
click at [461, 173] on select "No Priority Urgent High Medium Low" at bounding box center [611, 184] width 300 height 22
click at [485, 233] on div "Labels" at bounding box center [601, 233] width 268 height 20
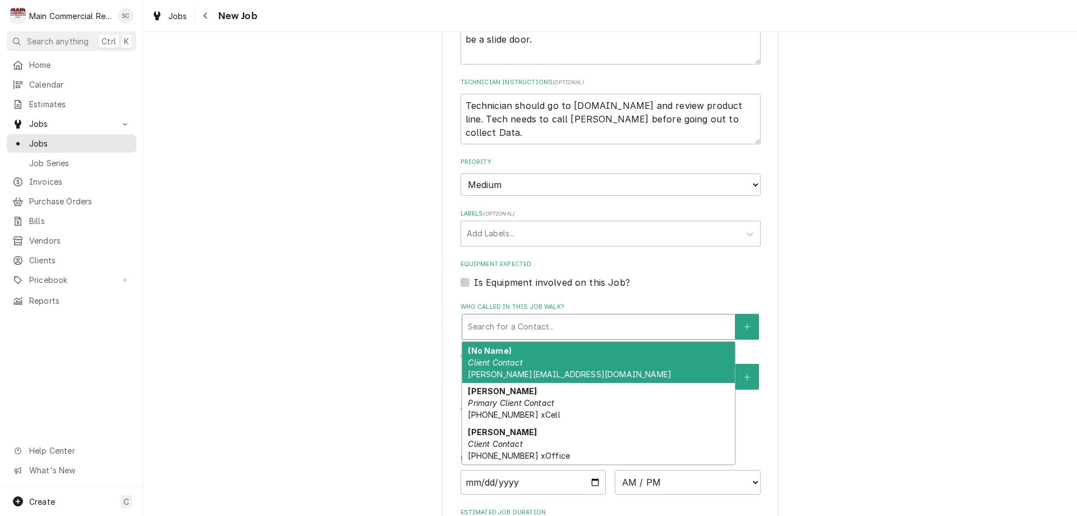
click at [498, 325] on div "Who called in this job walk?" at bounding box center [599, 327] width 262 height 20
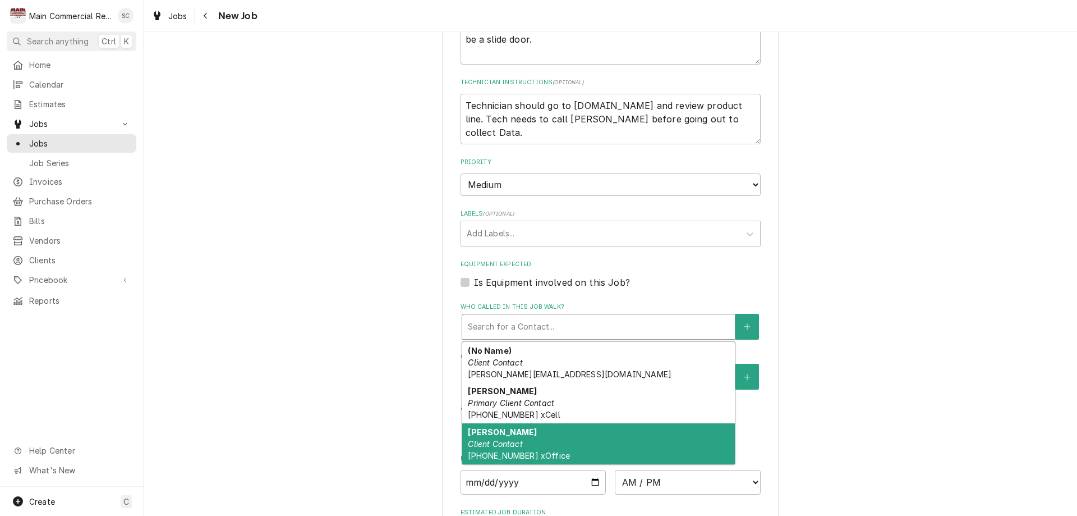
click at [497, 435] on strong "Joe Loiacano" at bounding box center [502, 432] width 69 height 10
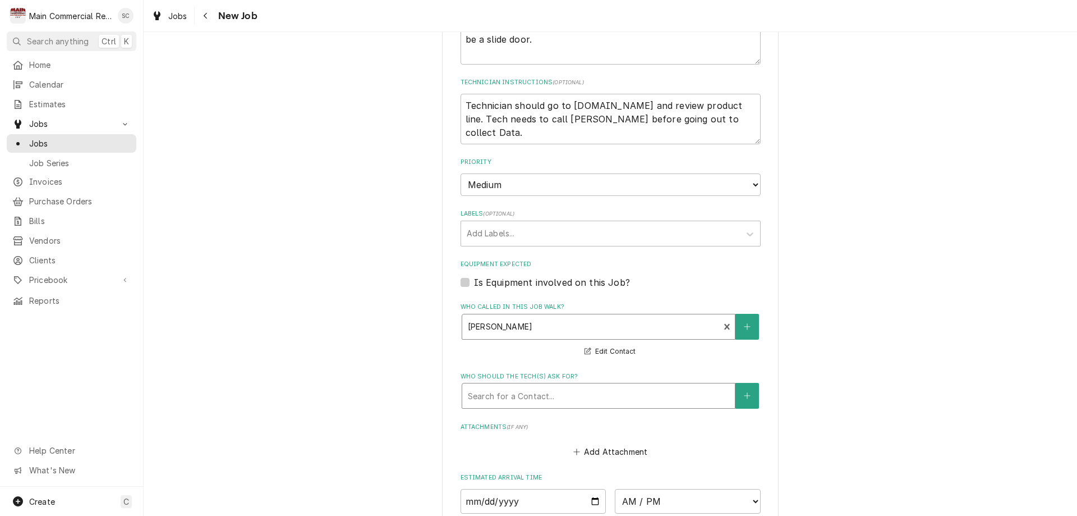
click at [494, 396] on div "Who should the tech(s) ask for?" at bounding box center [599, 396] width 262 height 20
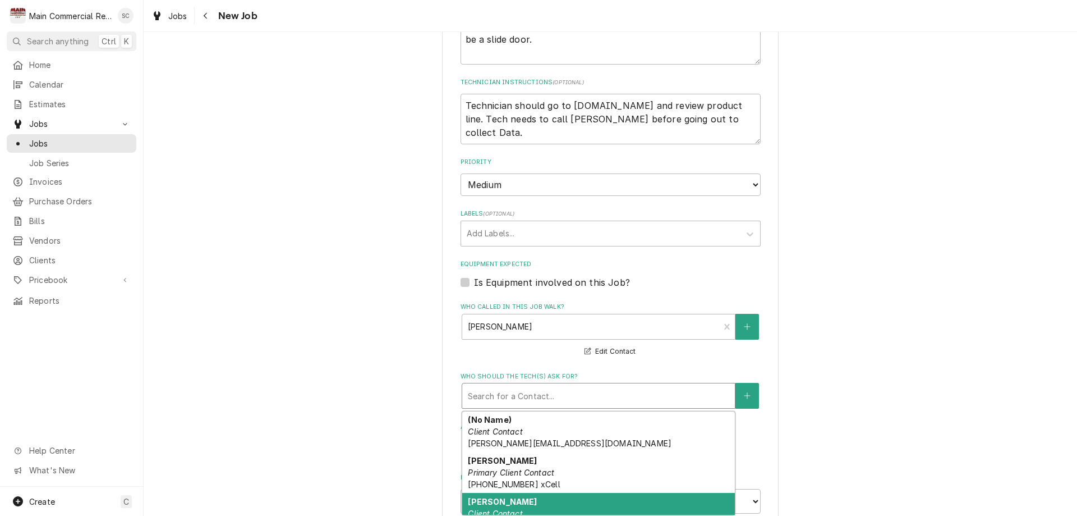
scroll to position [19, 0]
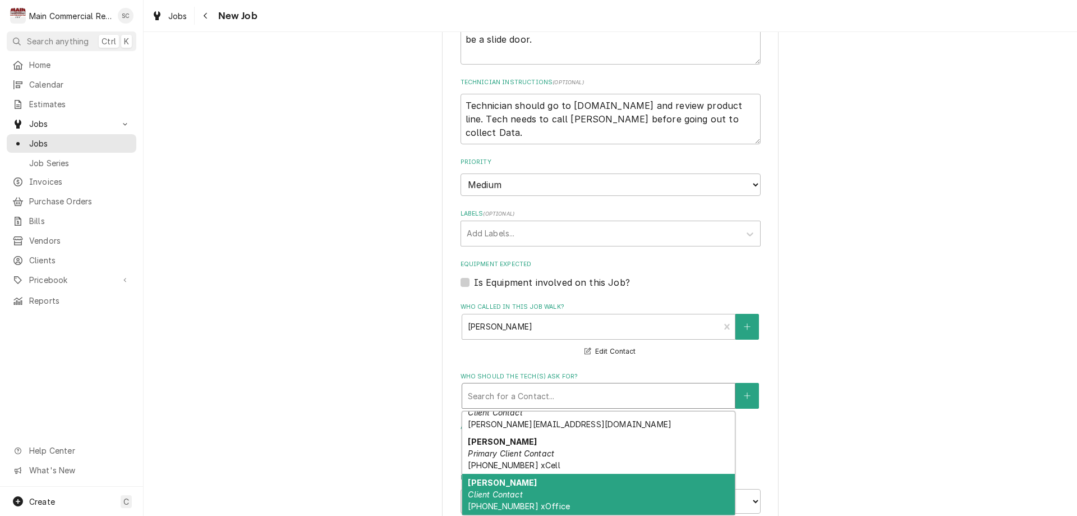
click at [492, 485] on strong "Joe Loiacano" at bounding box center [502, 483] width 69 height 10
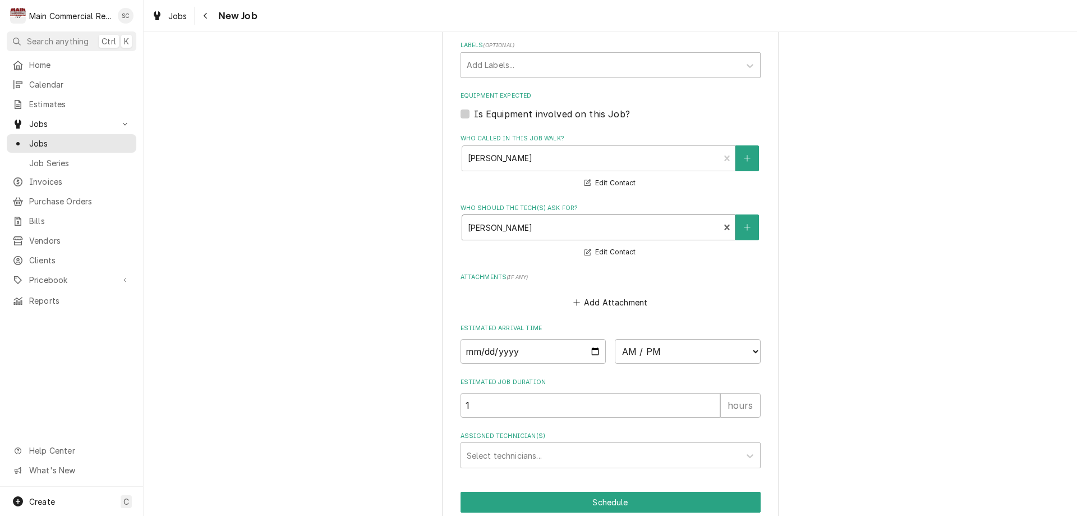
scroll to position [779, 0]
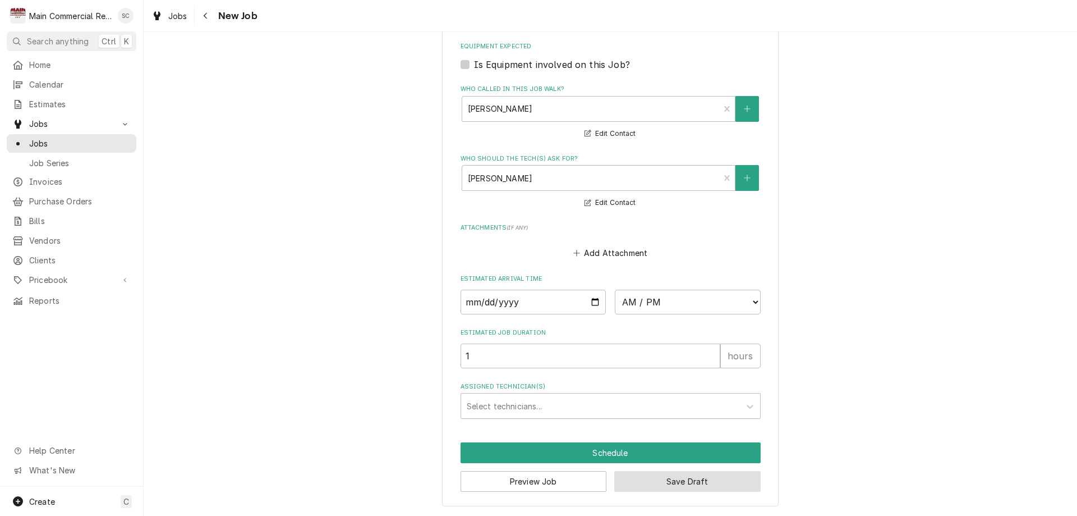
click at [690, 479] on button "Save Draft" at bounding box center [688, 481] width 146 height 21
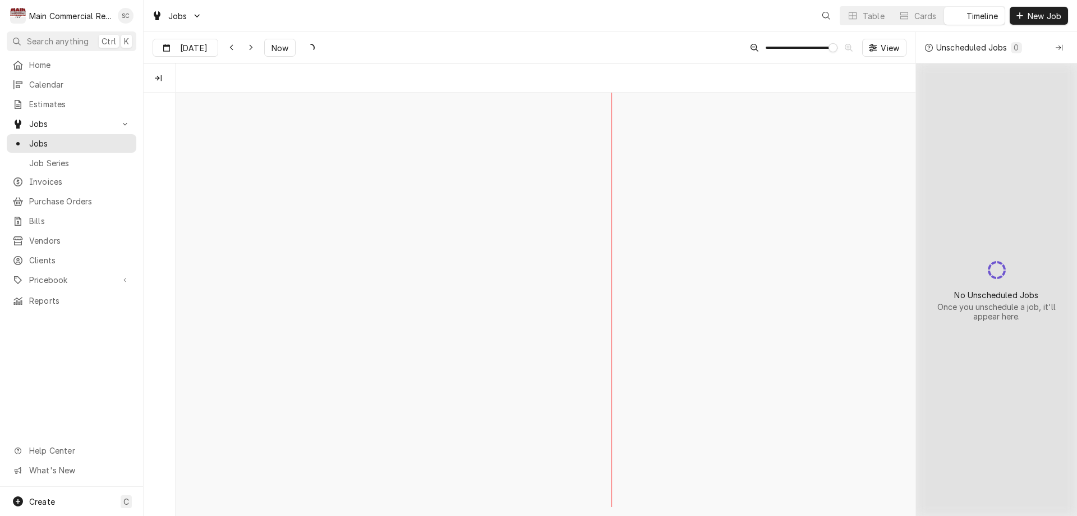
scroll to position [0, 14691]
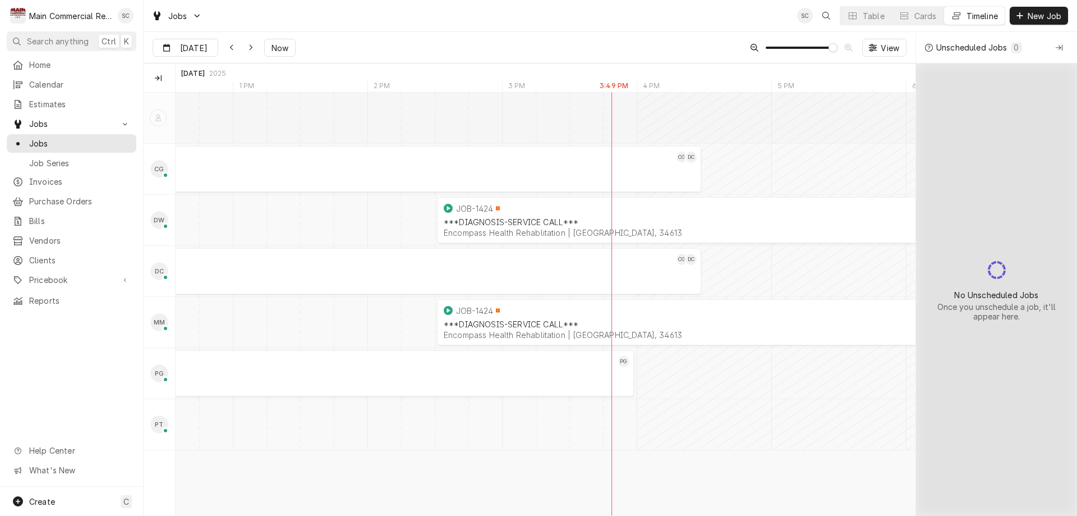
click at [423, 15] on div "Jobs SC Table Cards Timeline New Job" at bounding box center [611, 15] width 934 height 31
